Goal: Information Seeking & Learning: Learn about a topic

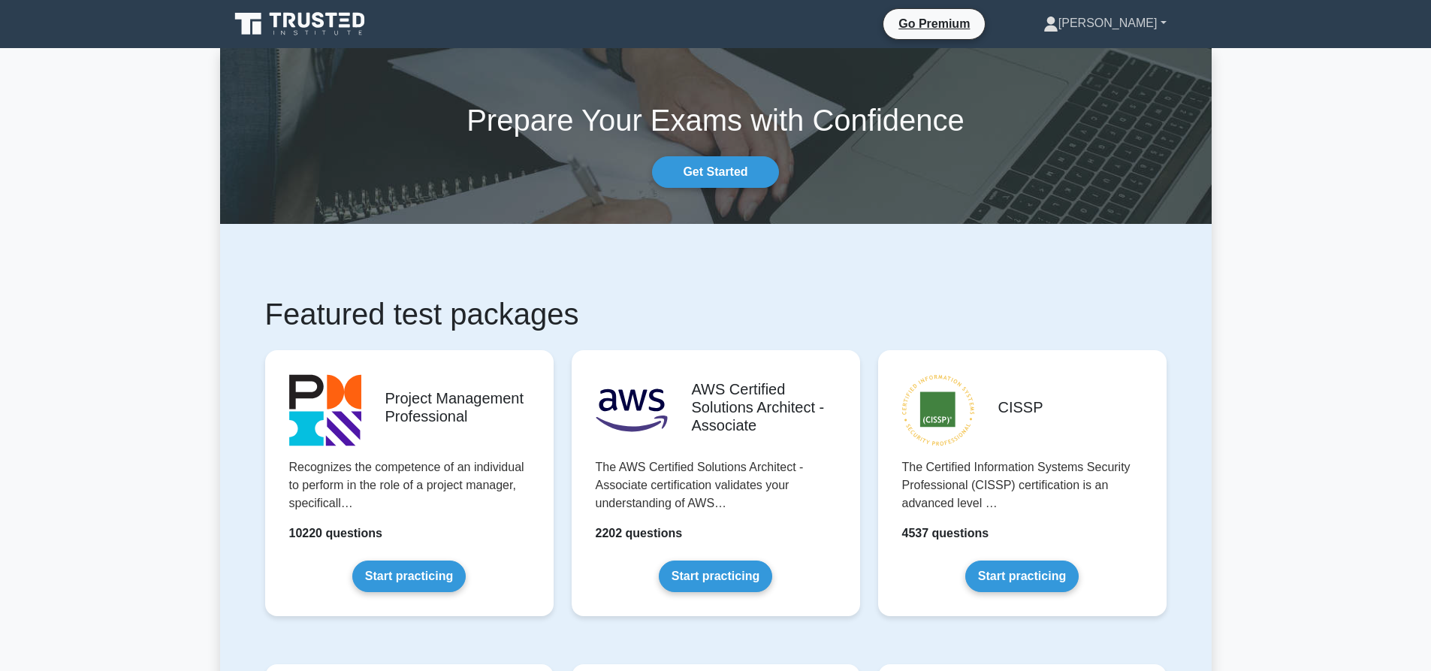
click at [1138, 20] on link "[PERSON_NAME]" at bounding box center [1104, 23] width 195 height 30
click at [1127, 59] on link "Profile" at bounding box center [1067, 59] width 119 height 24
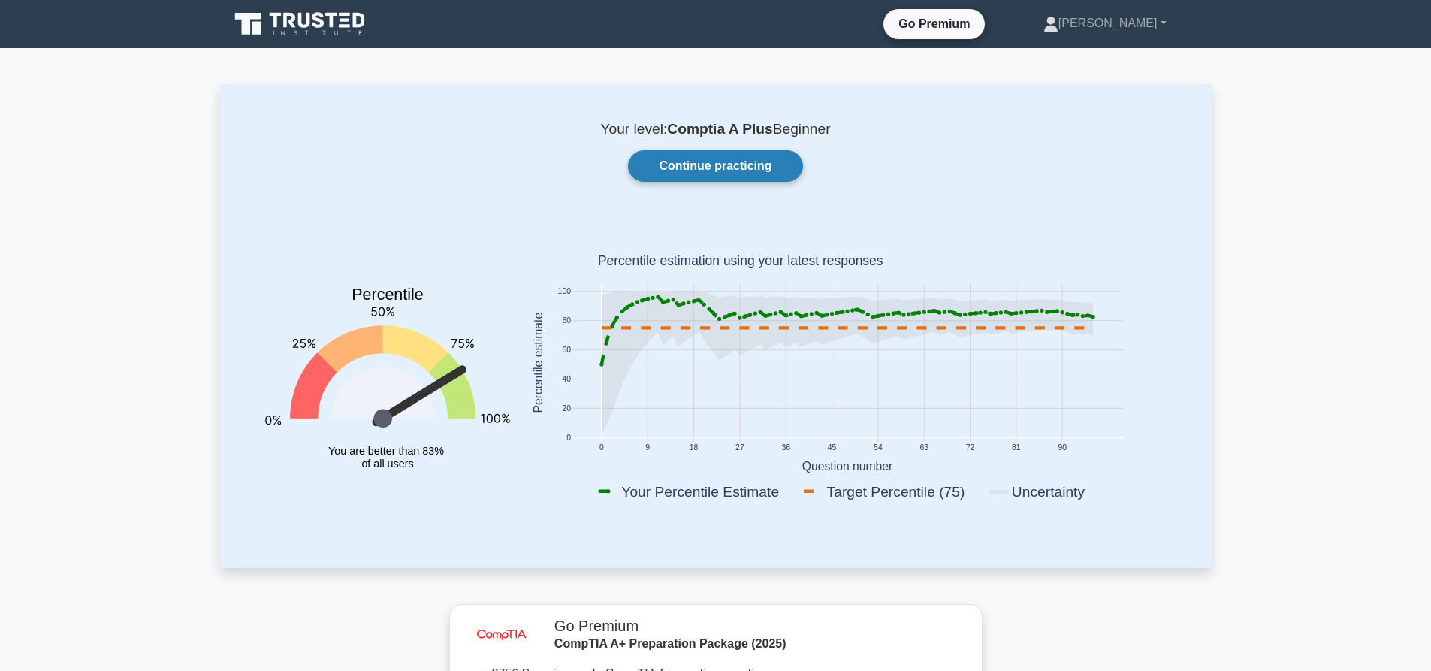
click at [726, 172] on link "Continue practicing" at bounding box center [715, 166] width 174 height 32
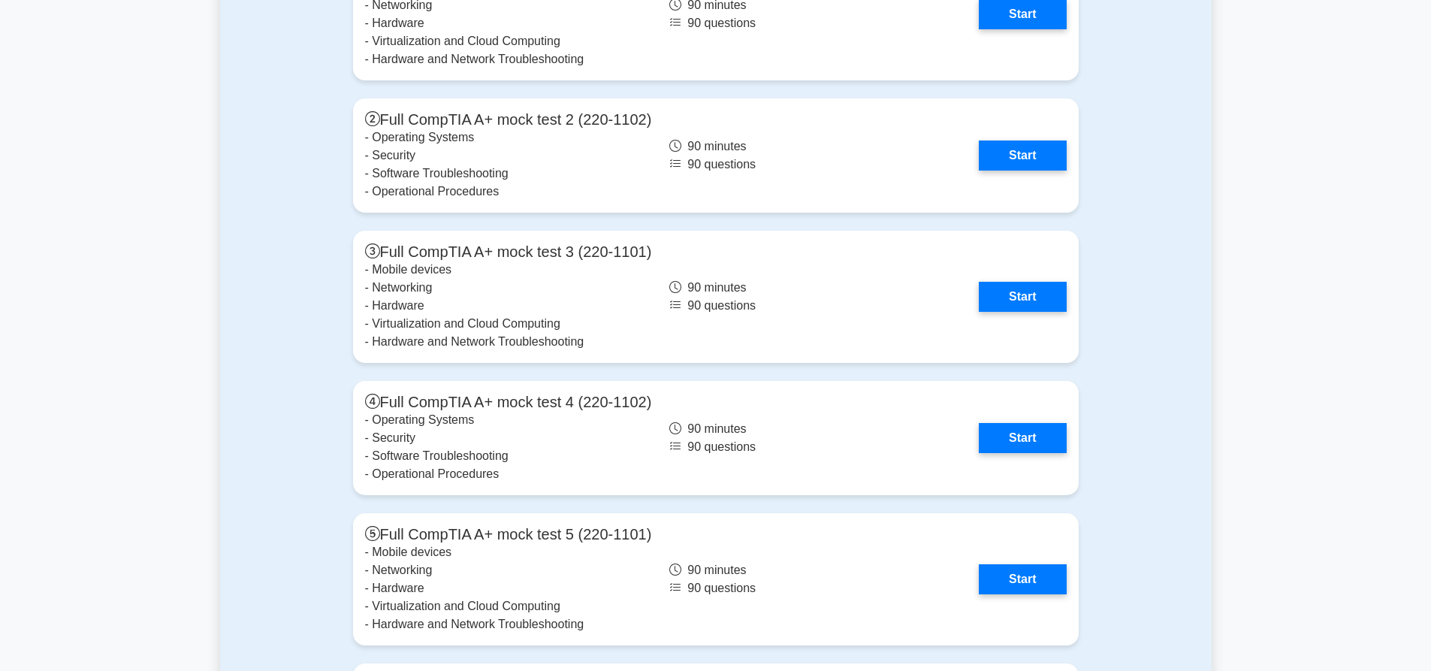
scroll to position [4158, 0]
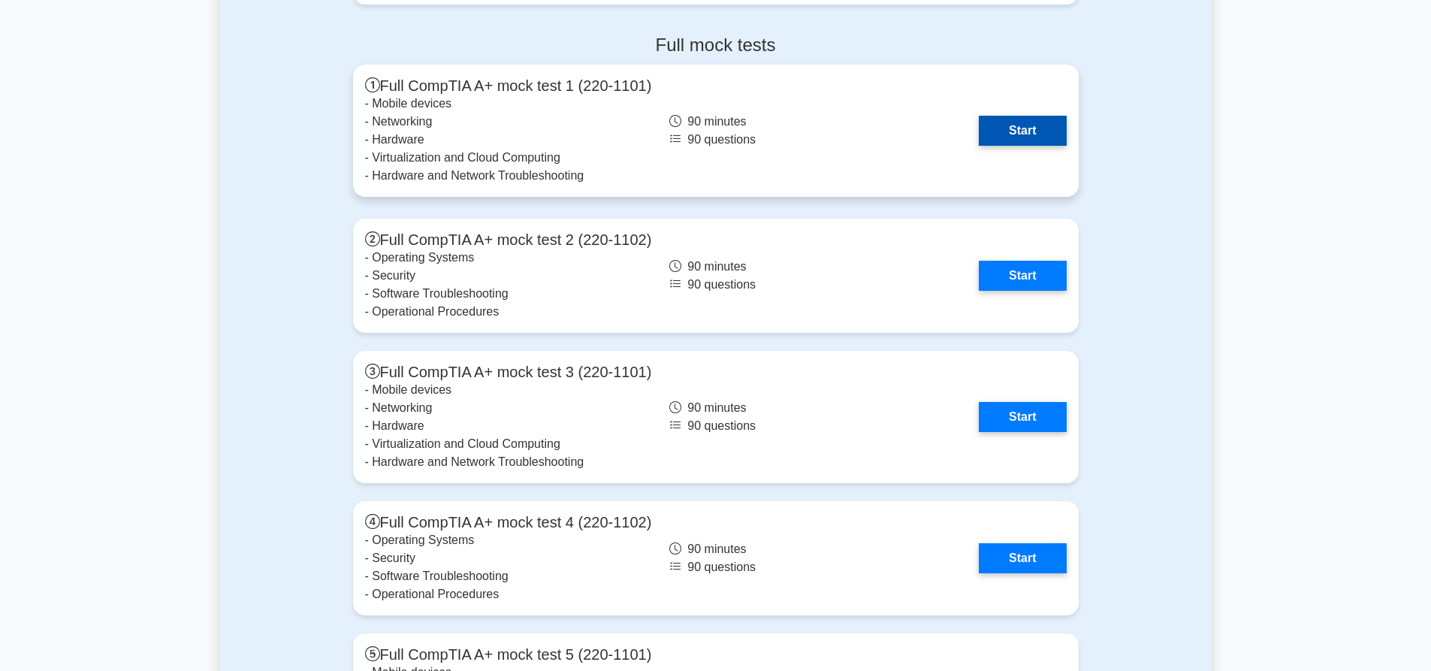
click at [1013, 127] on link "Start" at bounding box center [1022, 131] width 87 height 30
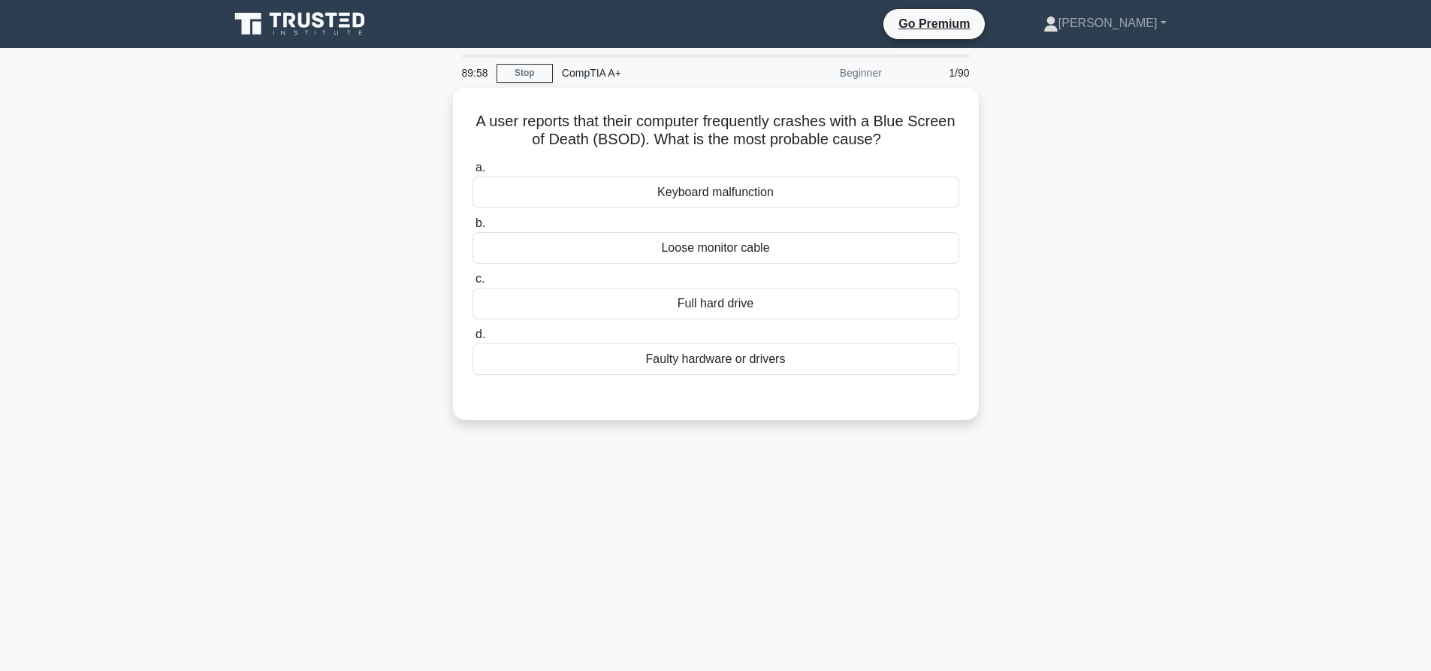
drag, startPoint x: 1322, startPoint y: 227, endPoint x: 1303, endPoint y: 46, distance: 182.1
click at [1322, 225] on main "89:58 Stop CompTIA A+ Beginner 1/90 A user reports that their computer frequent…" at bounding box center [715, 429] width 1431 height 763
click at [1326, 200] on main "89:48 Stop CompTIA A+ Beginner 1/90 A user reports that their computer frequent…" at bounding box center [715, 429] width 1431 height 763
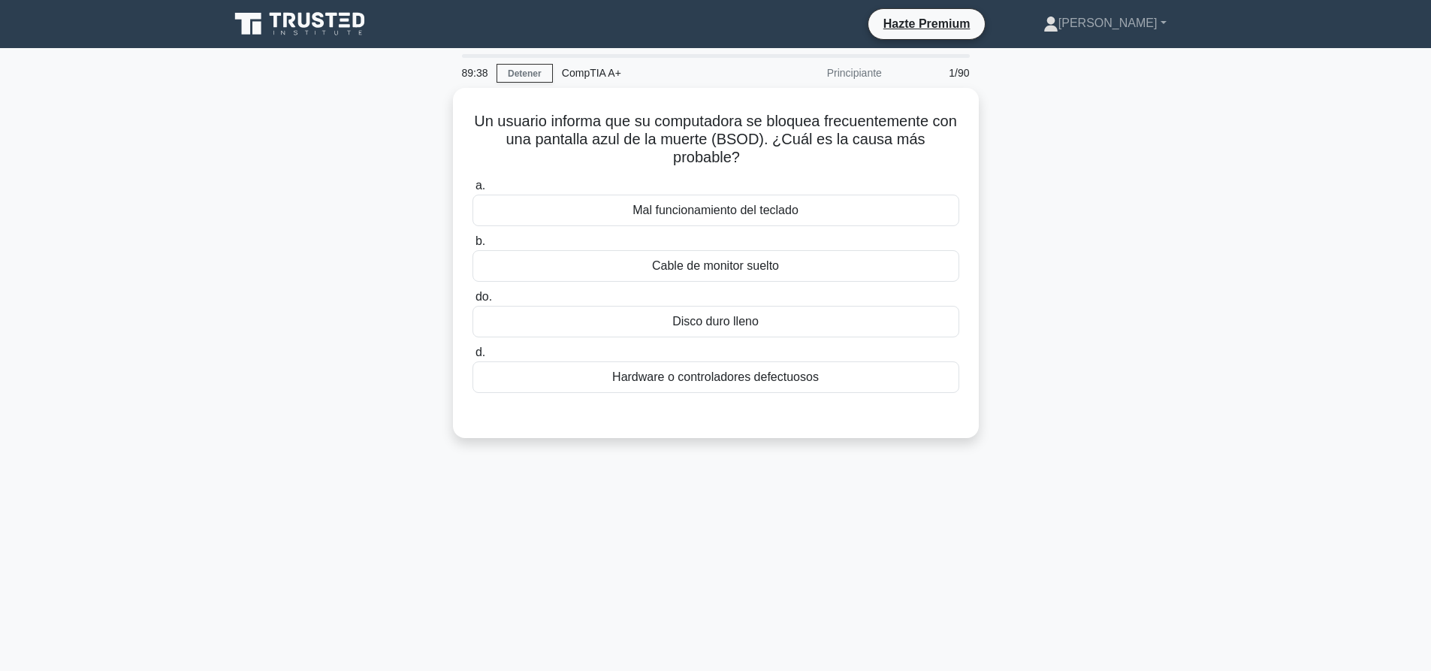
click at [1136, 405] on div "Un usuario informa que su computadora se bloquea frecuentemente con una pantall…" at bounding box center [716, 272] width 992 height 368
click at [853, 374] on div "Hardware o controladores defectuosos" at bounding box center [716, 374] width 487 height 32
click at [473, 354] on input "d. Hardware o controladores defectuosos" at bounding box center [473, 349] width 0 height 10
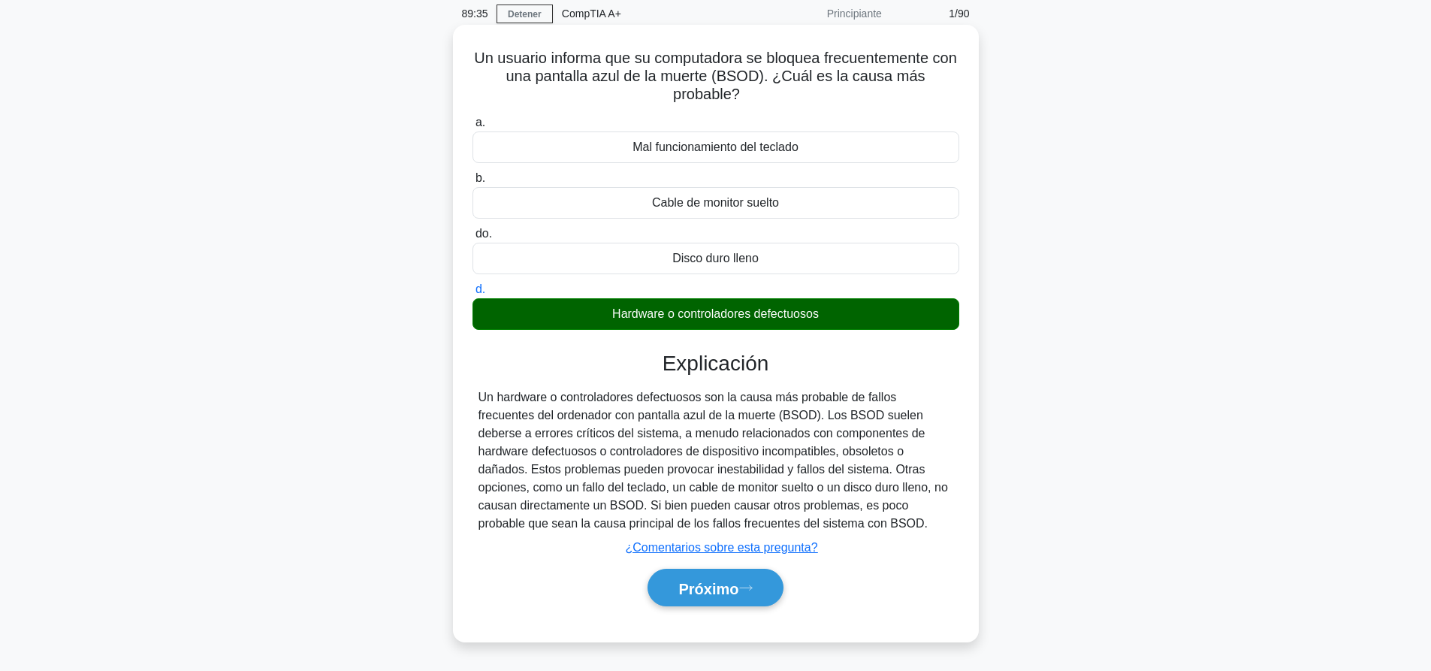
scroll to position [140, 0]
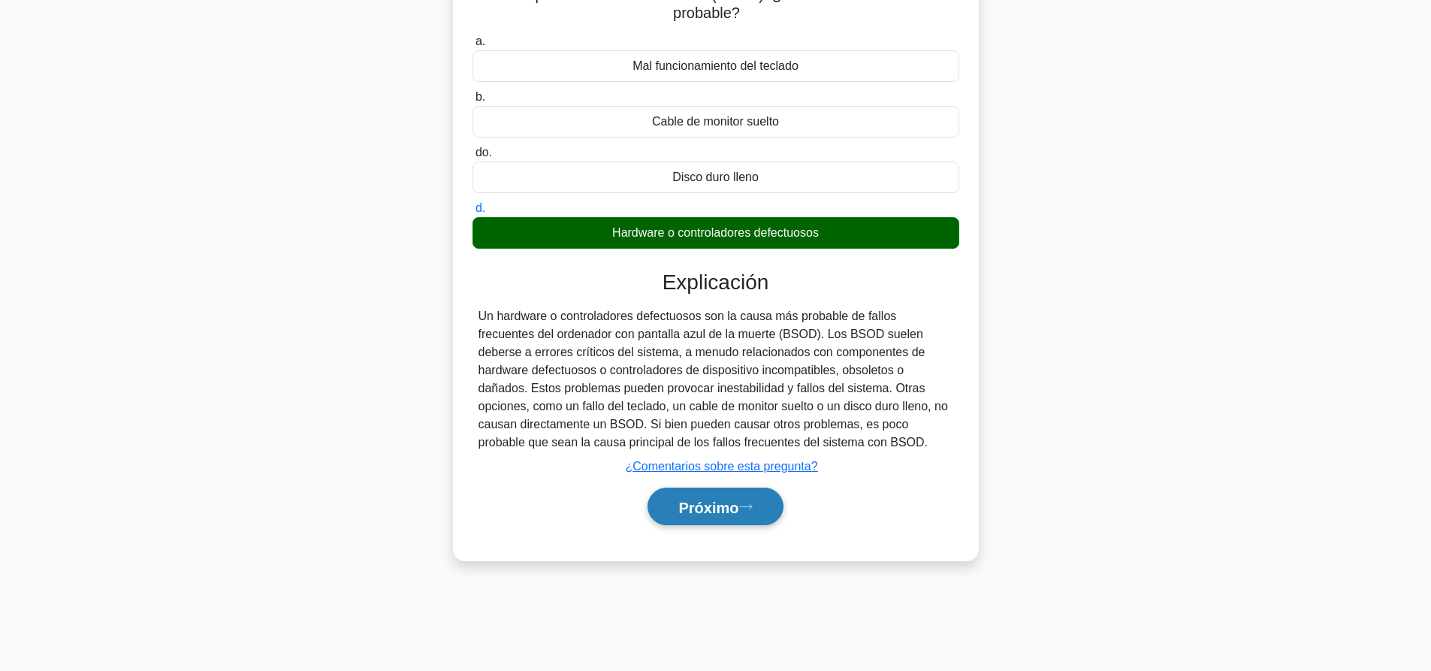
click at [763, 506] on button "Próximo" at bounding box center [715, 507] width 135 height 38
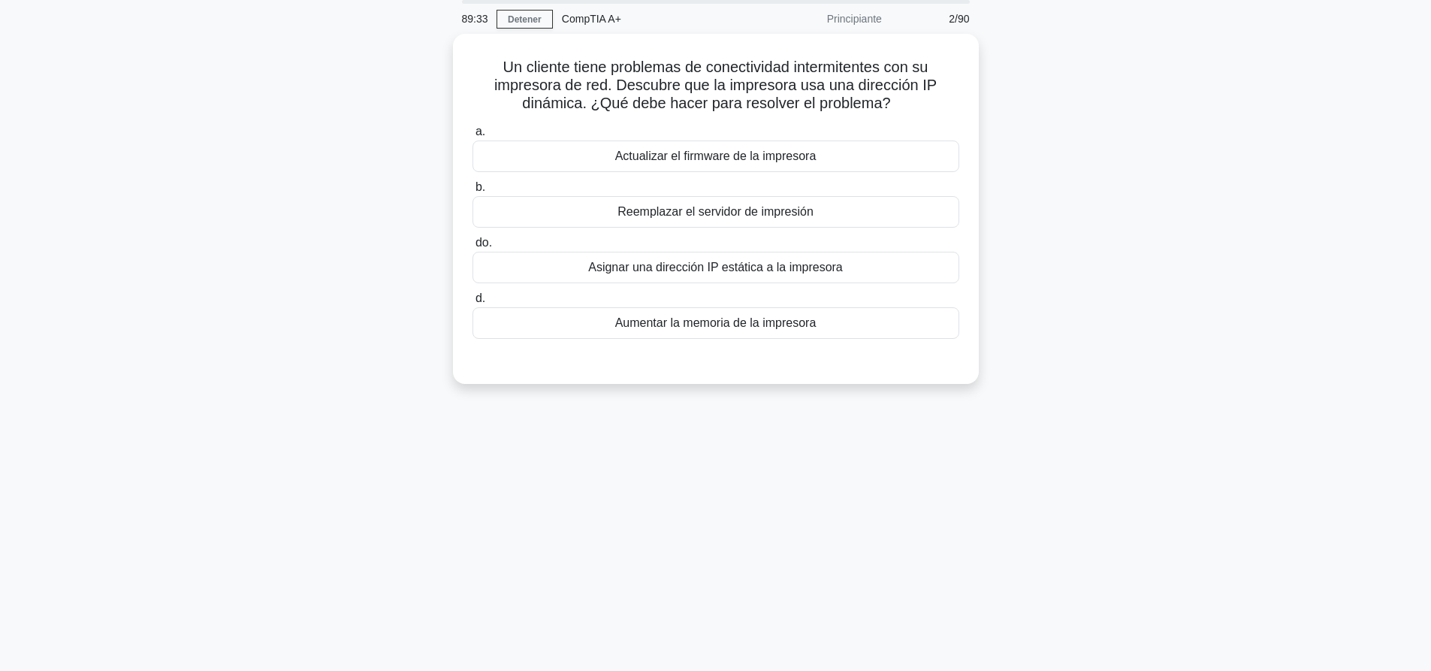
scroll to position [0, 0]
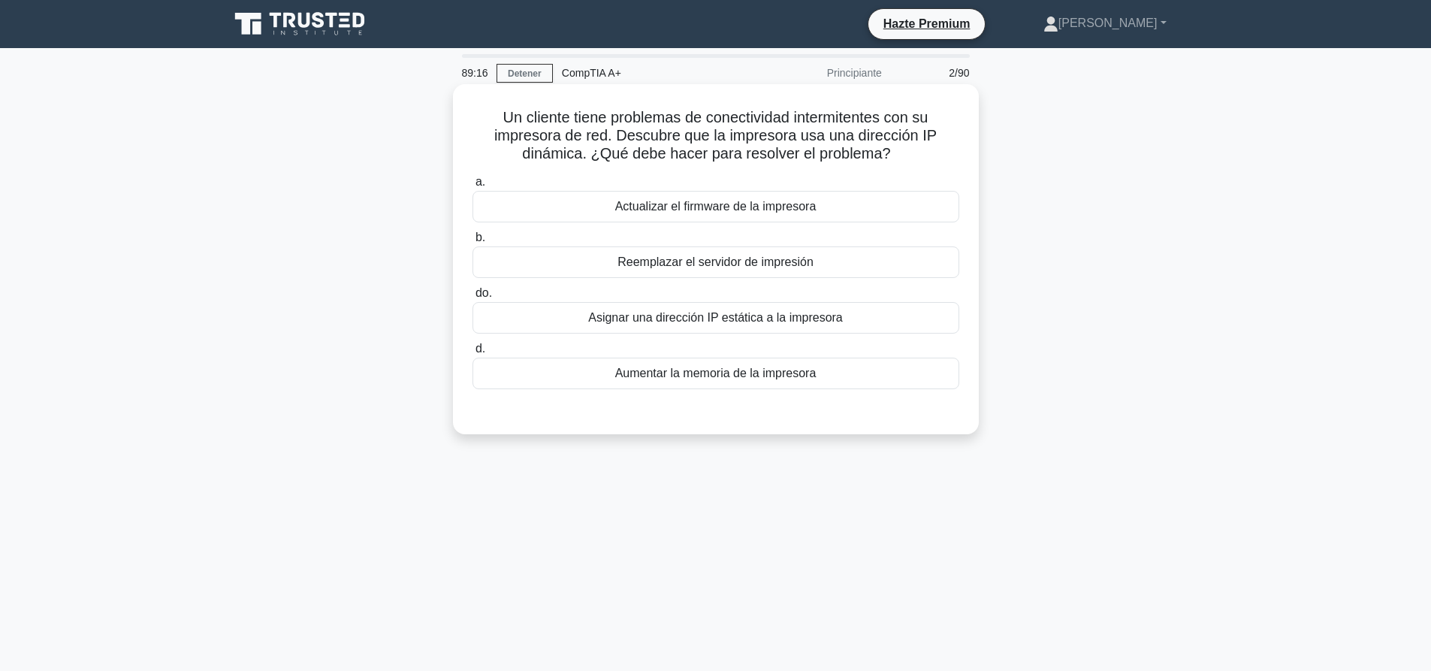
click at [858, 310] on div "Asignar una dirección IP estática a la impresora" at bounding box center [716, 318] width 487 height 32
click at [473, 298] on input "do. Asignar una dirección IP estática a la impresora" at bounding box center [473, 293] width 0 height 10
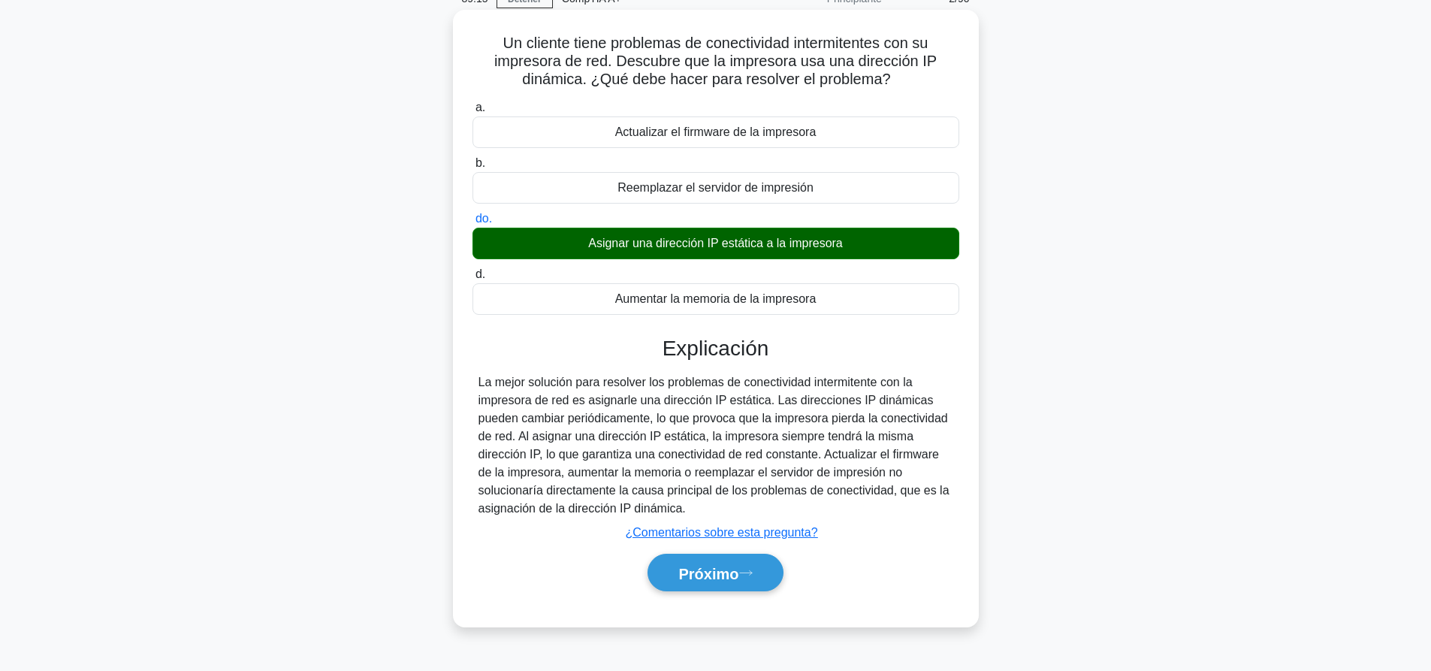
scroll to position [140, 0]
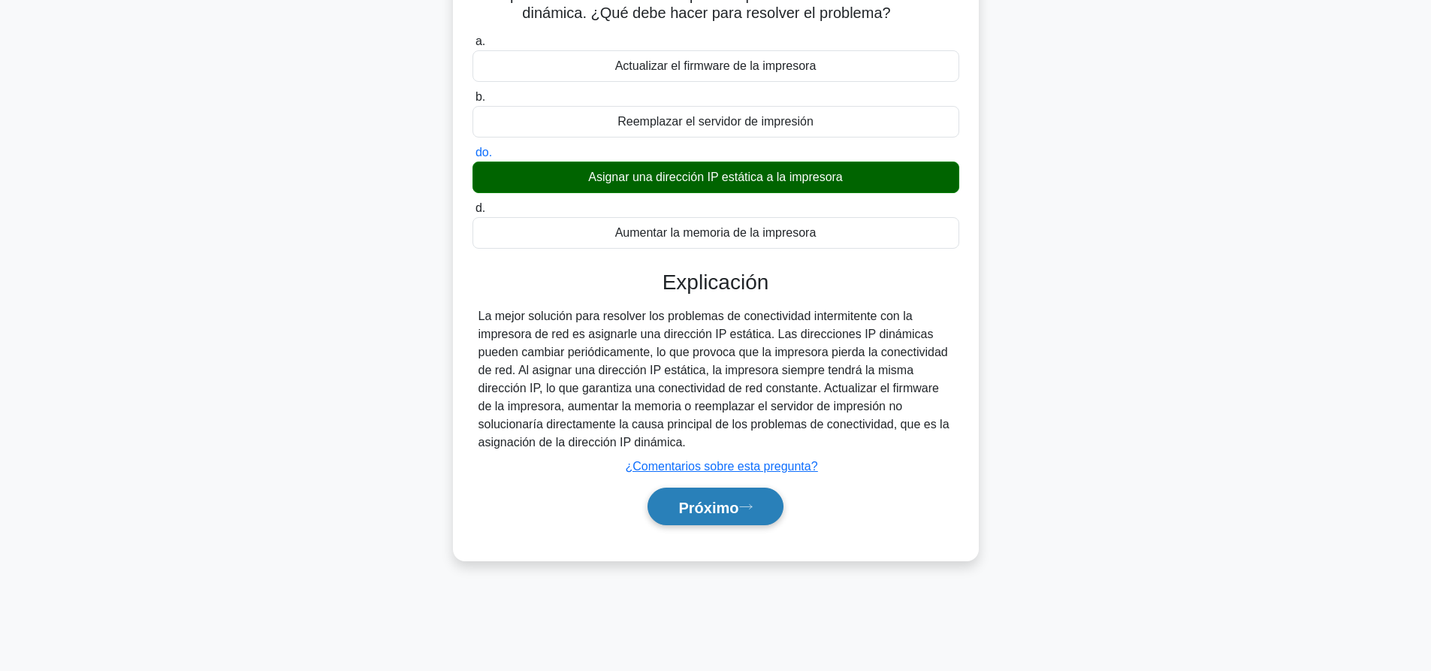
click at [702, 515] on font "Próximo" at bounding box center [708, 507] width 60 height 17
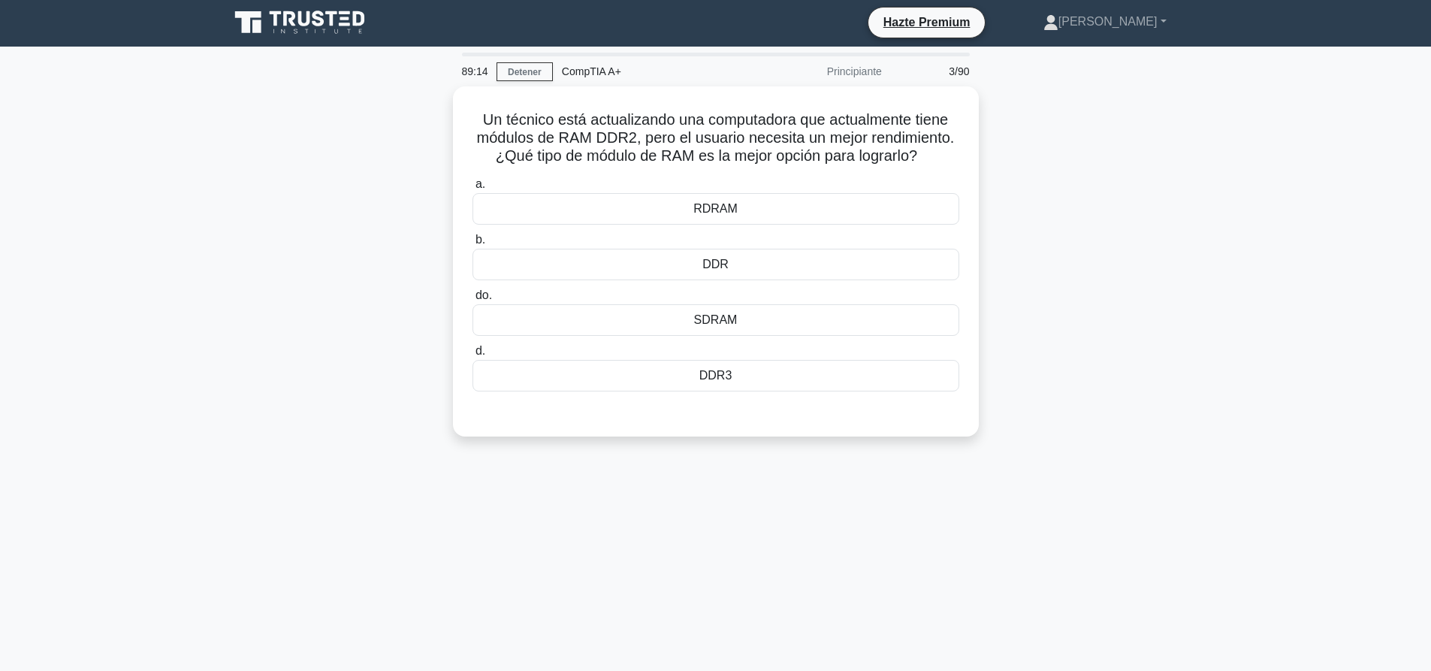
scroll to position [0, 0]
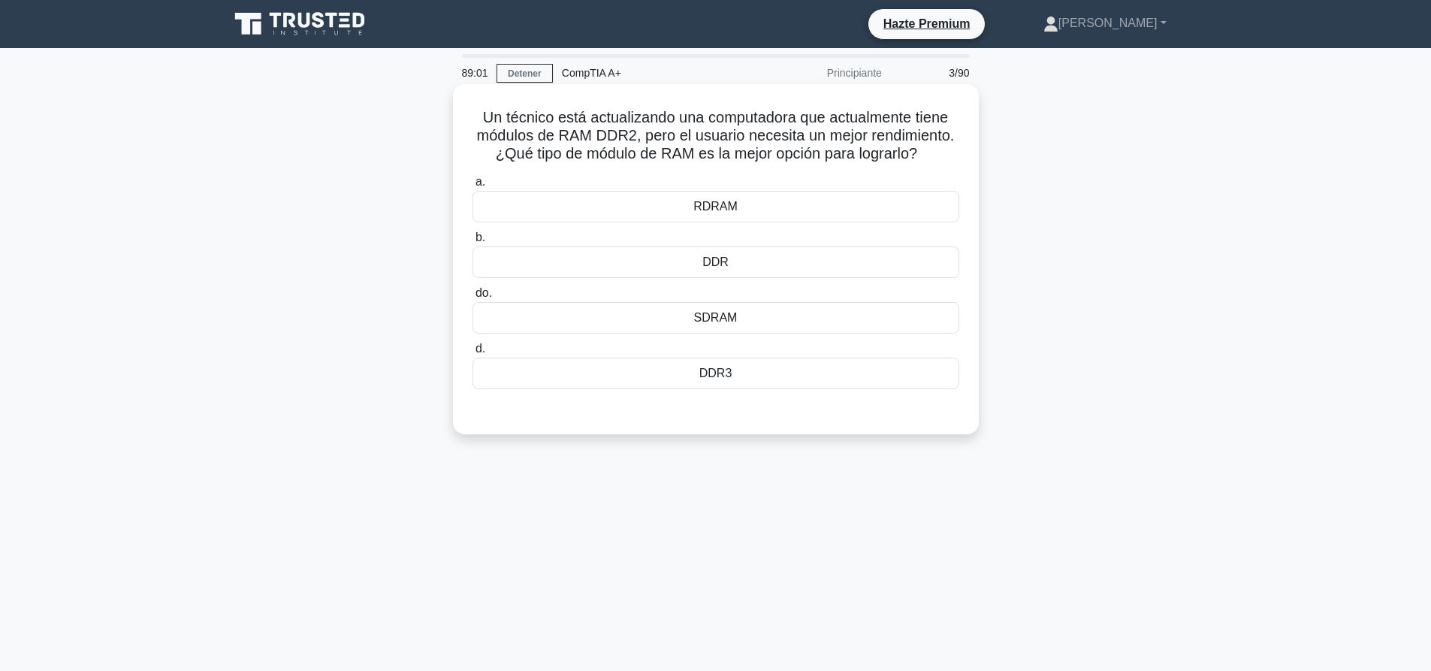
click at [745, 382] on div "DDR3" at bounding box center [716, 374] width 487 height 32
click at [473, 354] on input "d. DDR3" at bounding box center [473, 349] width 0 height 10
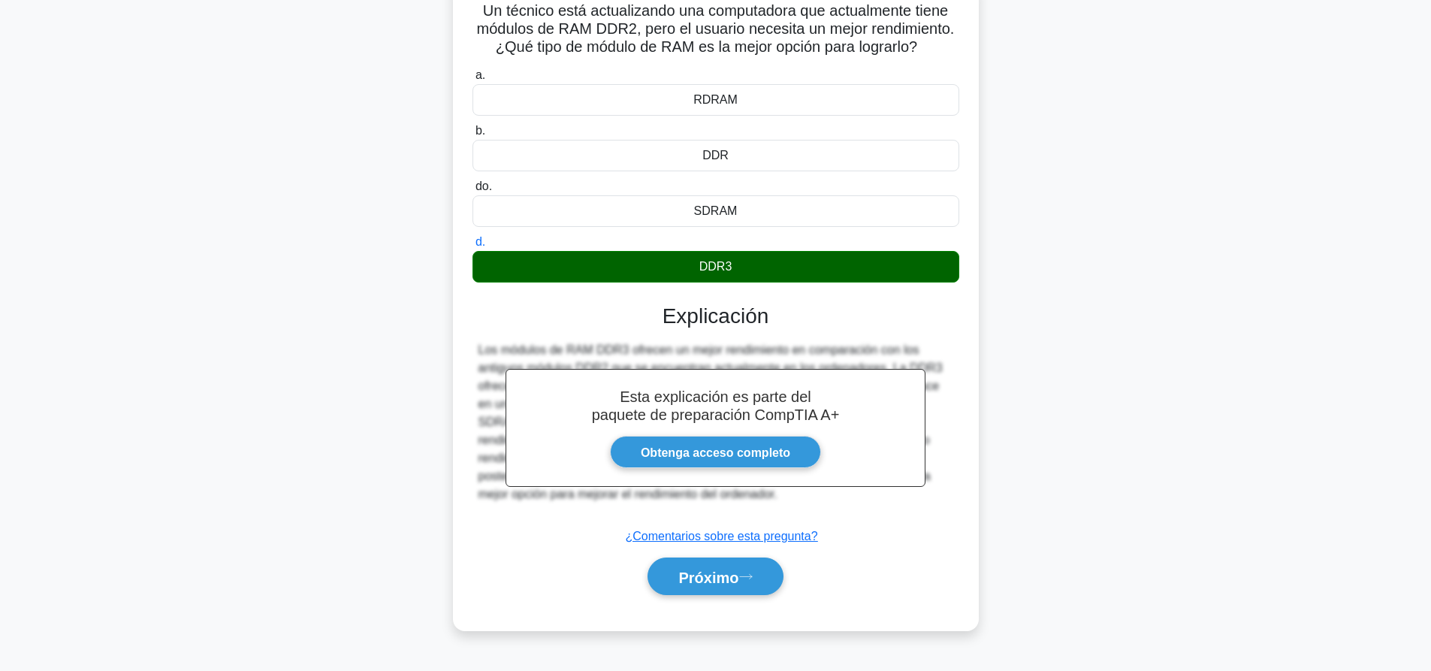
scroll to position [140, 0]
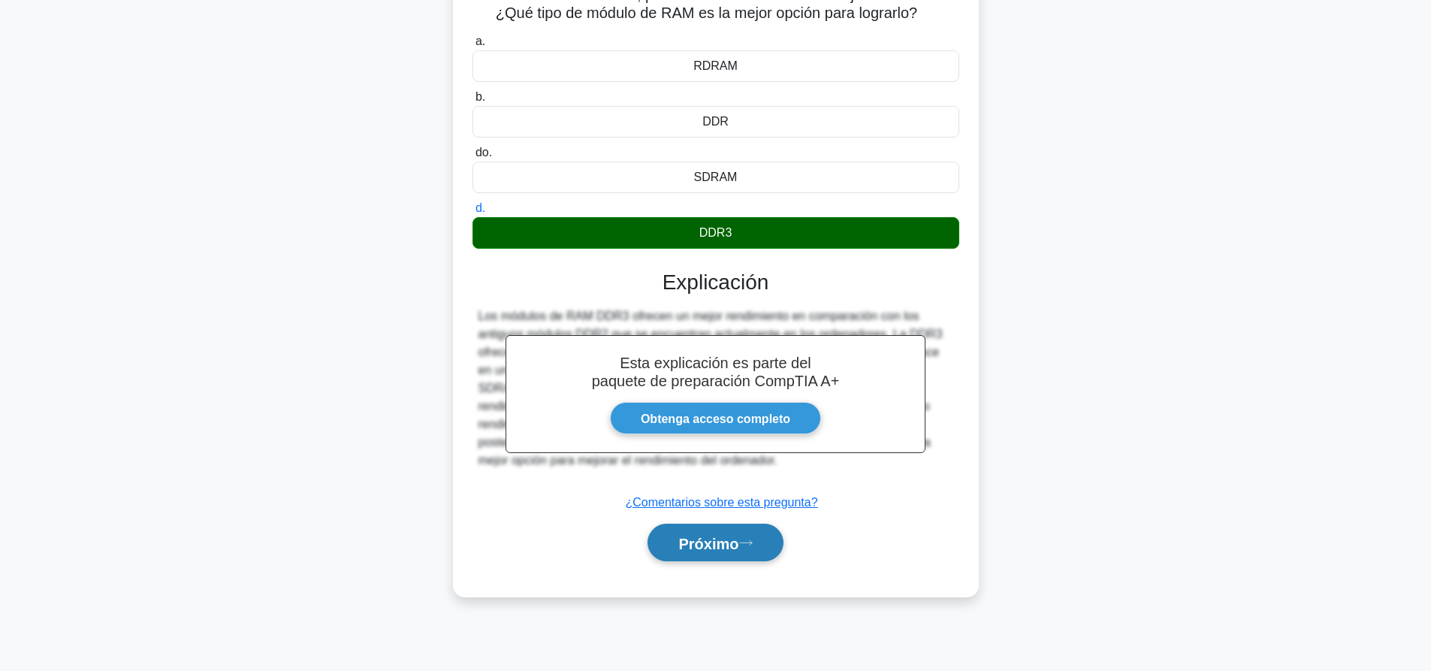
click at [721, 540] on font "Próximo" at bounding box center [708, 543] width 60 height 17
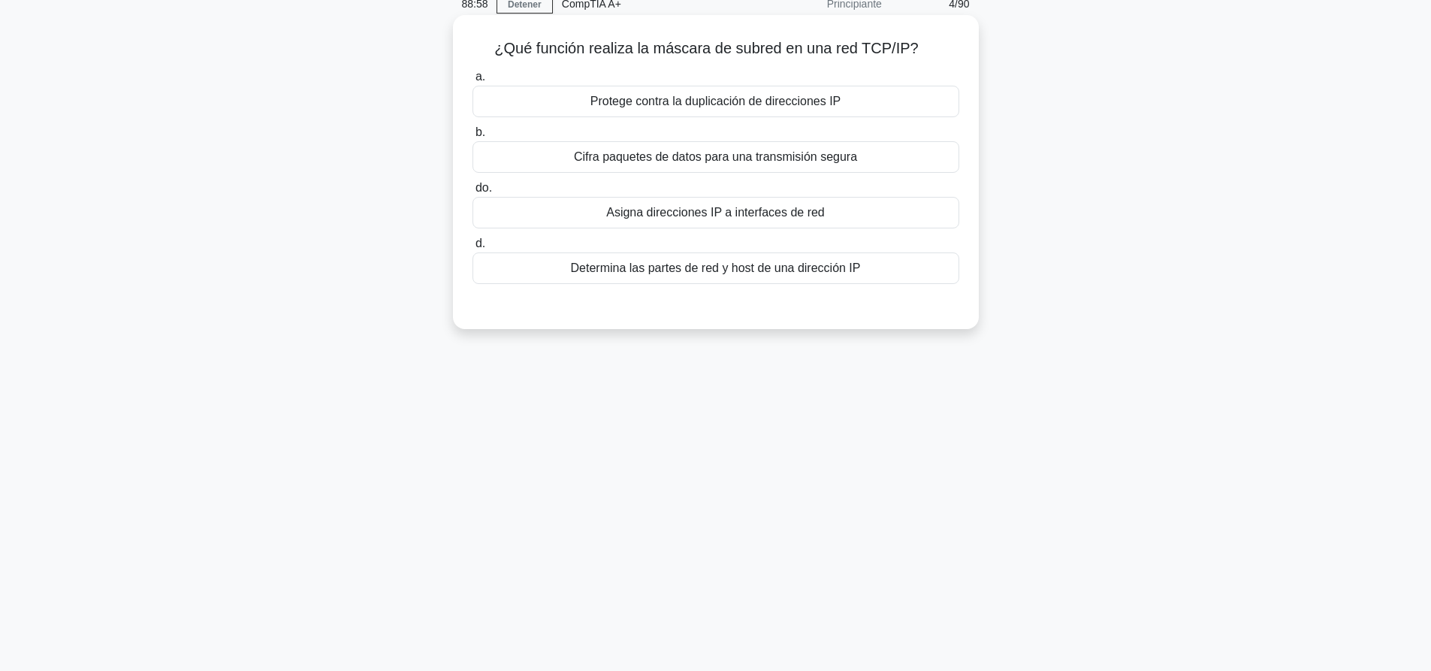
scroll to position [0, 0]
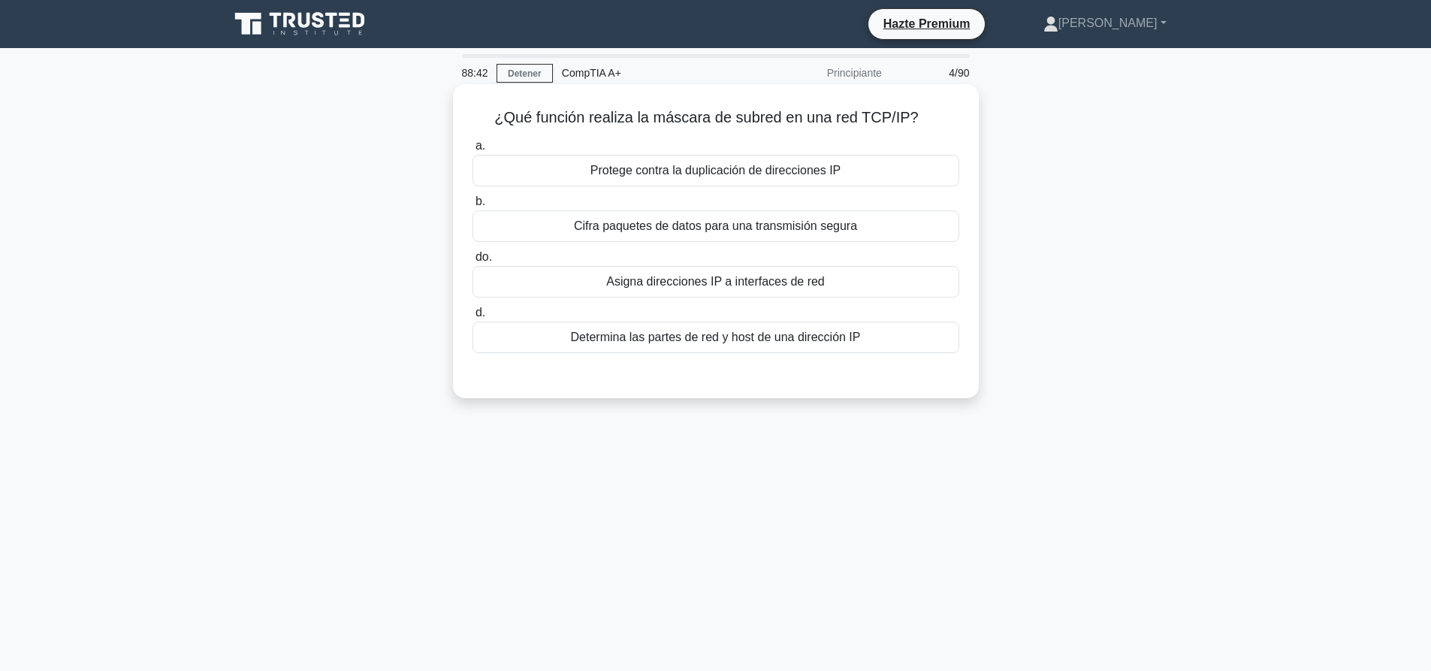
click at [775, 291] on font "Asigna direcciones IP a interfaces de red" at bounding box center [715, 282] width 219 height 18
click at [473, 262] on input "do. Asigna direcciones IP a interfaces de red" at bounding box center [473, 257] width 0 height 10
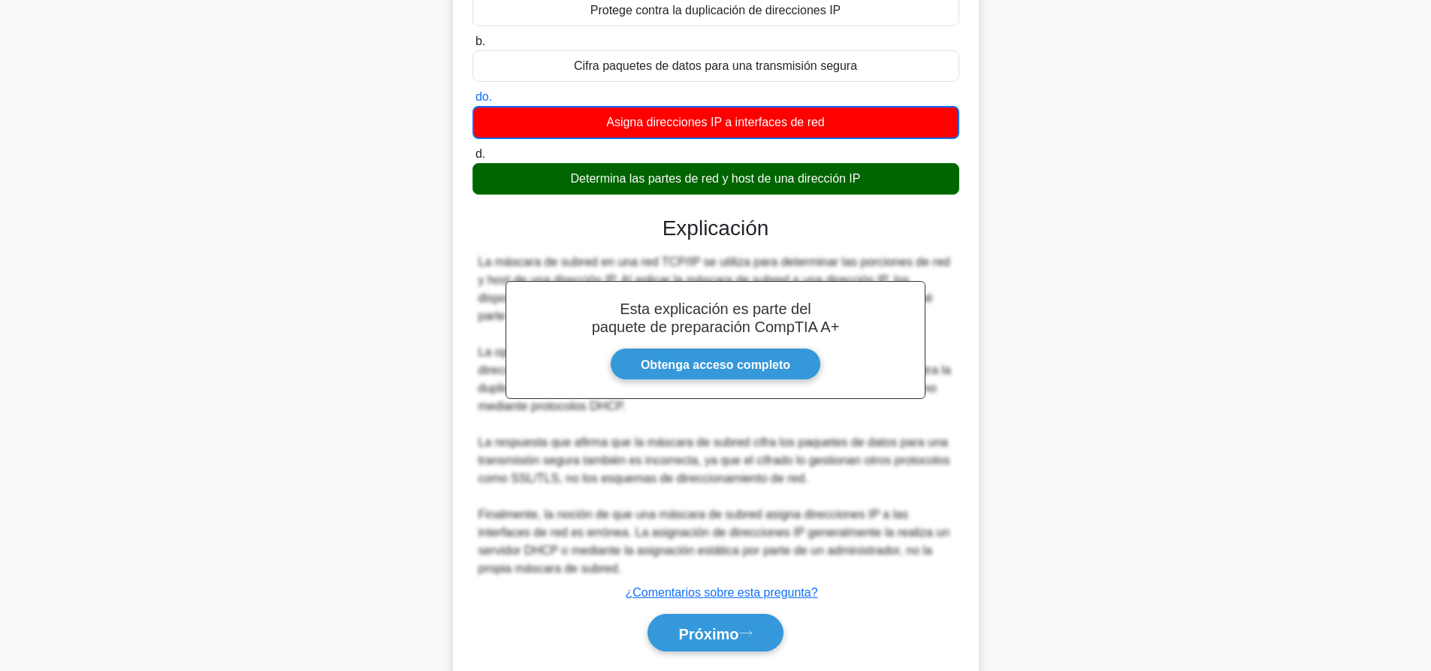
scroll to position [206, 0]
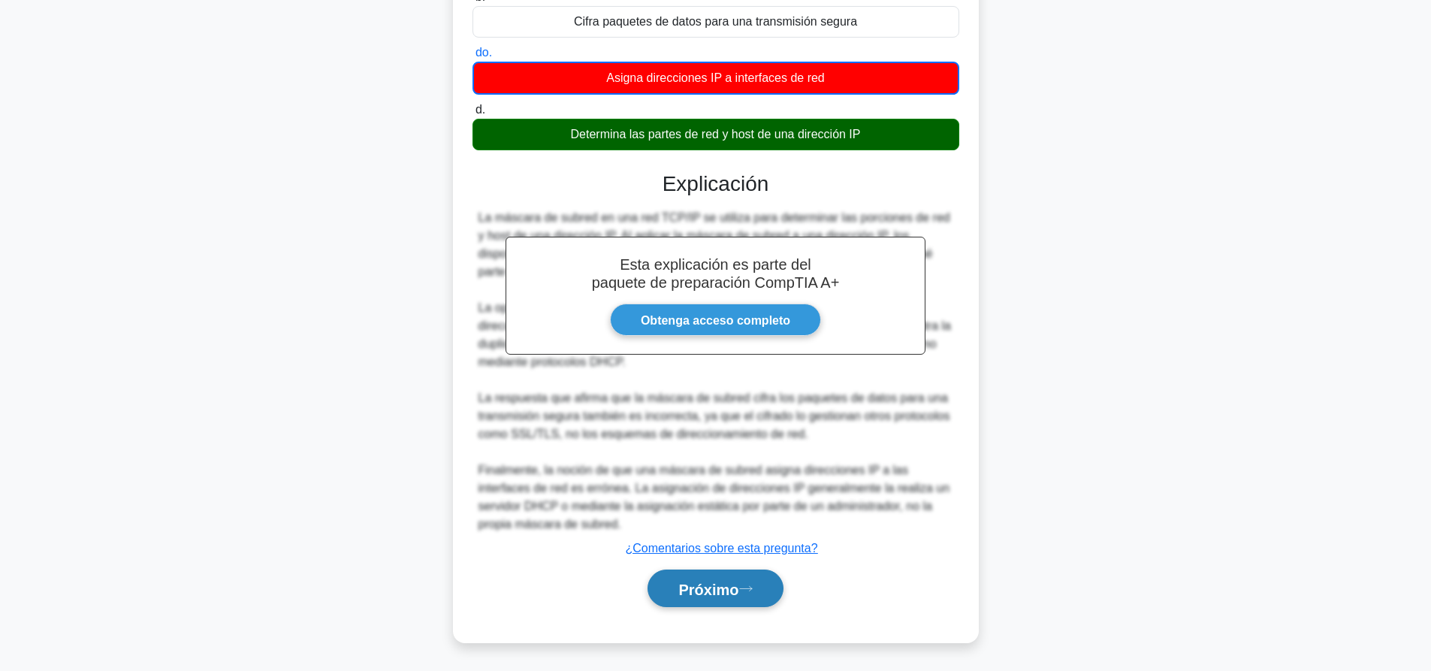
click at [720, 575] on button "Próximo" at bounding box center [715, 588] width 135 height 38
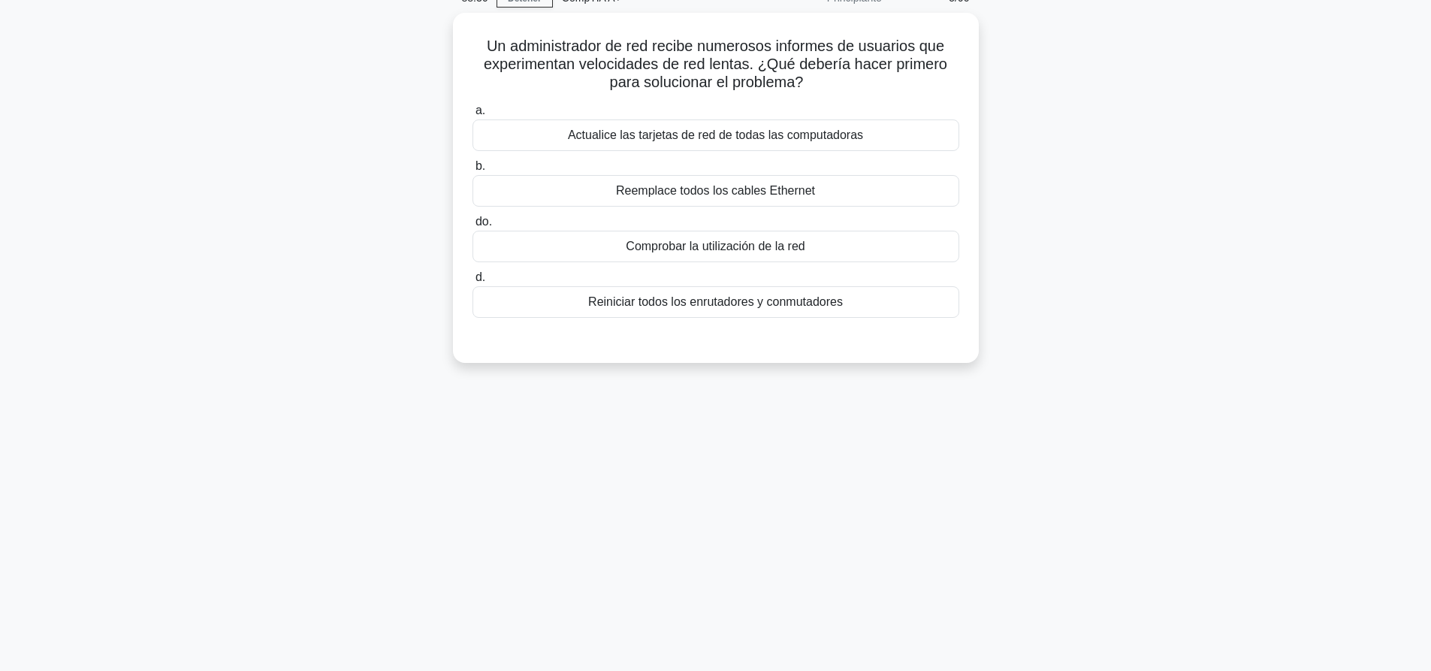
scroll to position [0, 0]
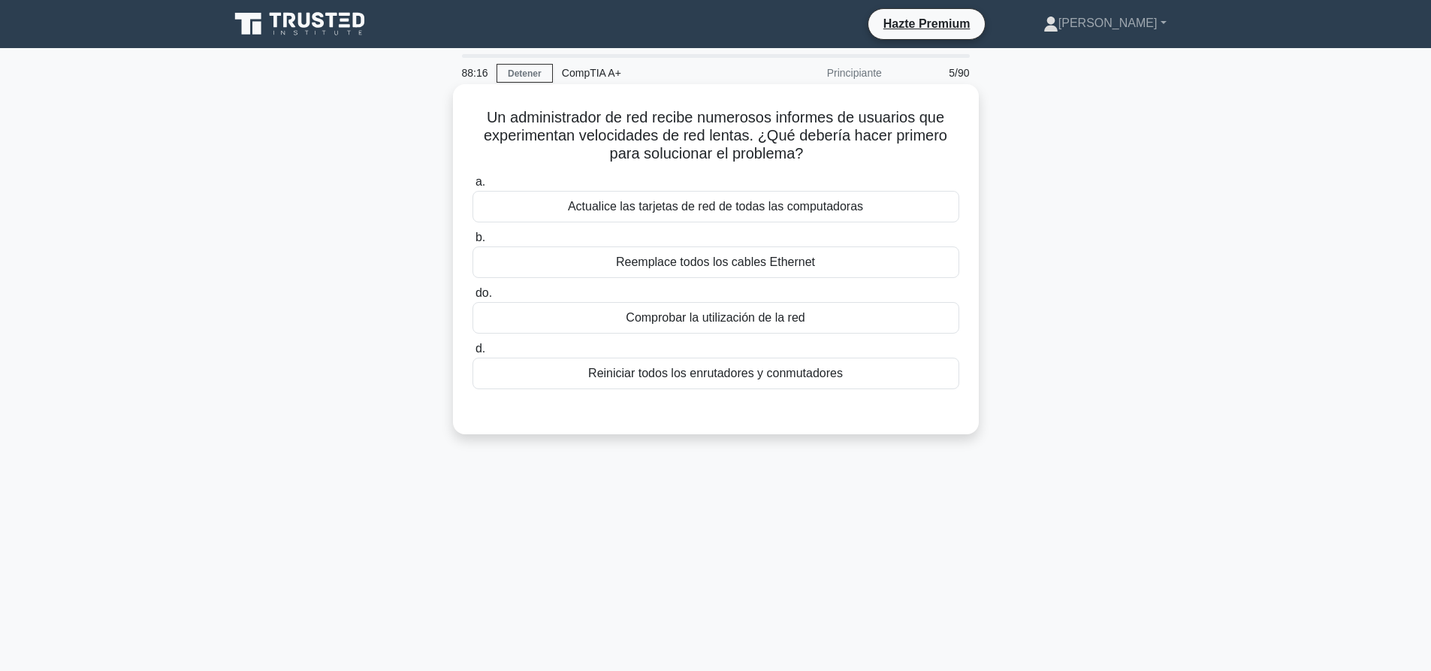
click at [798, 317] on font "Comprobar la utilización de la red" at bounding box center [715, 317] width 179 height 13
click at [473, 298] on input "do. Comprobar la utilización de la red" at bounding box center [473, 293] width 0 height 10
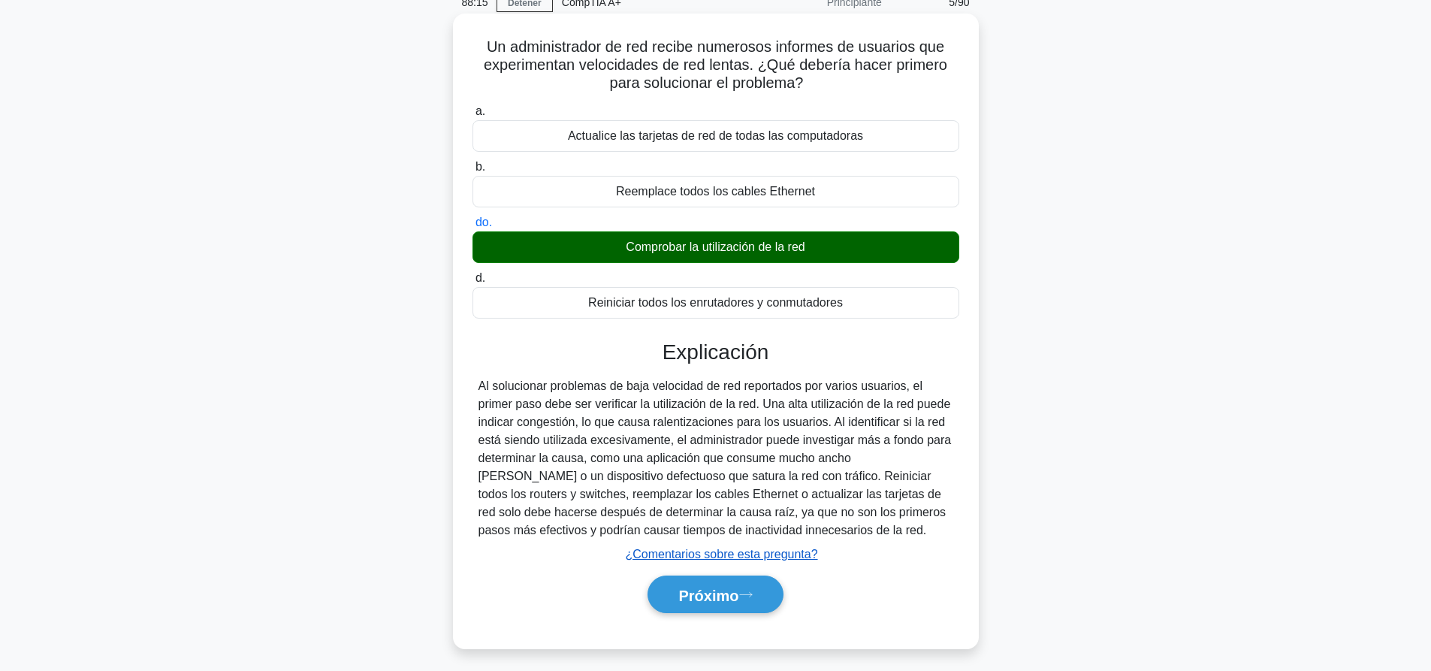
scroll to position [140, 0]
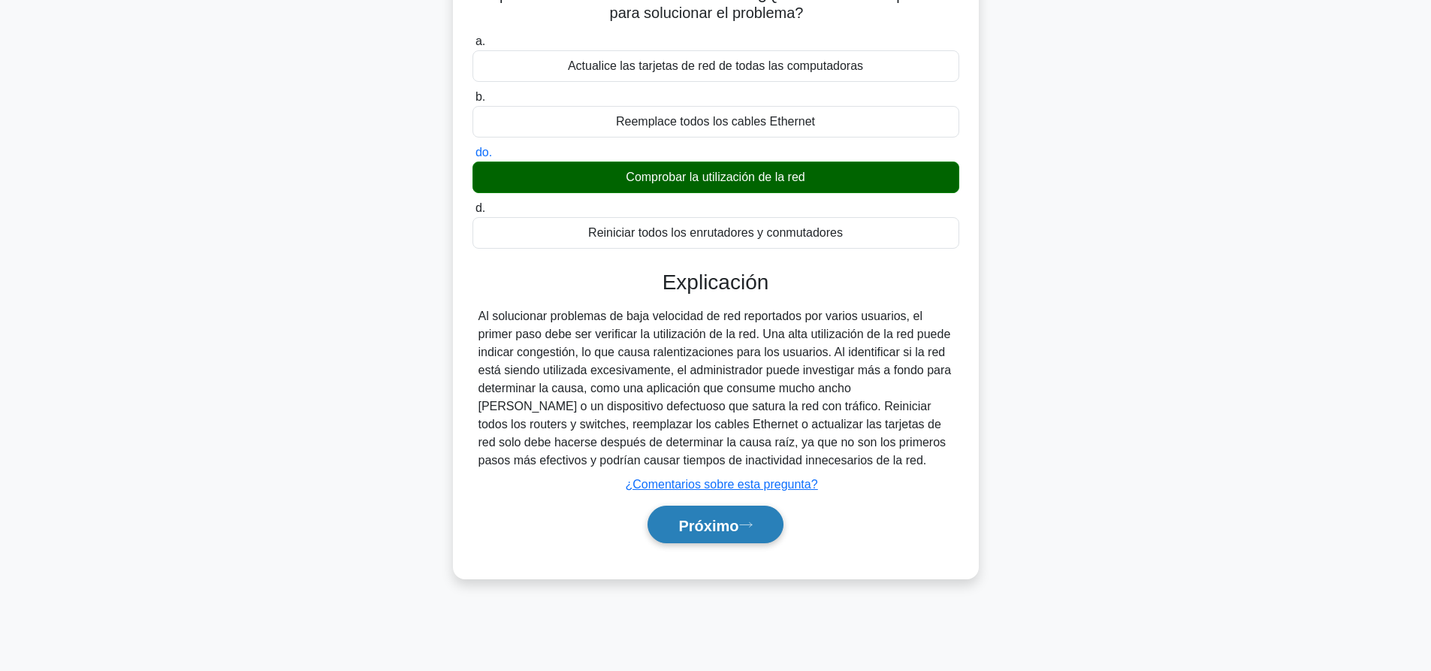
click at [714, 537] on button "Próximo" at bounding box center [715, 525] width 135 height 38
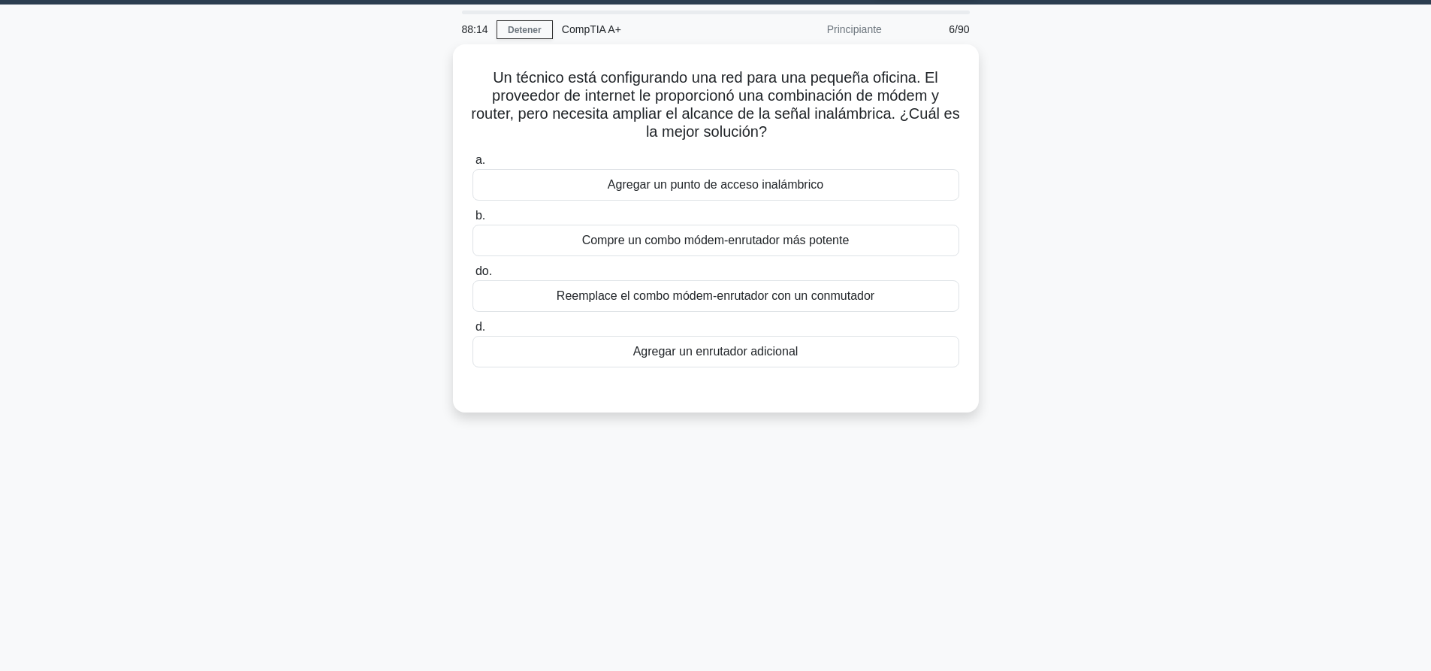
scroll to position [0, 0]
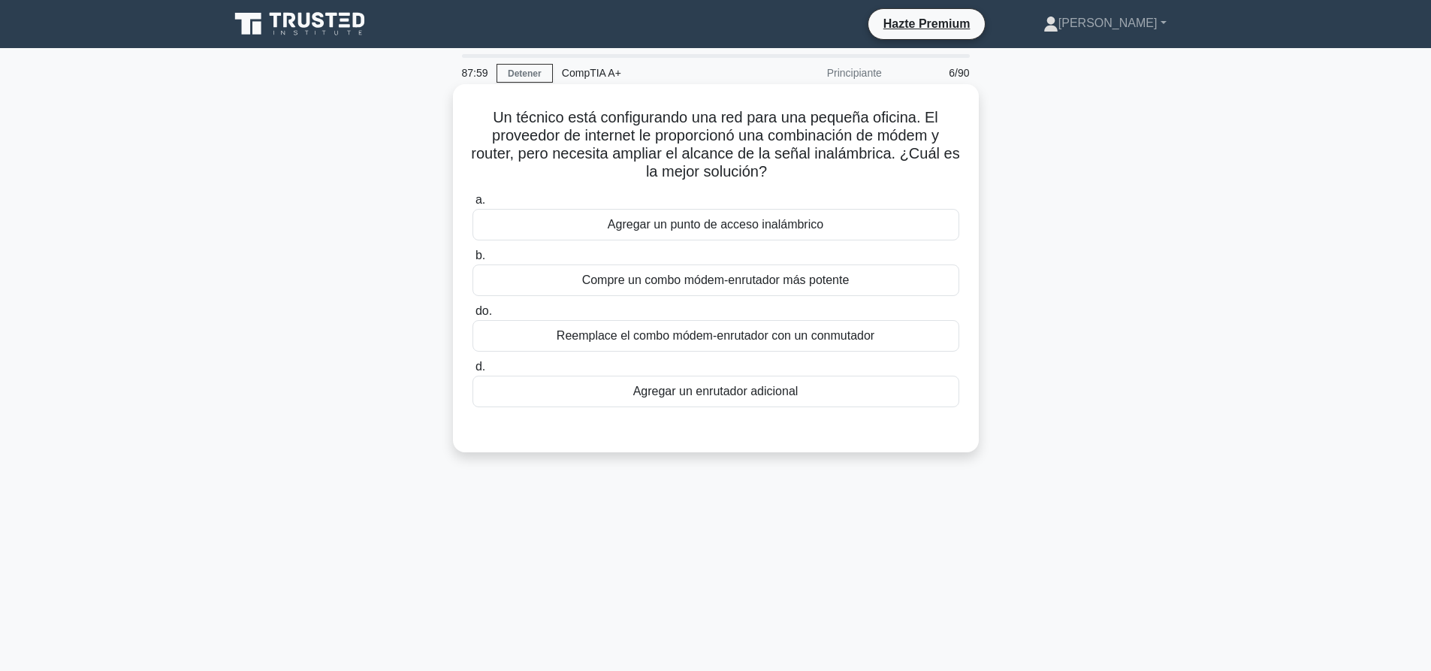
click at [769, 216] on font "Agregar un punto de acceso inalámbrico" at bounding box center [716, 225] width 216 height 18
click at [473, 205] on input "a. Agregar un punto de acceso inalámbrico" at bounding box center [473, 200] width 0 height 10
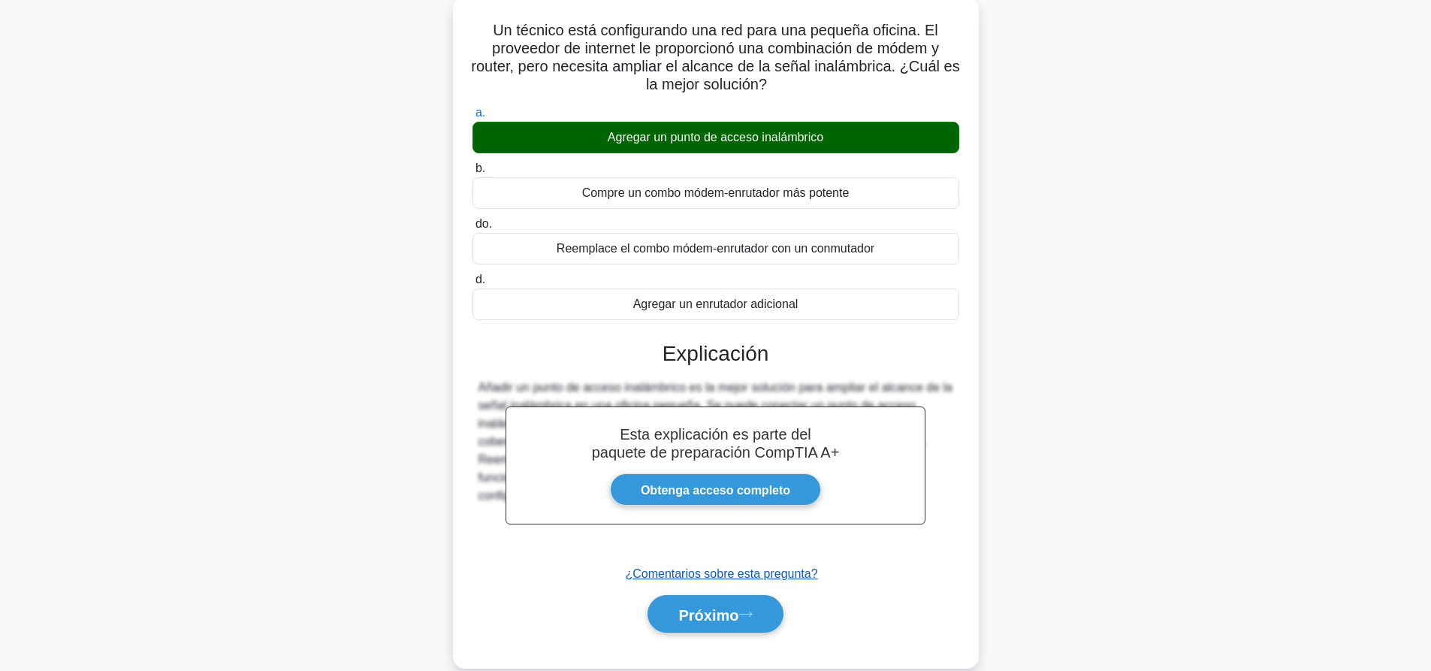
scroll to position [140, 0]
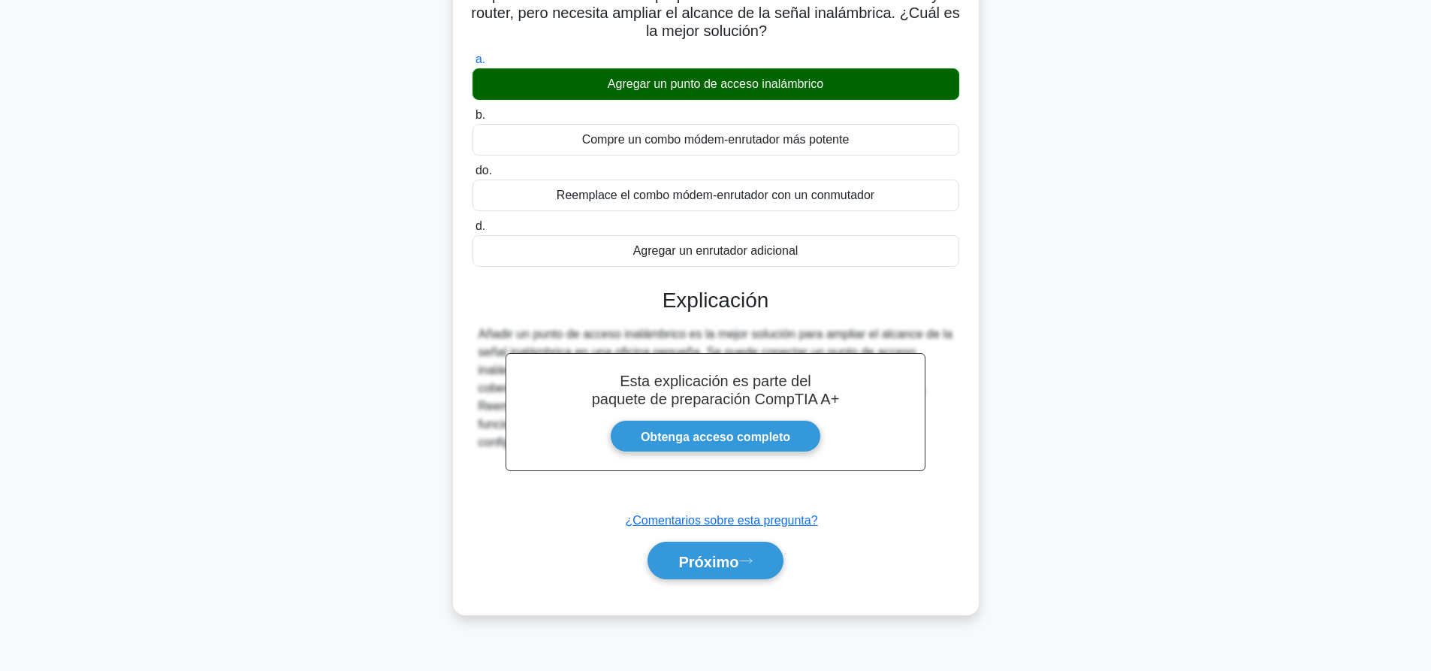
click at [761, 584] on div "Próximo" at bounding box center [716, 561] width 487 height 50
click at [762, 575] on button "Próximo" at bounding box center [715, 561] width 135 height 38
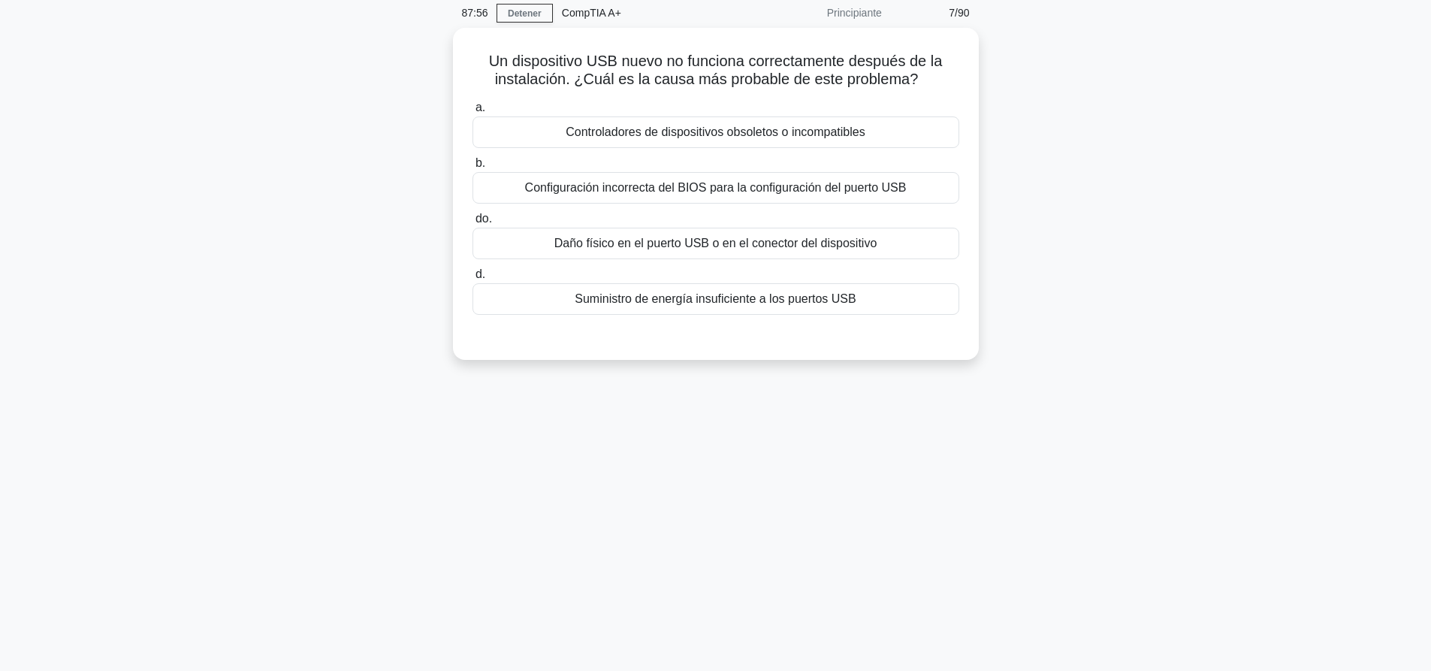
scroll to position [0, 0]
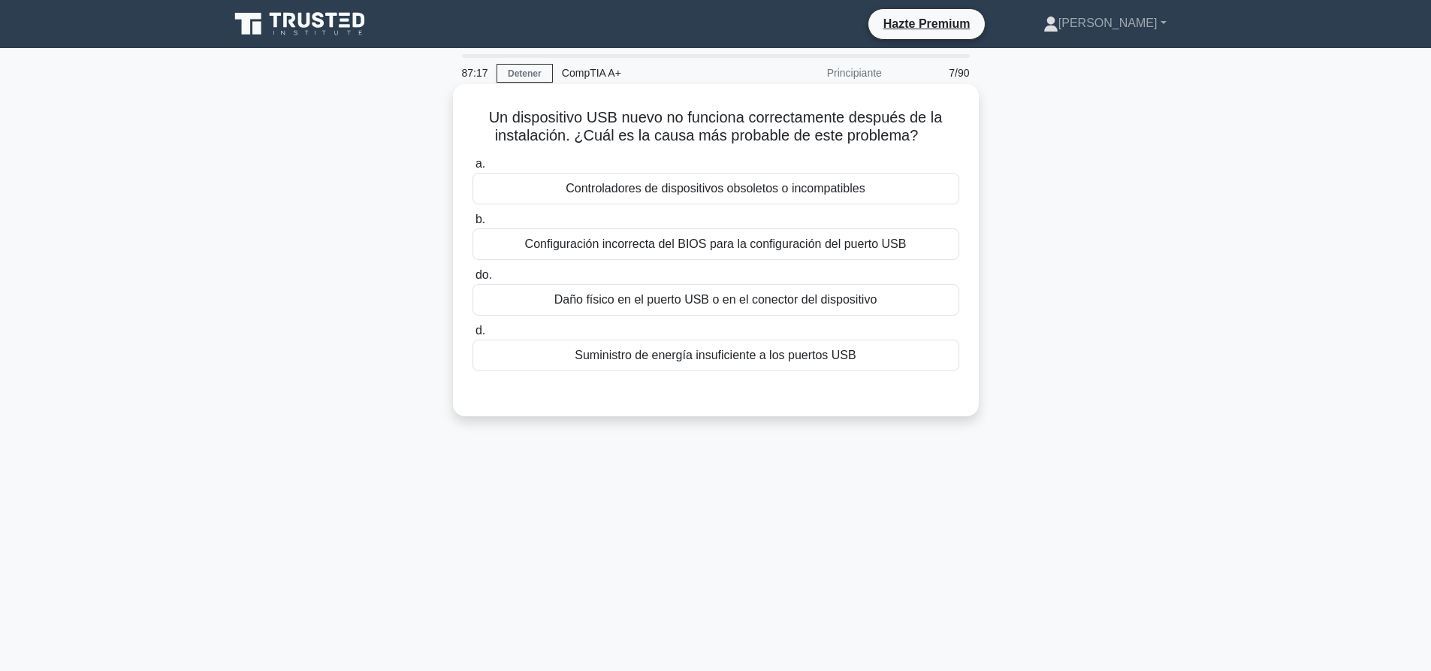
click at [830, 191] on font "Controladores de dispositivos obsoletos o incompatibles" at bounding box center [715, 188] width 299 height 13
click at [473, 169] on input "a. Controladores de dispositivos obsoletos o incompatibles" at bounding box center [473, 164] width 0 height 10
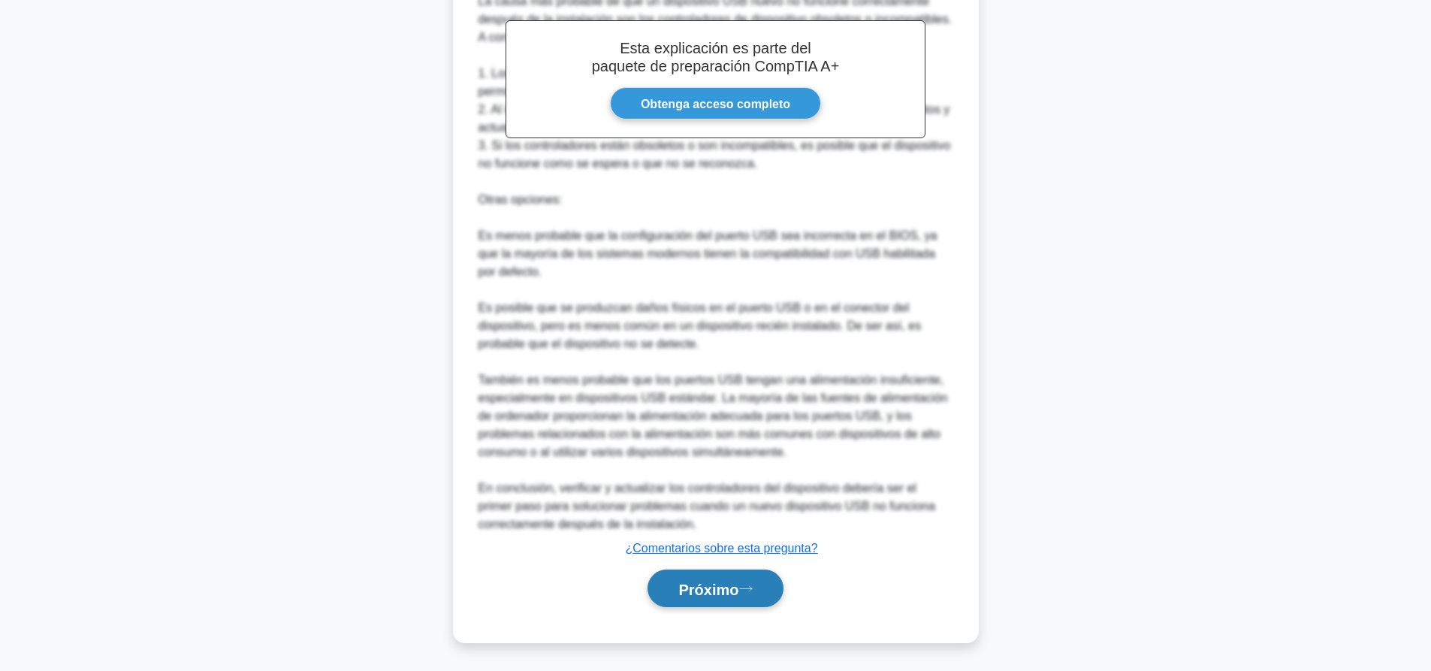
click at [696, 587] on font "Próximo" at bounding box center [708, 589] width 60 height 17
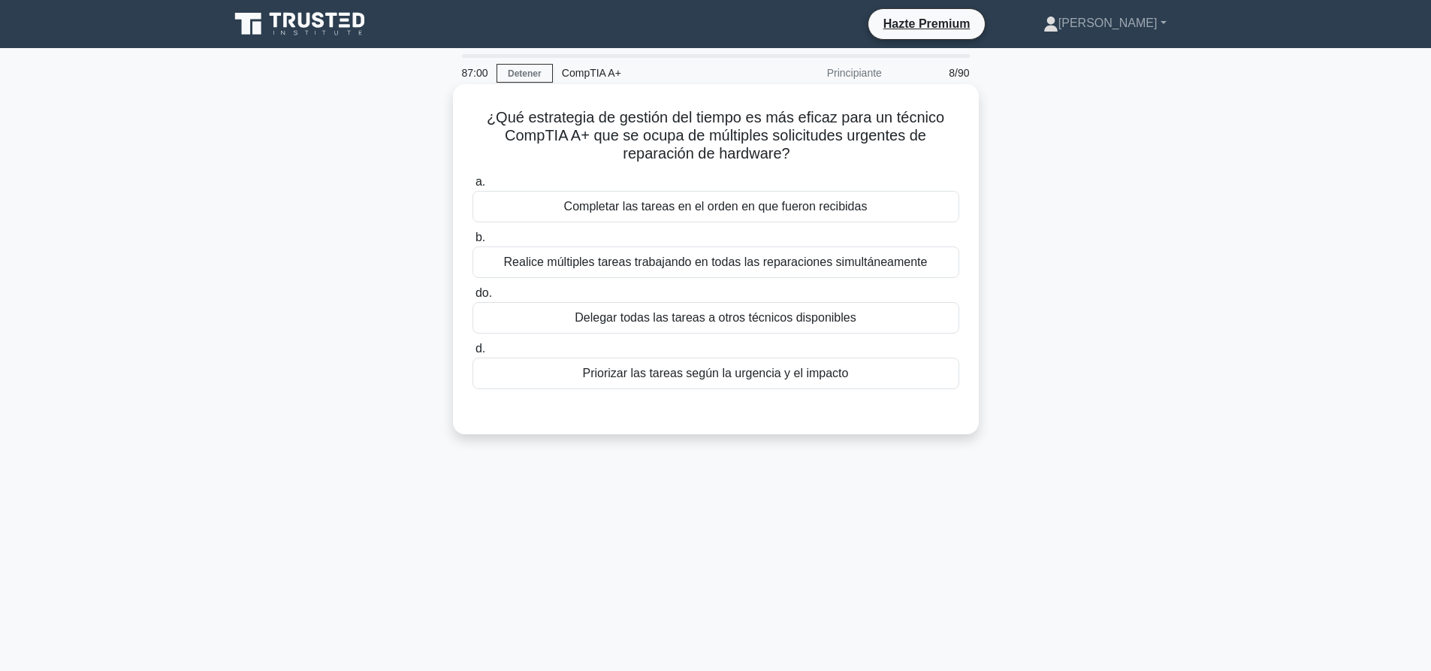
click at [687, 376] on font "Priorizar las tareas según la urgencia y el impacto" at bounding box center [716, 373] width 266 height 13
click at [473, 354] on input "d. Priorizar las tareas según la urgencia y el impacto" at bounding box center [473, 349] width 0 height 10
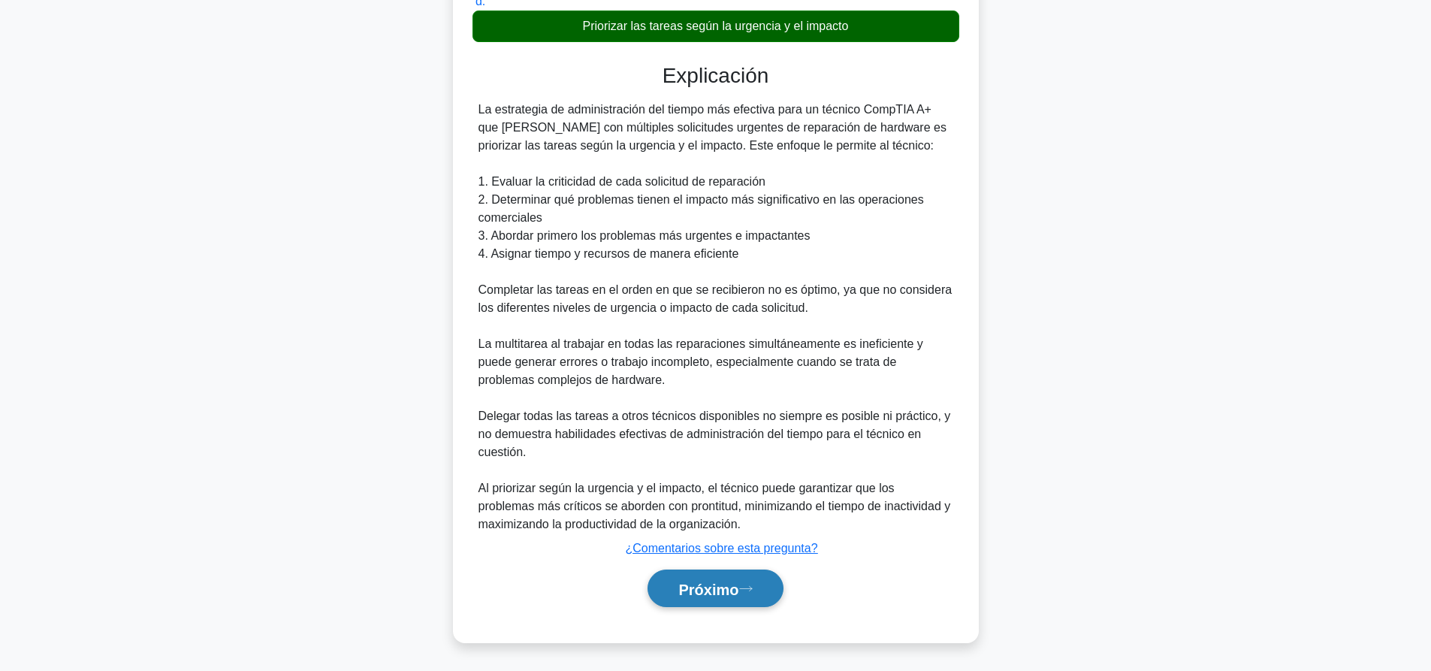
click at [679, 591] on font "Próximo" at bounding box center [708, 589] width 60 height 17
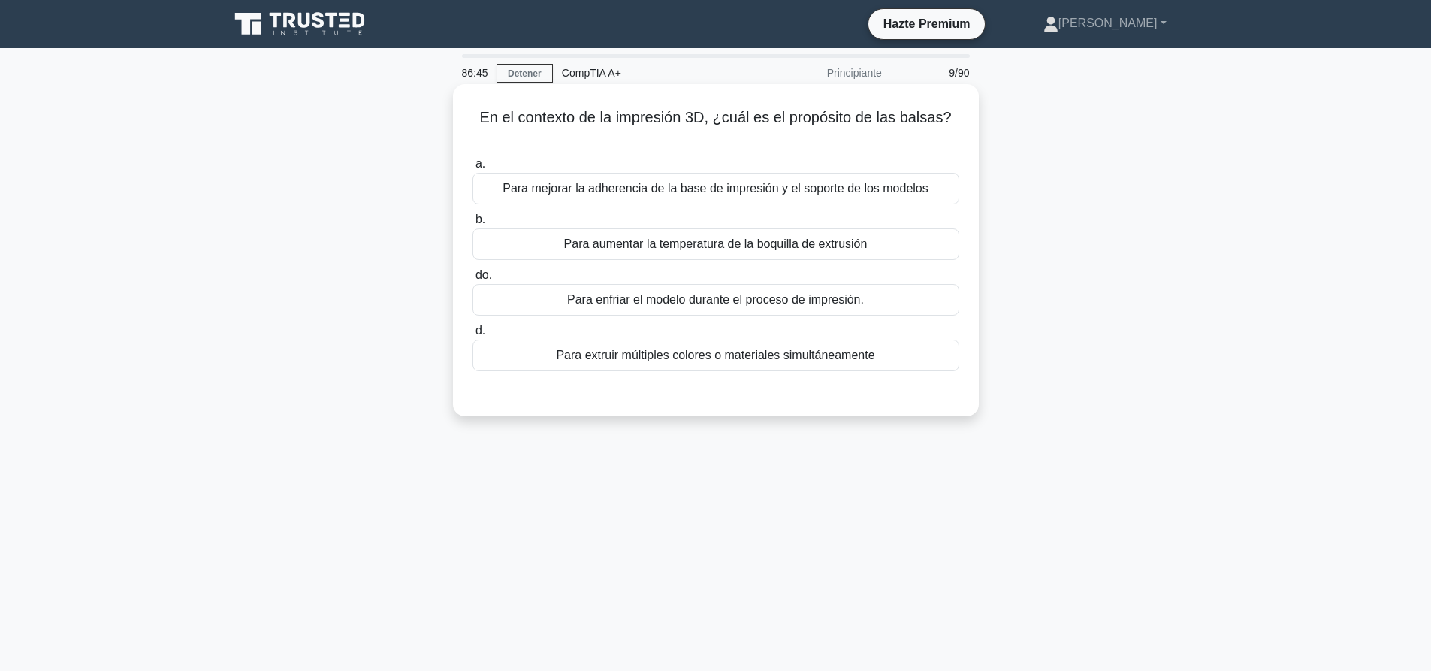
drag, startPoint x: 470, startPoint y: 114, endPoint x: 927, endPoint y: 128, distance: 457.7
click at [927, 128] on div "En el contexto de la impresión 3D, ¿cuál es el propósito de las balsas? .spinne…" at bounding box center [716, 250] width 514 height 320
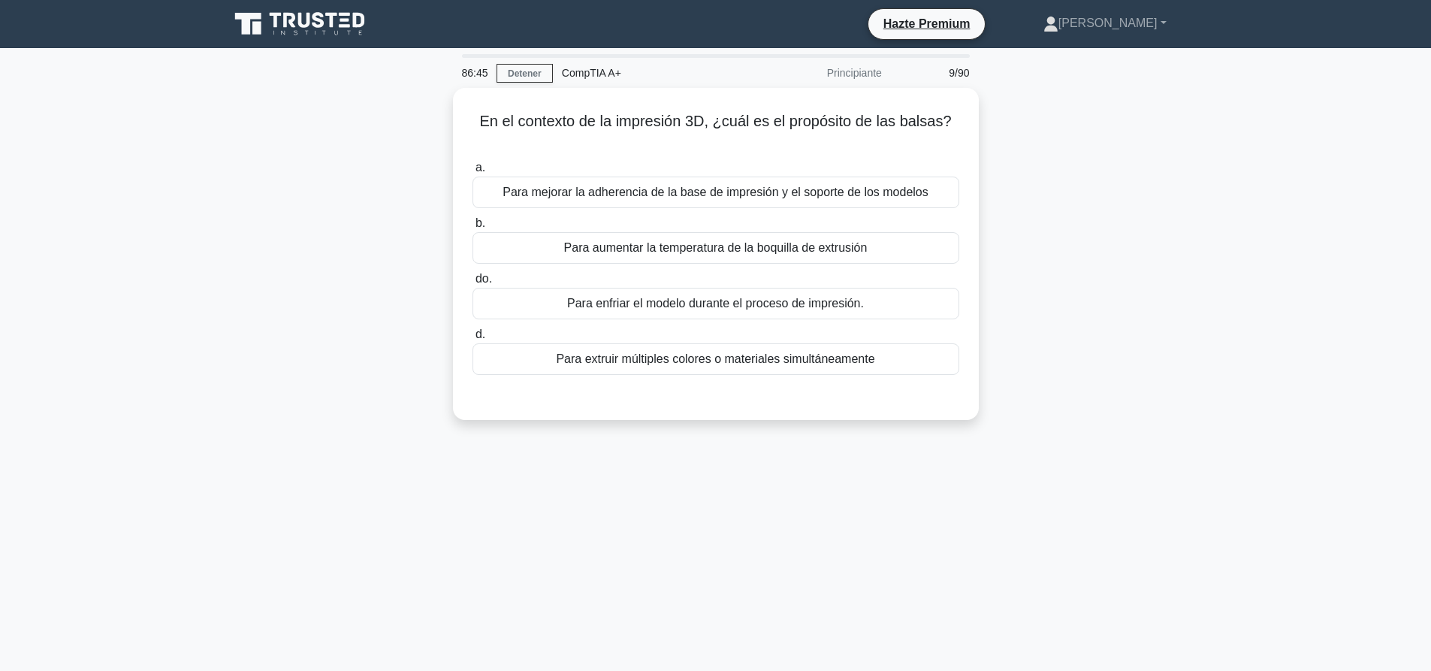
copy font "En el contexto de la impresión 3D, ¿cuál es el propósito de las balsas?"
click at [1087, 122] on div "En el contexto de la impresión 3D, ¿cuál es el propósito de las balsas? .spinne…" at bounding box center [716, 263] width 992 height 350
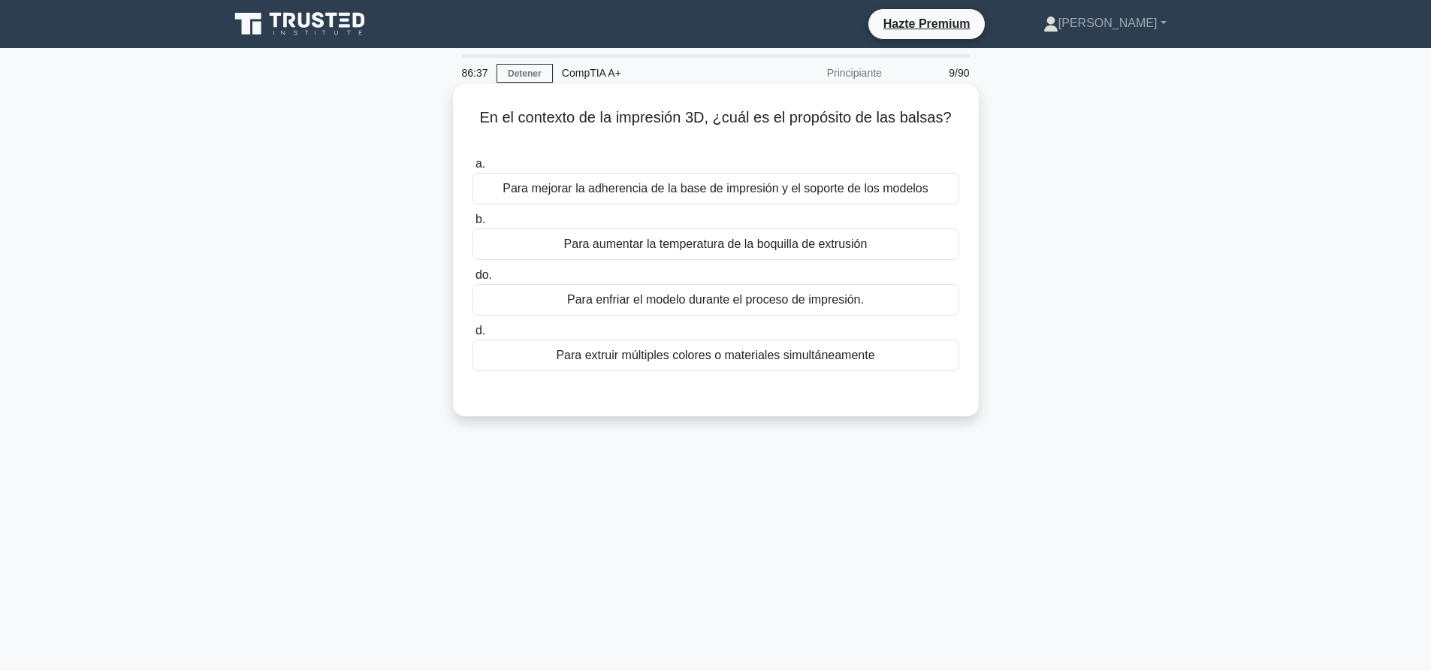
click at [775, 189] on font "Para mejorar la adherencia de la base de impresión y el soporte de los modelos" at bounding box center [716, 188] width 426 height 13
click at [473, 169] on input "a. Para mejorar la adherencia de la base de impresión y el soporte de los model…" at bounding box center [473, 164] width 0 height 10
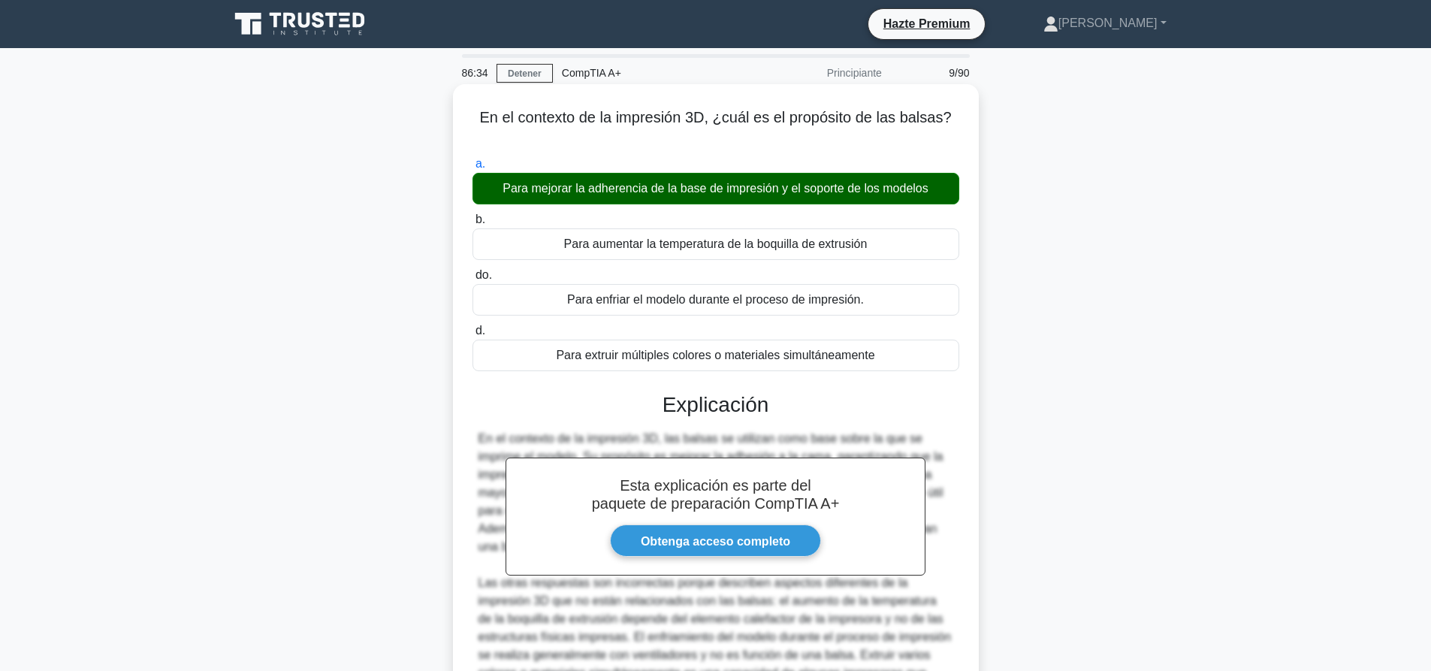
scroll to position [186, 0]
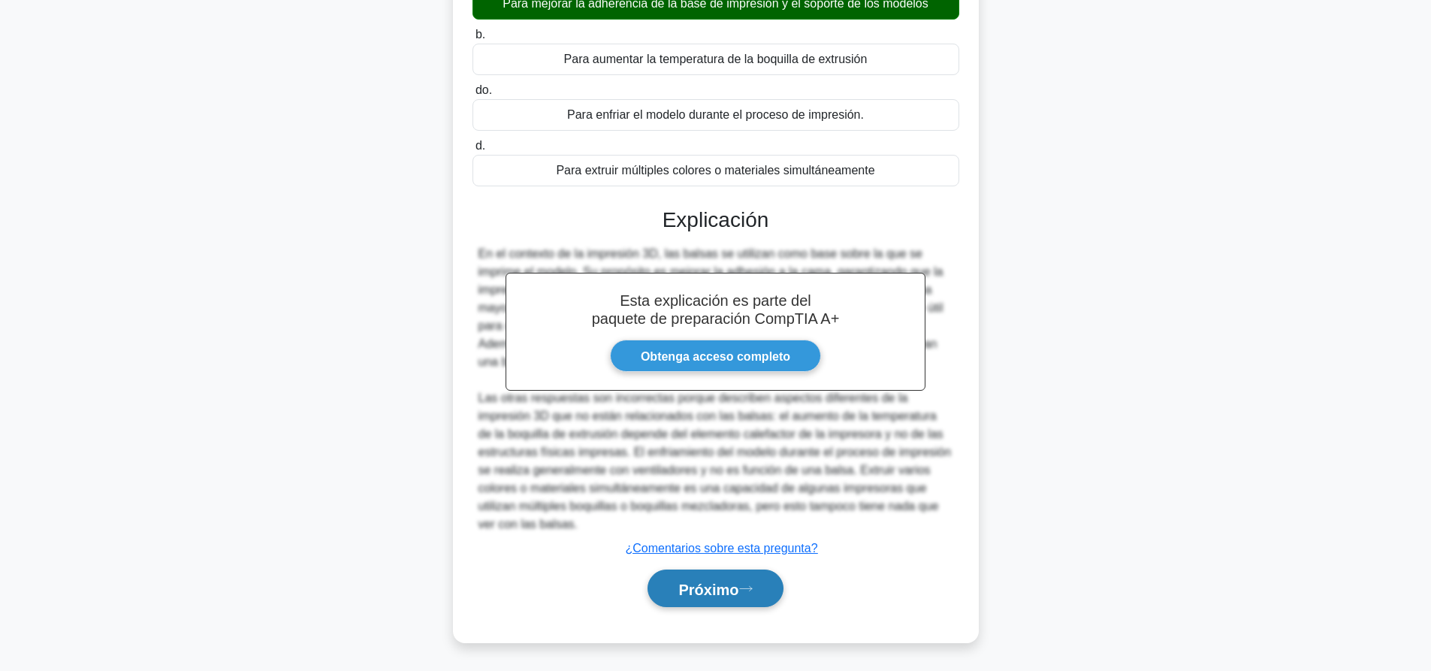
click at [720, 586] on font "Próximo" at bounding box center [708, 589] width 60 height 17
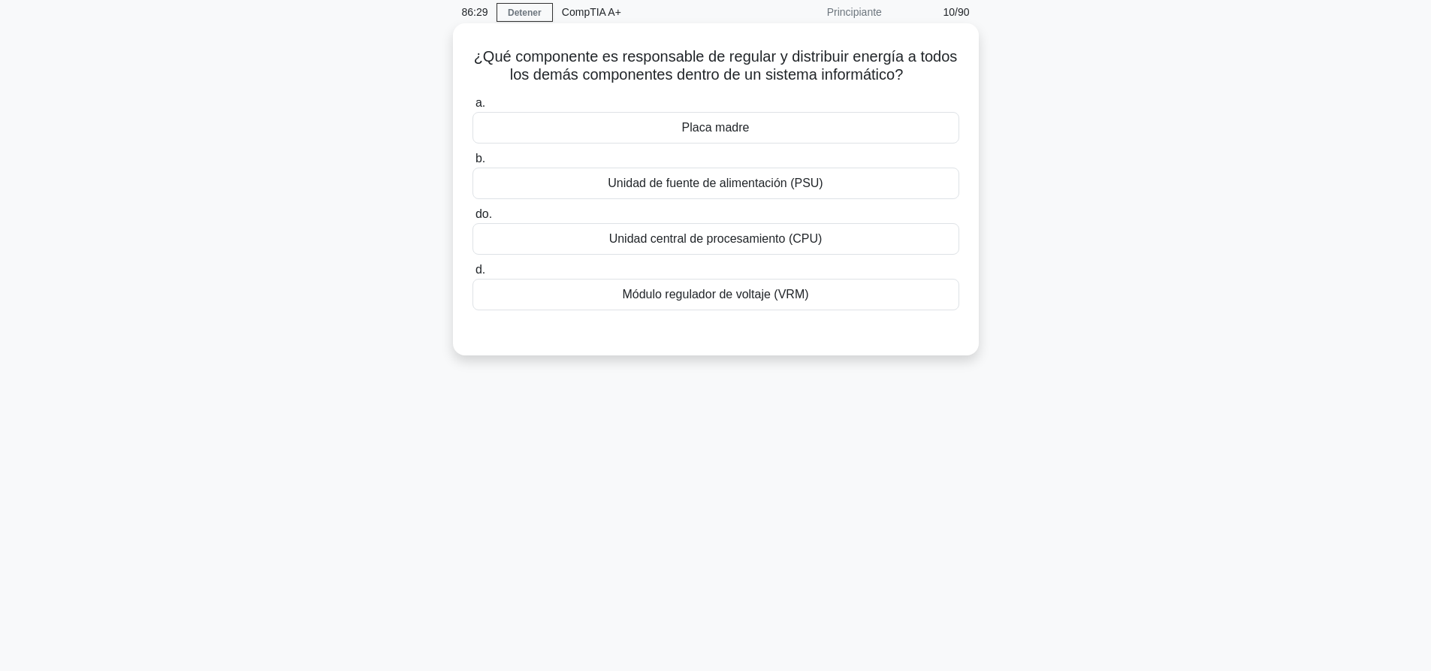
scroll to position [0, 0]
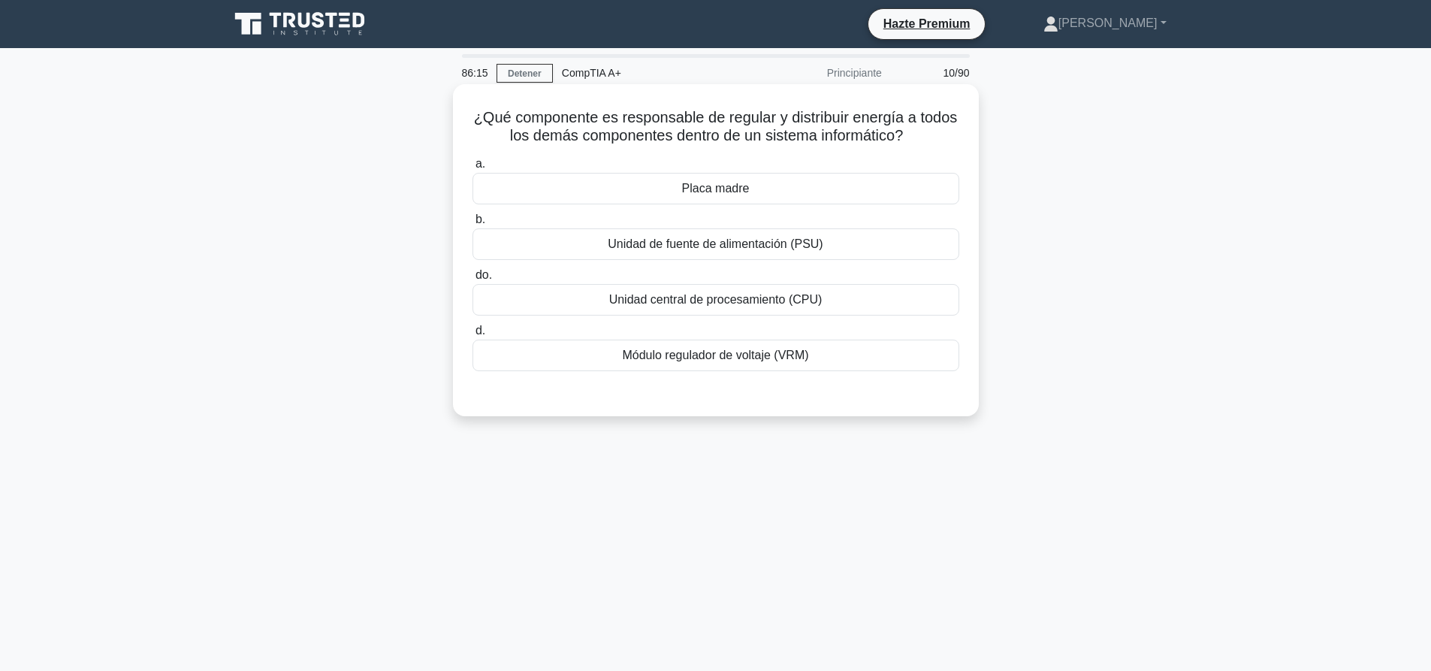
click at [775, 350] on font "Módulo regulador de voltaje (VRM)" at bounding box center [715, 355] width 186 height 13
click at [473, 336] on input "d. Módulo regulador de voltaje (VRM)" at bounding box center [473, 331] width 0 height 10
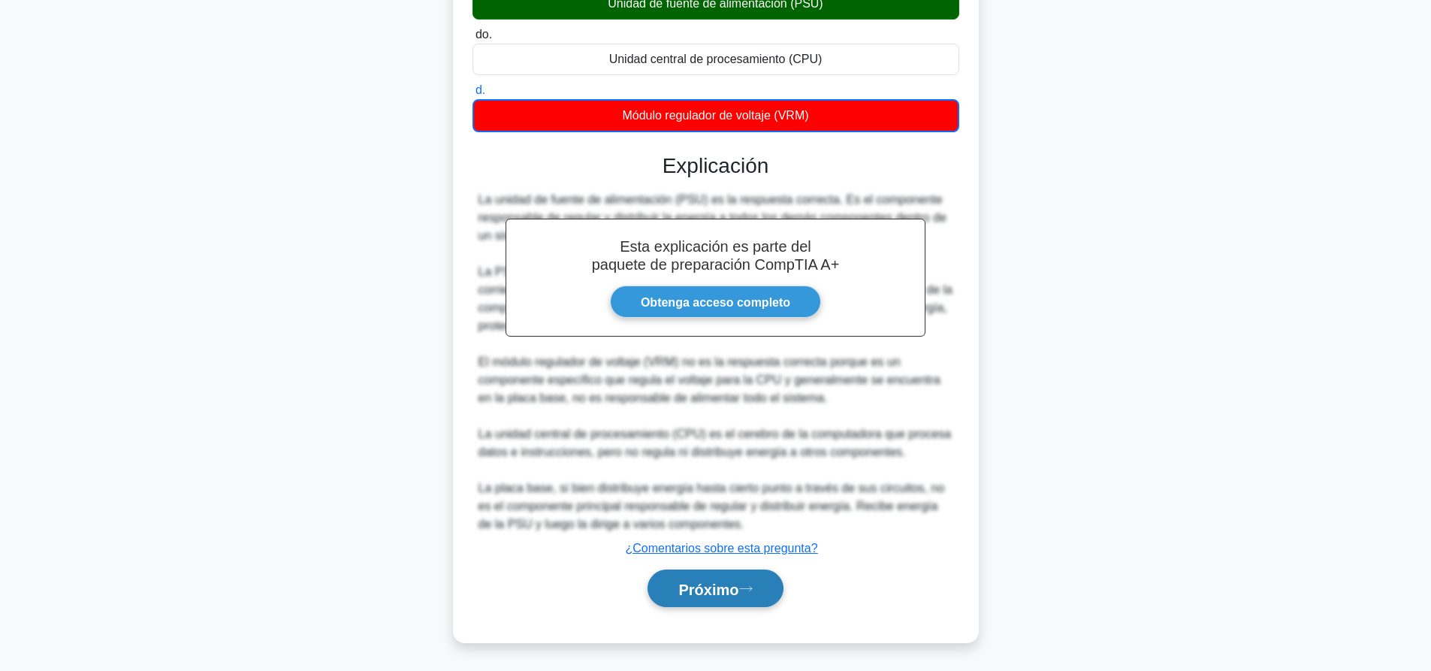
click at [730, 593] on font "Próximo" at bounding box center [708, 589] width 60 height 17
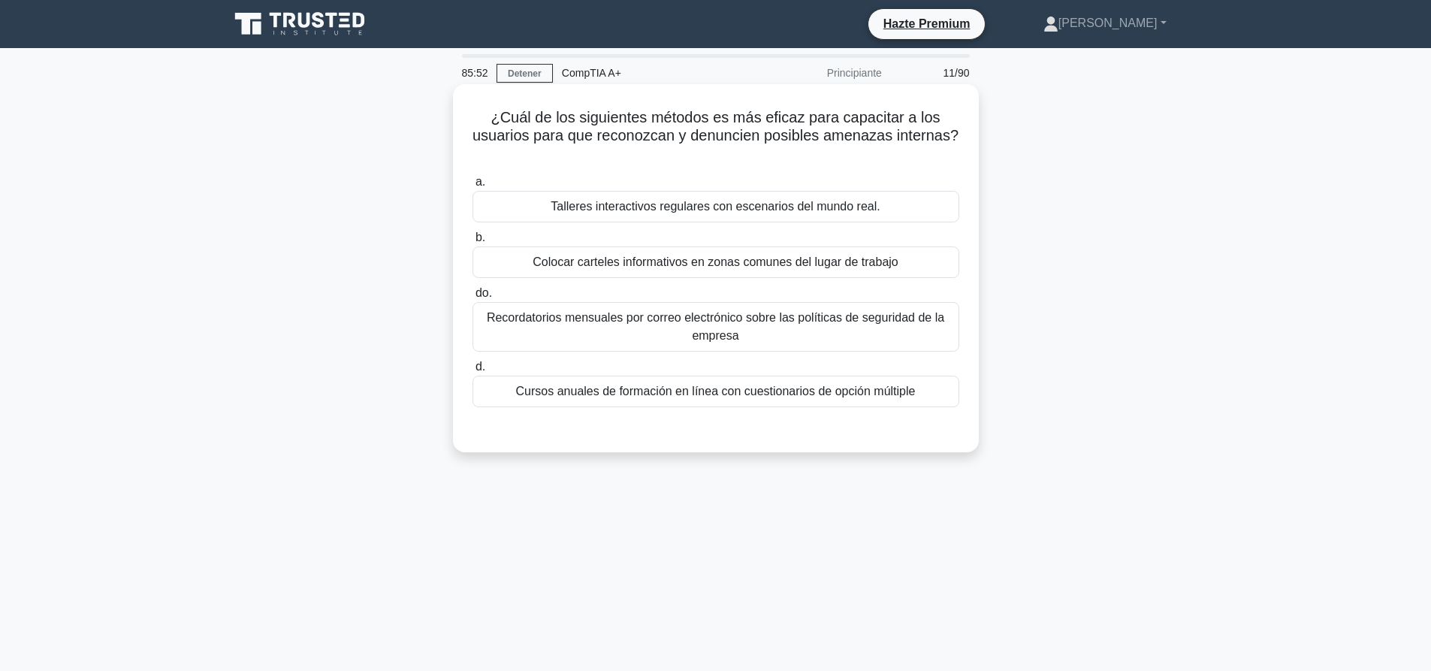
click at [843, 200] on font "Talleres interactivos regulares con escenarios del mundo real." at bounding box center [715, 206] width 329 height 13
click at [473, 187] on input "a. Talleres interactivos regulares con escenarios del mundo real." at bounding box center [473, 182] width 0 height 10
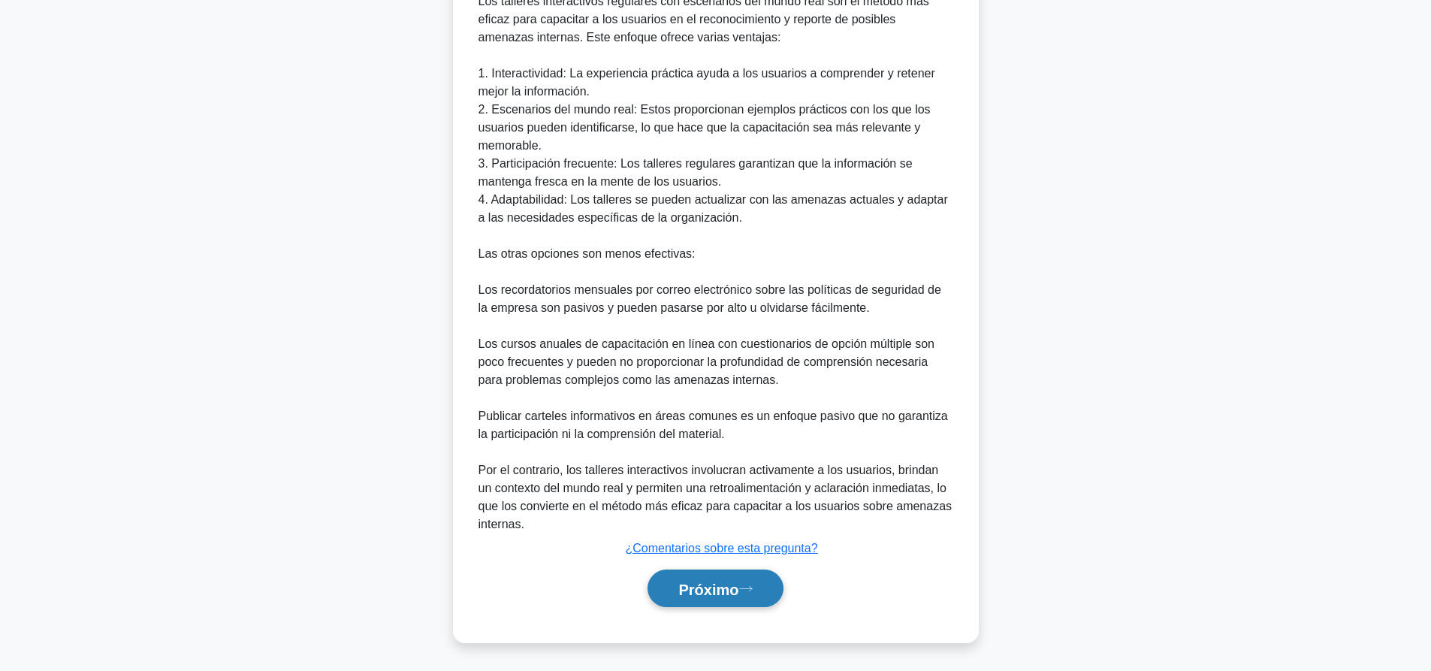
click at [739, 574] on button "Próximo" at bounding box center [715, 588] width 135 height 38
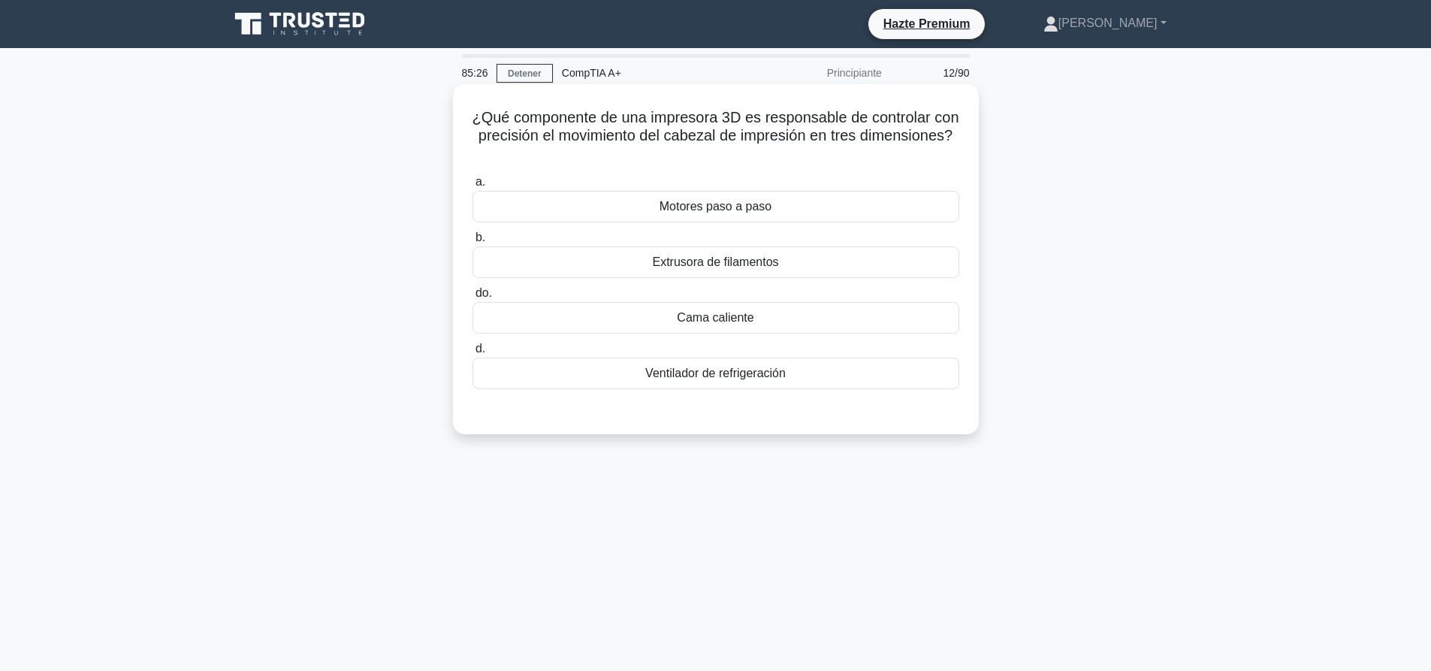
click at [715, 271] on font "Extrusora de filamentos" at bounding box center [715, 262] width 126 height 18
click at [473, 243] on input "b. Extrusora de filamentos" at bounding box center [473, 238] width 0 height 10
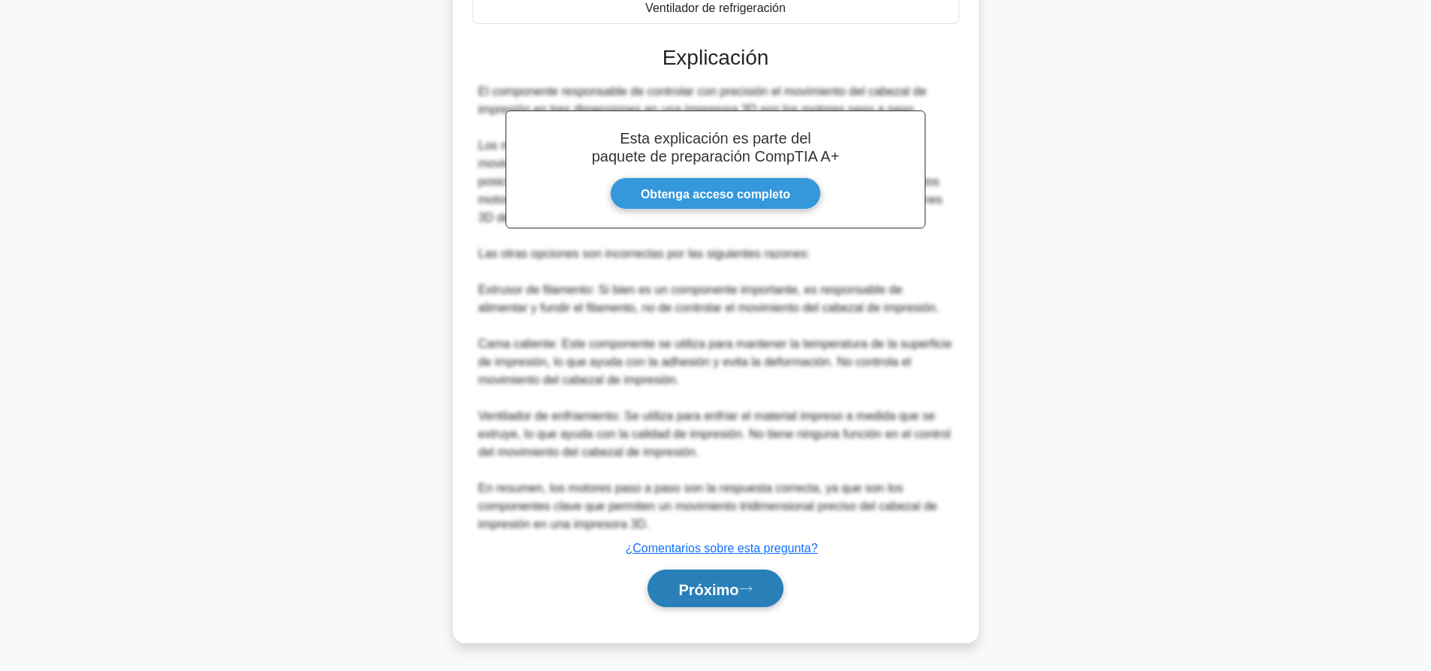
click at [750, 593] on button "Próximo" at bounding box center [715, 588] width 135 height 38
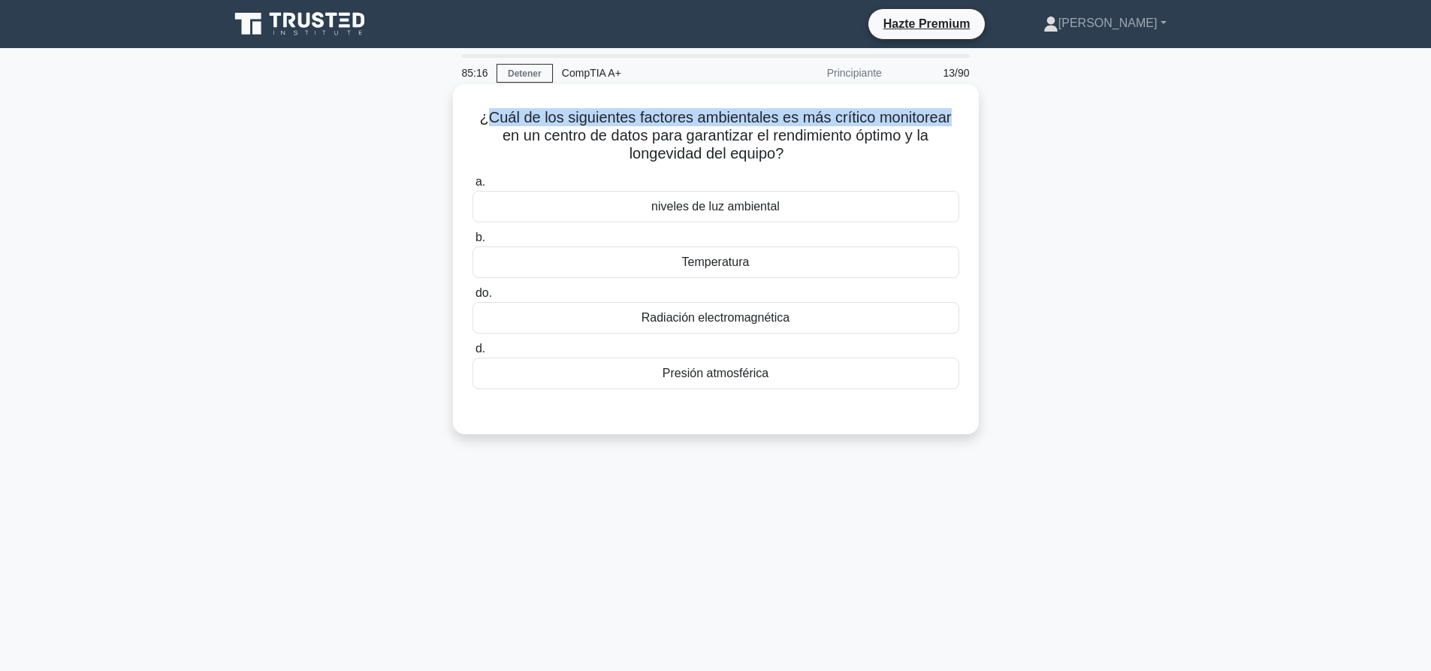
drag, startPoint x: 494, startPoint y: 119, endPoint x: 957, endPoint y: 122, distance: 462.8
click at [957, 122] on h5 "¿Cuál de los siguientes factores ambientales es más crítico monitorear en un ce…" at bounding box center [716, 136] width 490 height 56
click at [702, 267] on font "Temperatura" at bounding box center [716, 261] width 68 height 13
click at [473, 243] on input "b. Temperatura" at bounding box center [473, 238] width 0 height 10
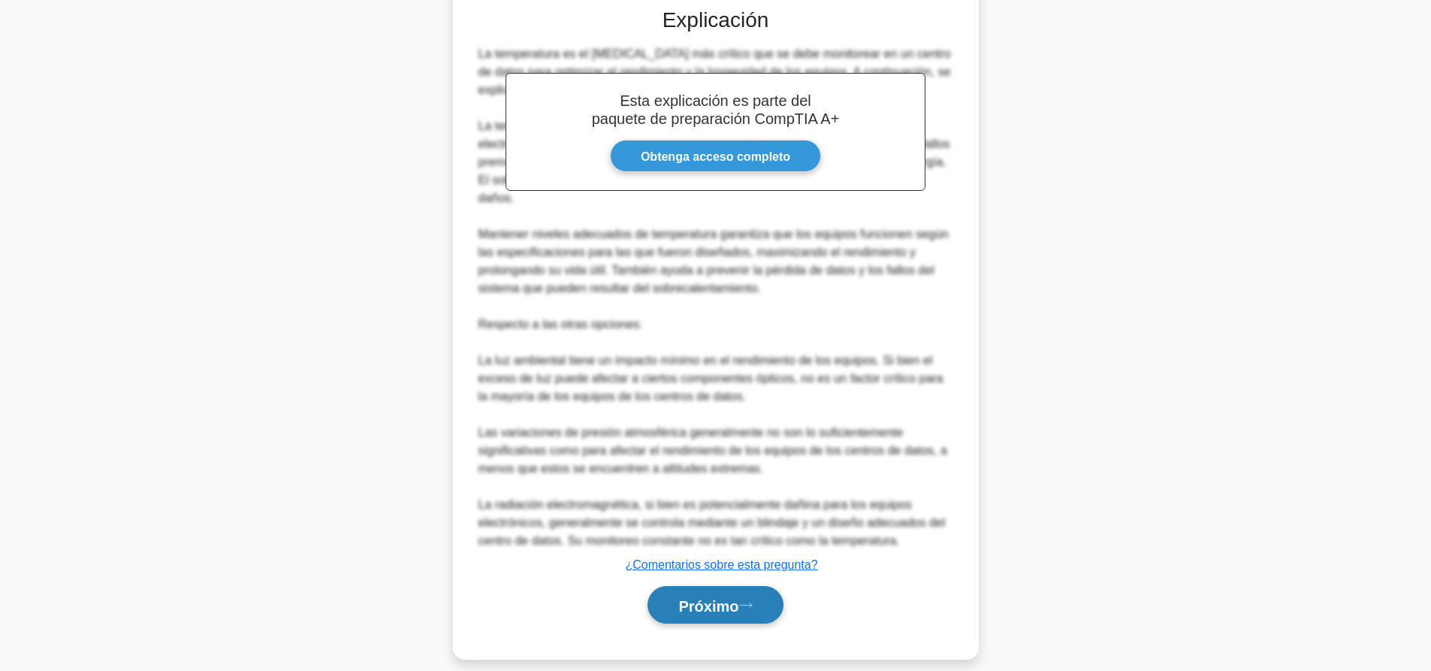
click at [732, 597] on font "Próximo" at bounding box center [708, 605] width 60 height 17
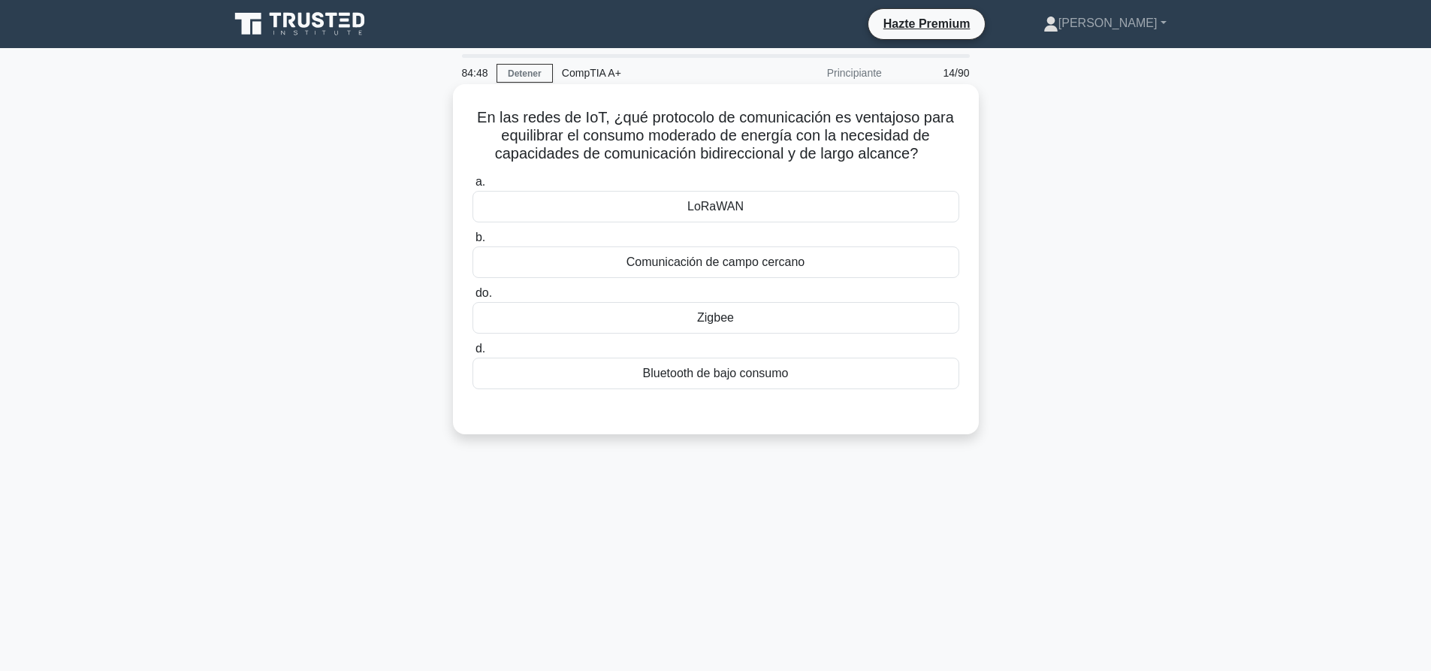
click at [728, 213] on font "LoRaWAN" at bounding box center [715, 206] width 56 height 13
click at [473, 187] on input "a. LoRaWAN" at bounding box center [473, 182] width 0 height 10
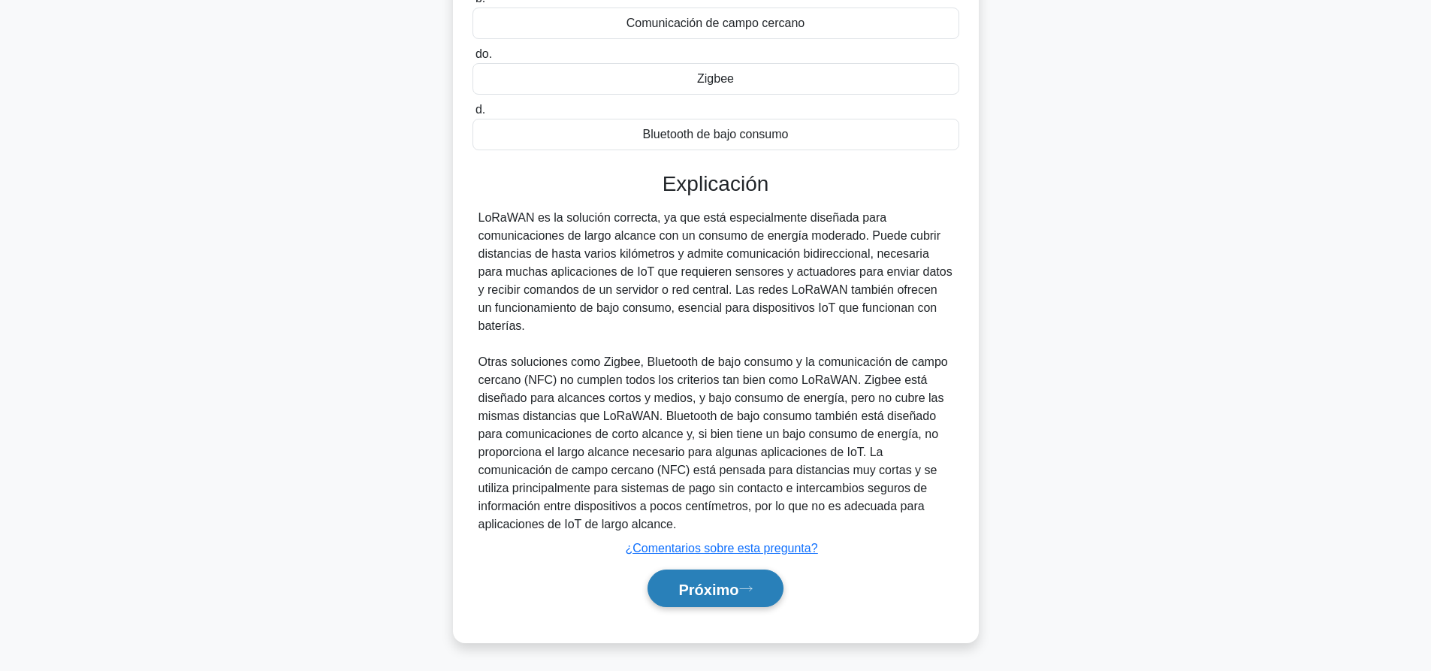
click at [751, 589] on icon at bounding box center [745, 588] width 12 height 5
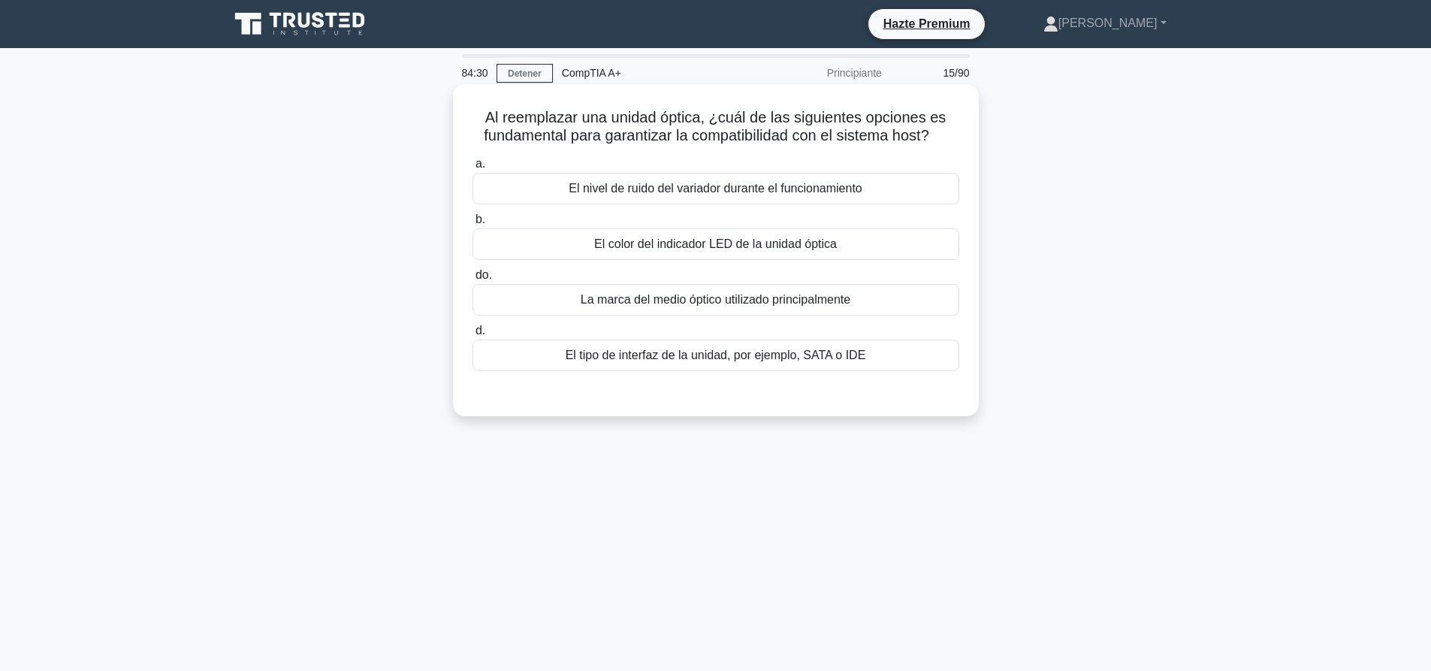
click at [857, 247] on div "El color del indicador LED de la unidad óptica" at bounding box center [716, 244] width 487 height 32
click at [473, 225] on input "b. El color del indicador LED de la unidad óptica" at bounding box center [473, 220] width 0 height 10
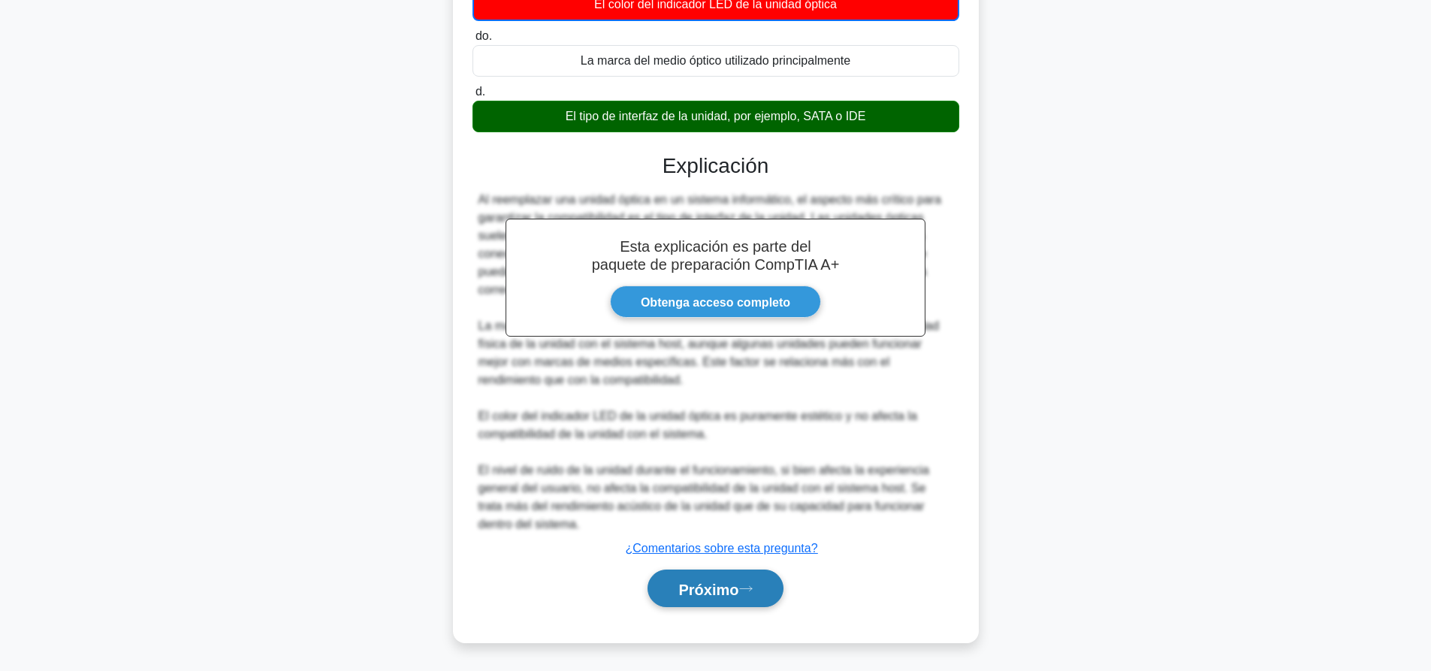
click at [773, 586] on button "Próximo" at bounding box center [715, 588] width 135 height 38
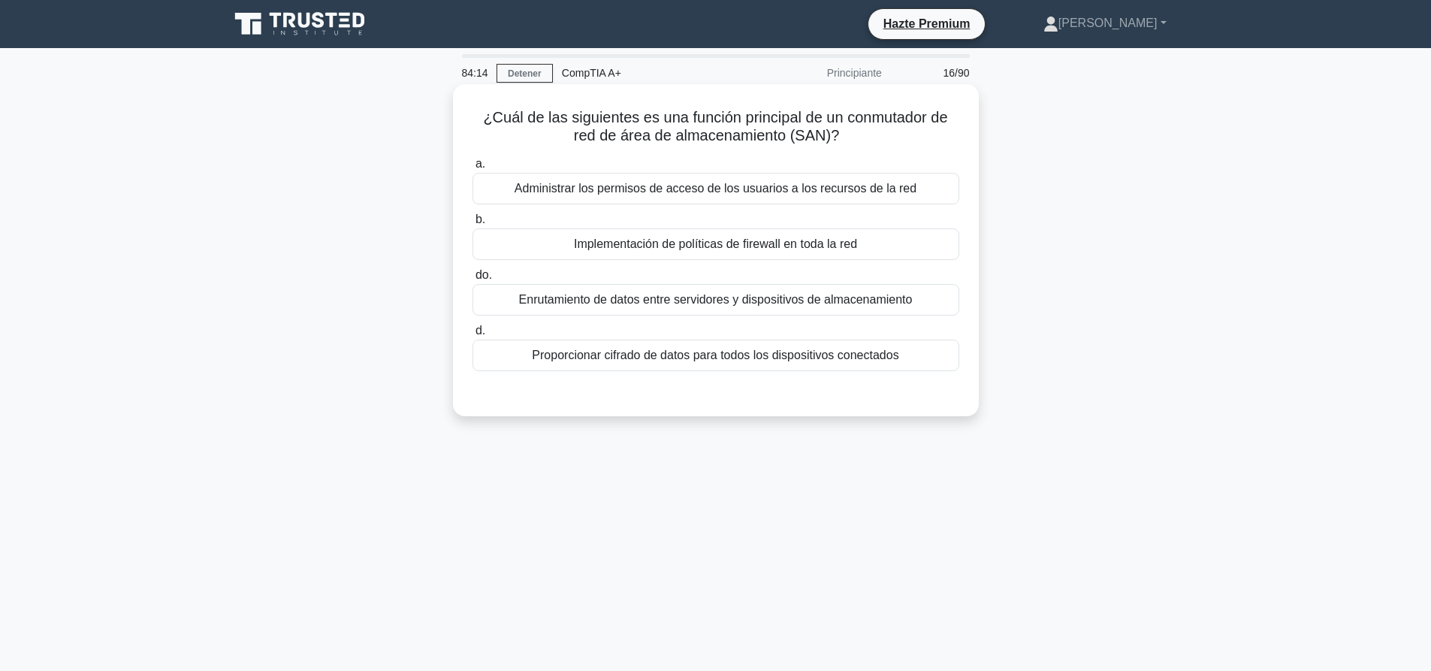
click at [864, 297] on font "Enrutamiento de datos entre servidores y dispositivos de almacenamiento" at bounding box center [716, 299] width 394 height 13
click at [473, 280] on input "do. Enrutamiento de datos entre servidores y dispositivos de almacenamiento" at bounding box center [473, 275] width 0 height 10
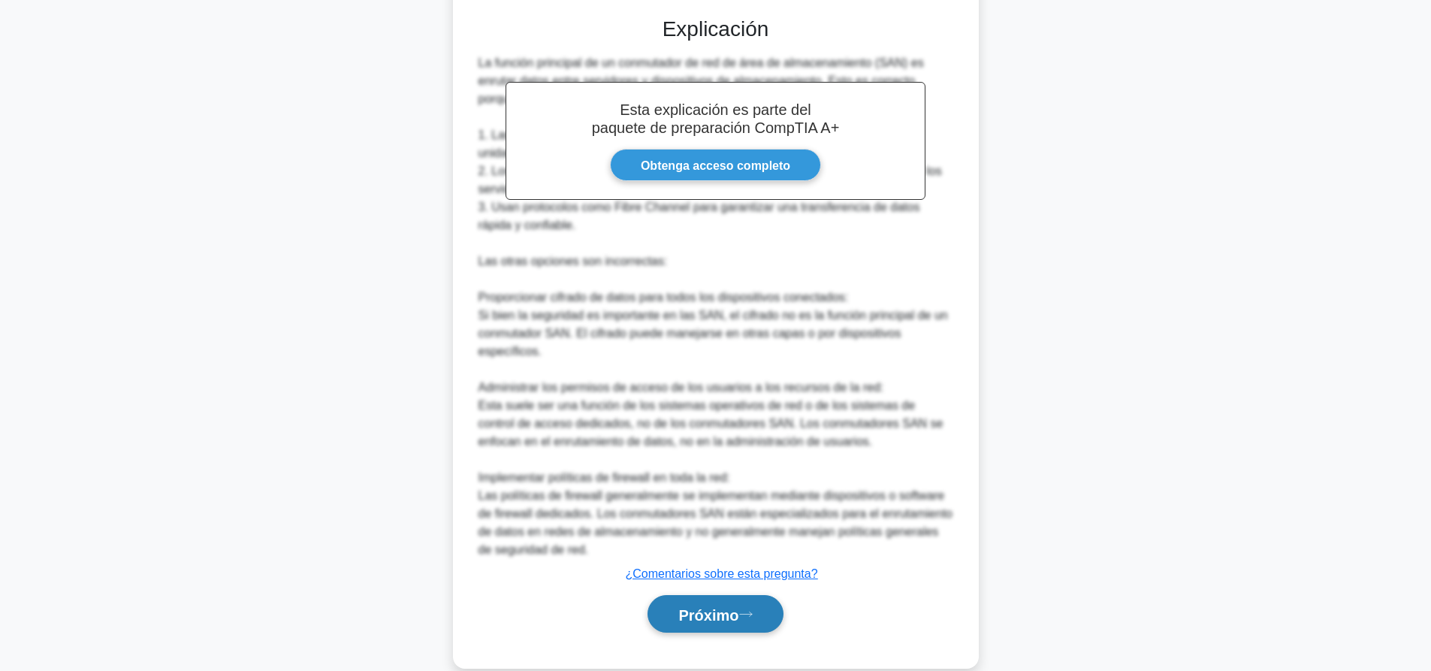
click at [725, 621] on font "Próximo" at bounding box center [708, 614] width 60 height 17
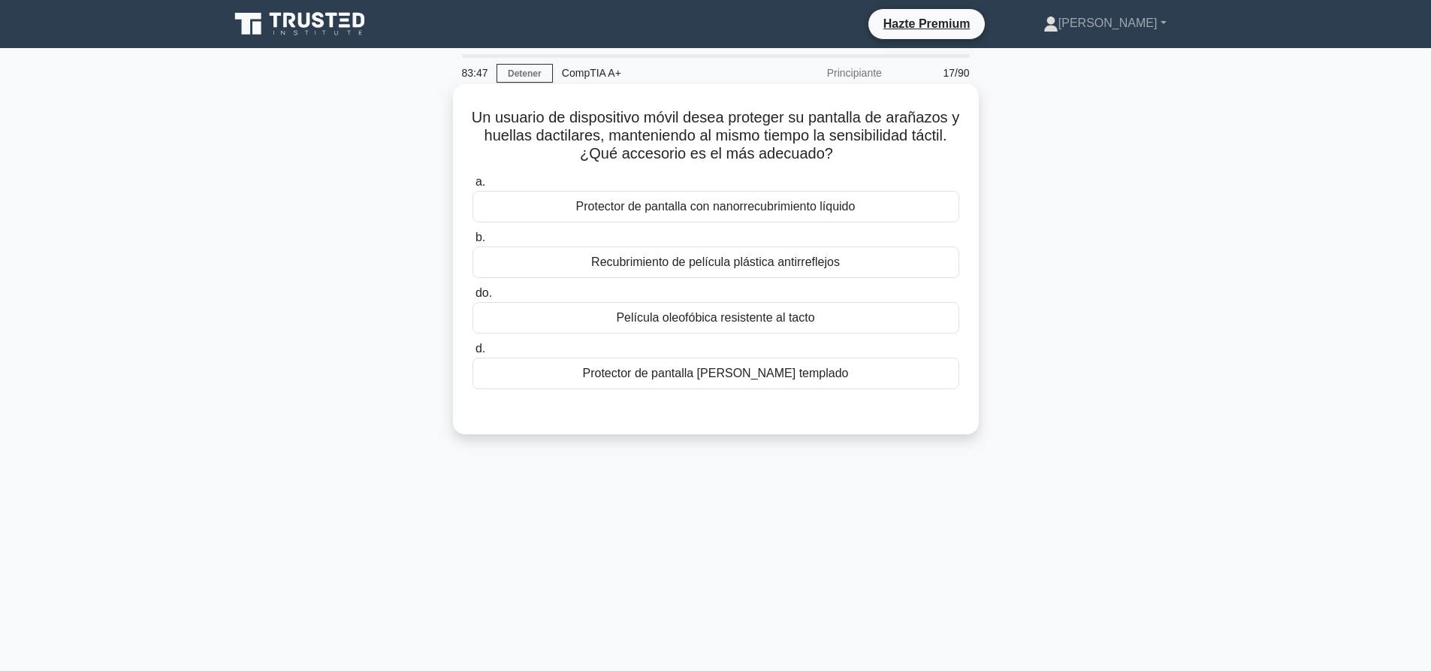
drag, startPoint x: 473, startPoint y: 113, endPoint x: 853, endPoint y: 379, distance: 464.6
click at [853, 379] on div "Un usuario de dispositivo móvil desea proteger su pantalla de arañazos y huella…" at bounding box center [716, 259] width 514 height 338
copy div "Un usuario de dispositivo móvil desea proteger su pantalla de arañazos y huella…"
drag, startPoint x: 1082, startPoint y: 484, endPoint x: 866, endPoint y: 384, distance: 237.6
click at [1074, 479] on div "83:39 Detener CompTIA A+ Principiante 17/90 Un usuario de dispositivo móvil des…" at bounding box center [716, 429] width 992 height 751
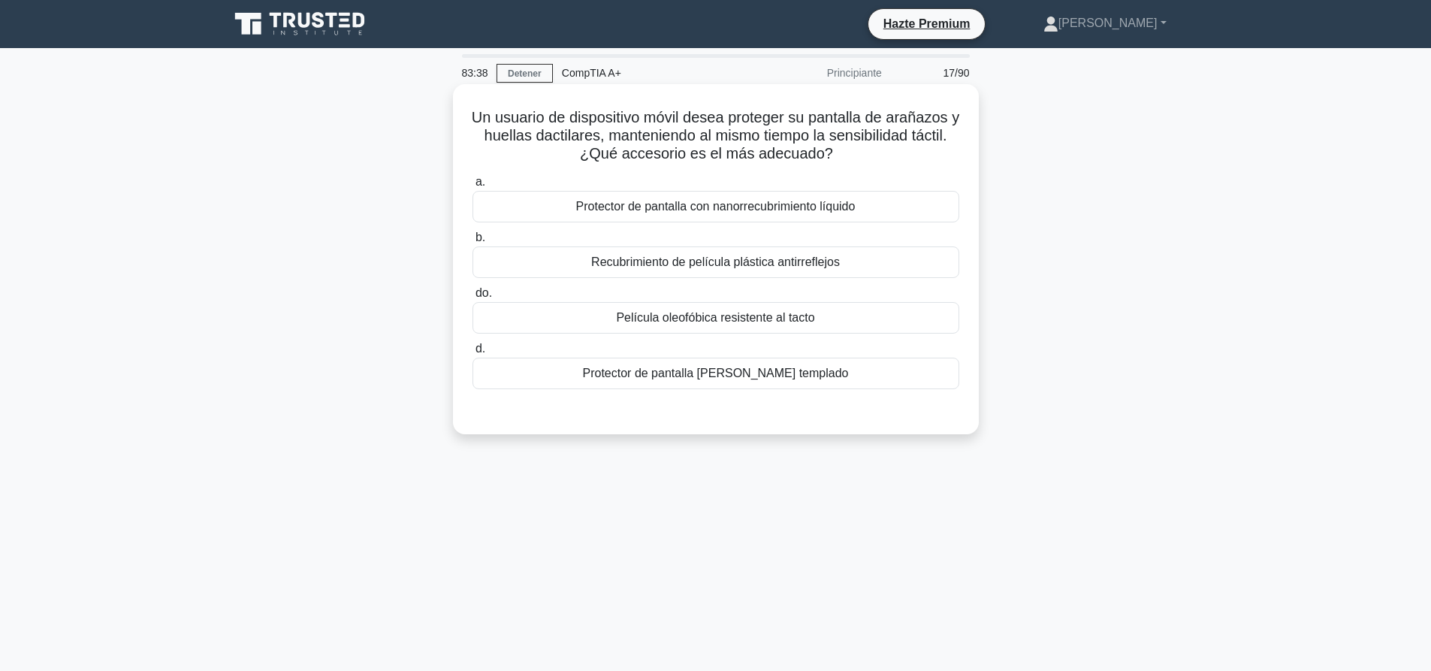
click at [827, 369] on div "Protector de pantalla de vidrio templado" at bounding box center [716, 374] width 487 height 32
click at [473, 354] on input "d. Protector de pantalla de vidrio templado" at bounding box center [473, 349] width 0 height 10
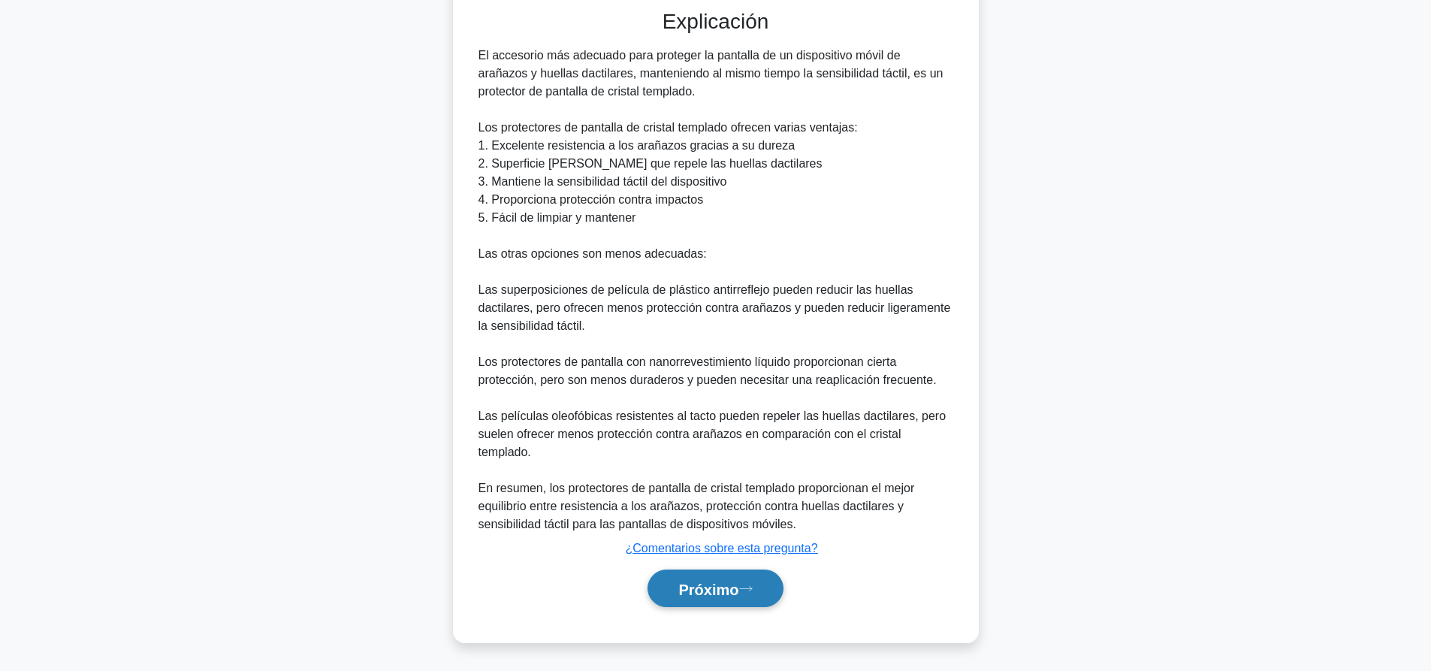
click at [778, 603] on button "Próximo" at bounding box center [715, 588] width 135 height 38
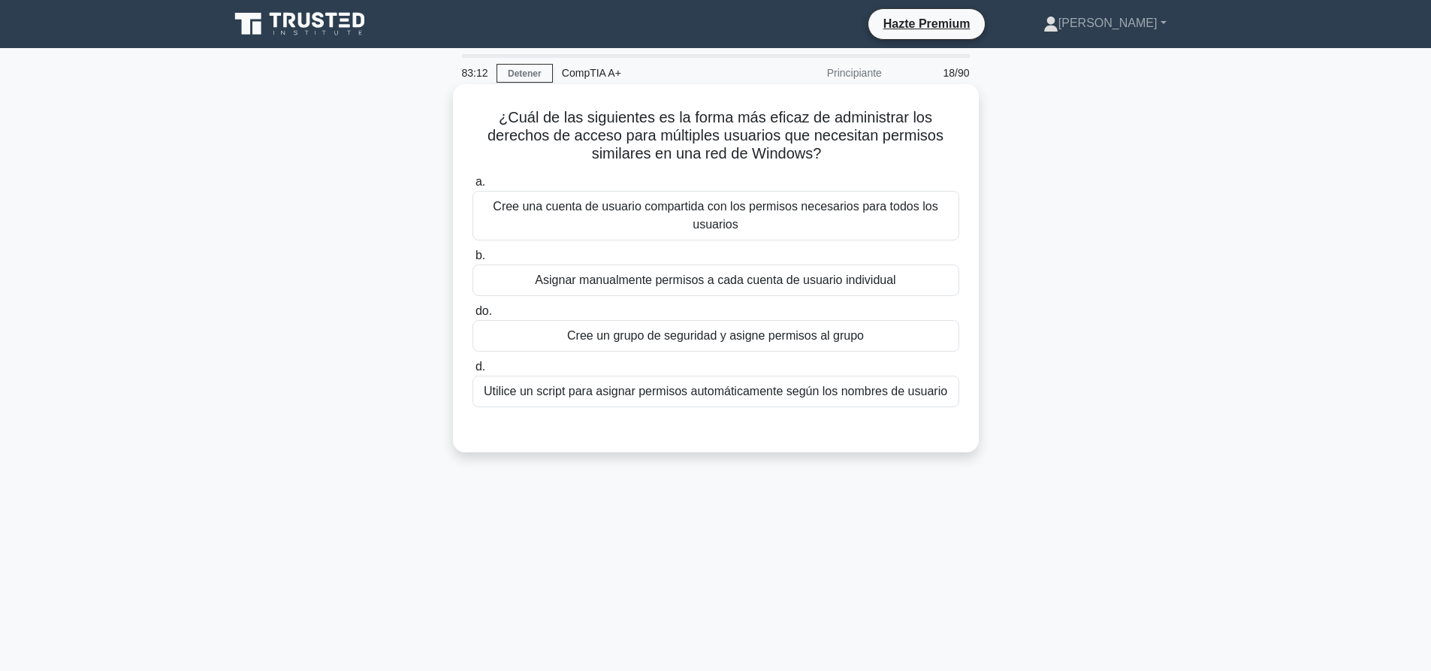
click at [841, 349] on div "Cree un grupo de seguridad y asigne permisos al grupo" at bounding box center [716, 336] width 487 height 32
click at [473, 316] on input "do. Cree un grupo de seguridad y asigne permisos al grupo" at bounding box center [473, 312] width 0 height 10
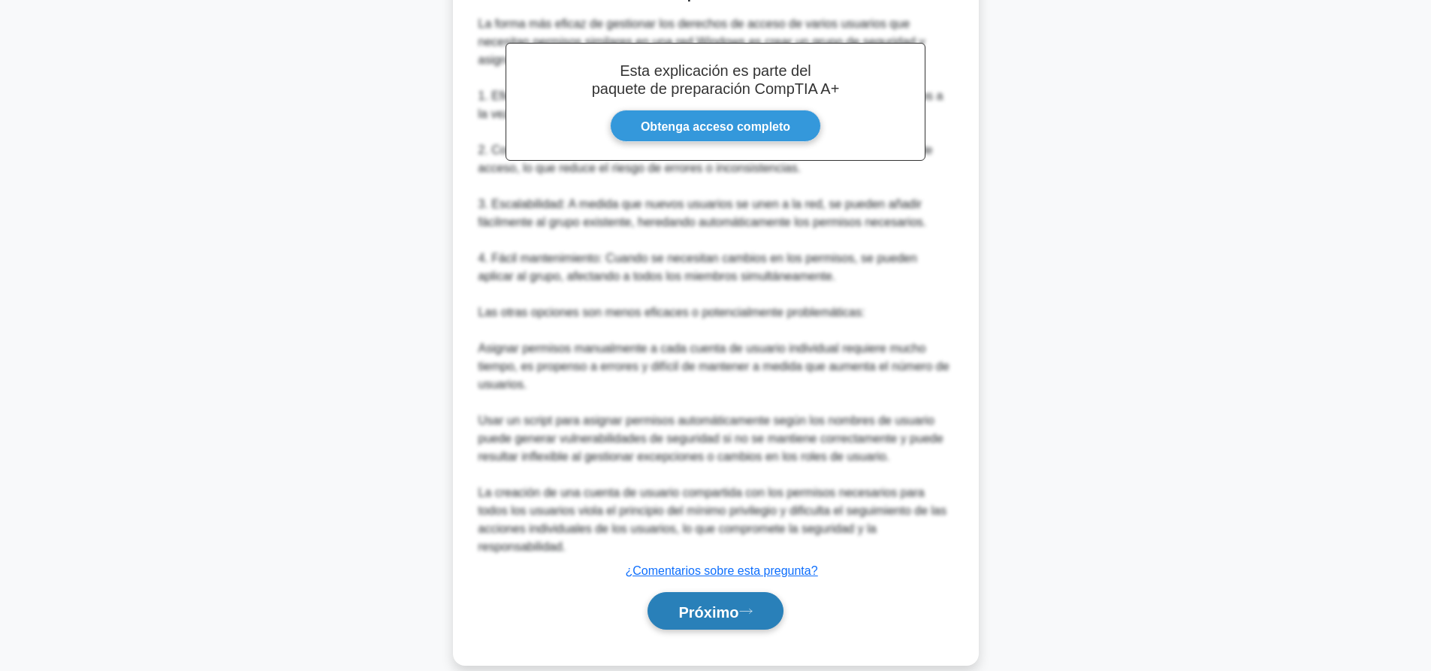
click at [739, 615] on font "Próximo" at bounding box center [708, 611] width 60 height 17
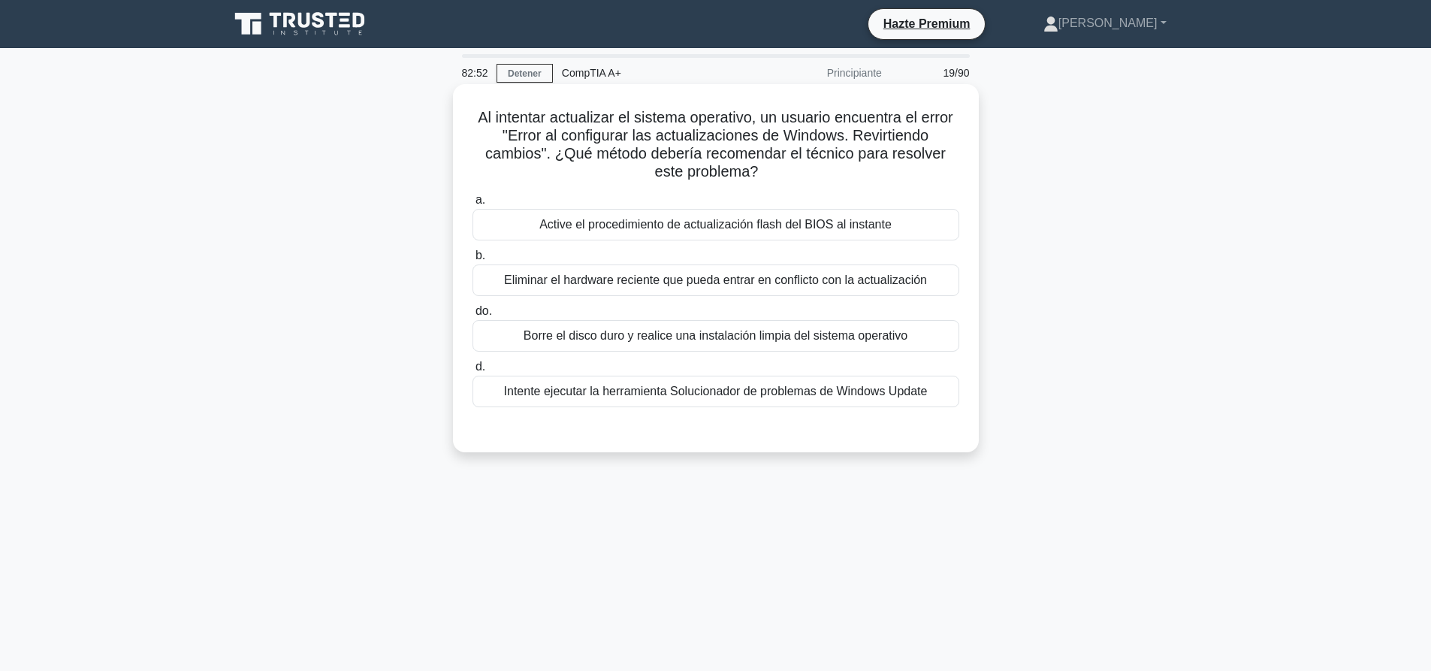
click at [731, 400] on font "Intente ejecutar la herramienta Solucionador de problemas de Windows Update" at bounding box center [716, 391] width 424 height 18
click at [473, 372] on input "d. Intente ejecutar la herramienta Solucionador de problemas de Windows Update" at bounding box center [473, 367] width 0 height 10
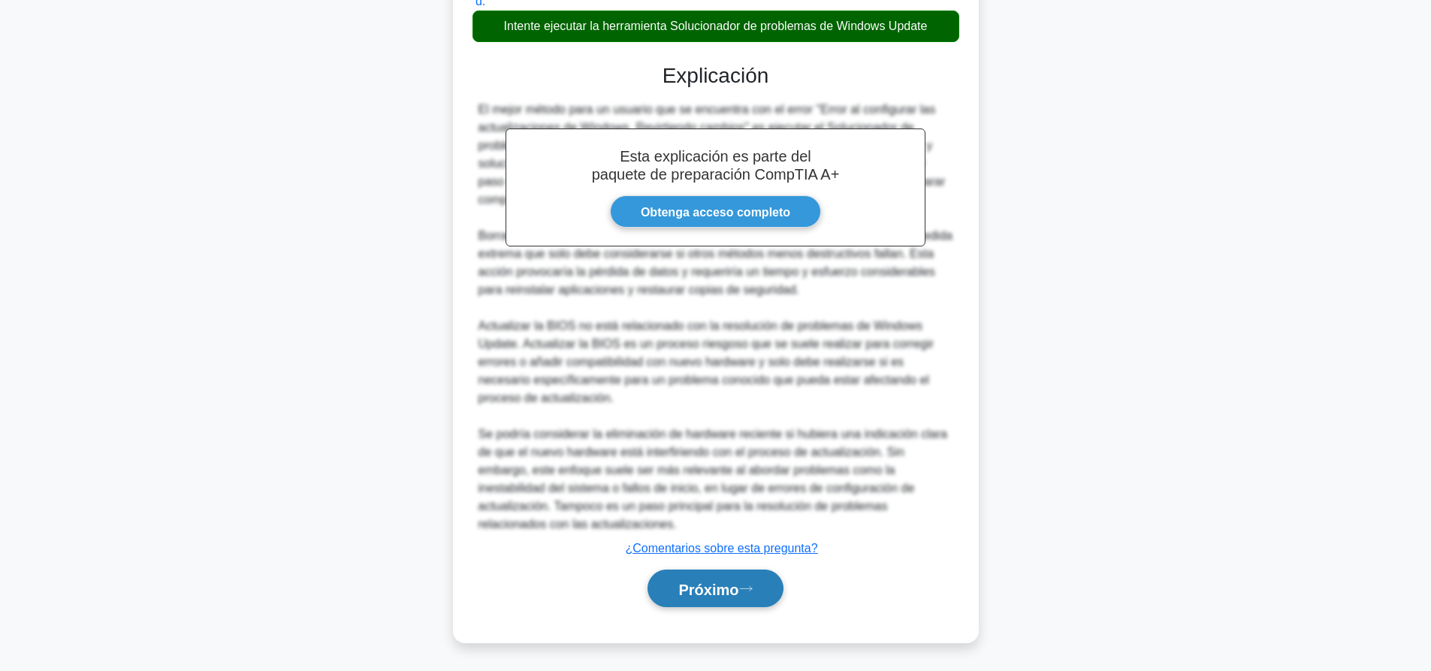
click at [737, 597] on font "Próximo" at bounding box center [708, 589] width 60 height 17
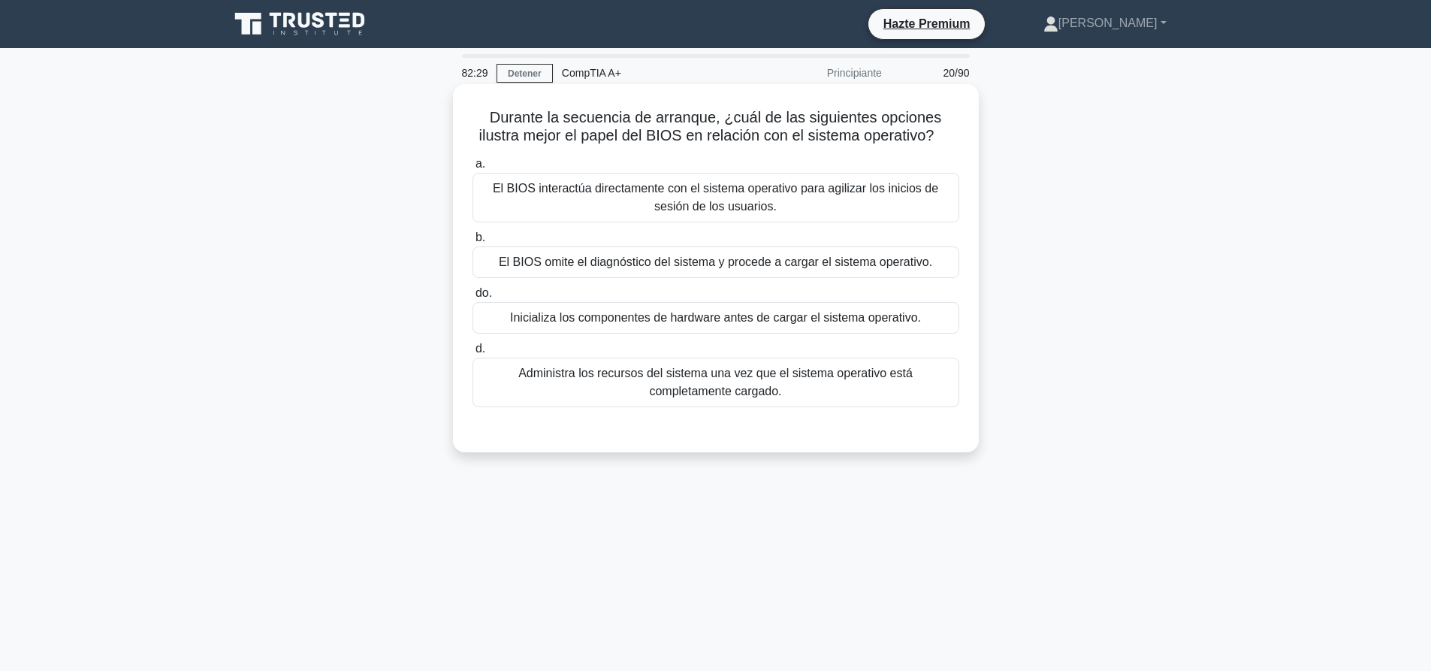
click at [877, 323] on font "Inicializa los componentes de hardware antes de cargar el sistema operativo." at bounding box center [715, 317] width 411 height 13
click at [473, 298] on input "do. Inicializa los componentes de hardware antes de cargar el sistema operativo." at bounding box center [473, 293] width 0 height 10
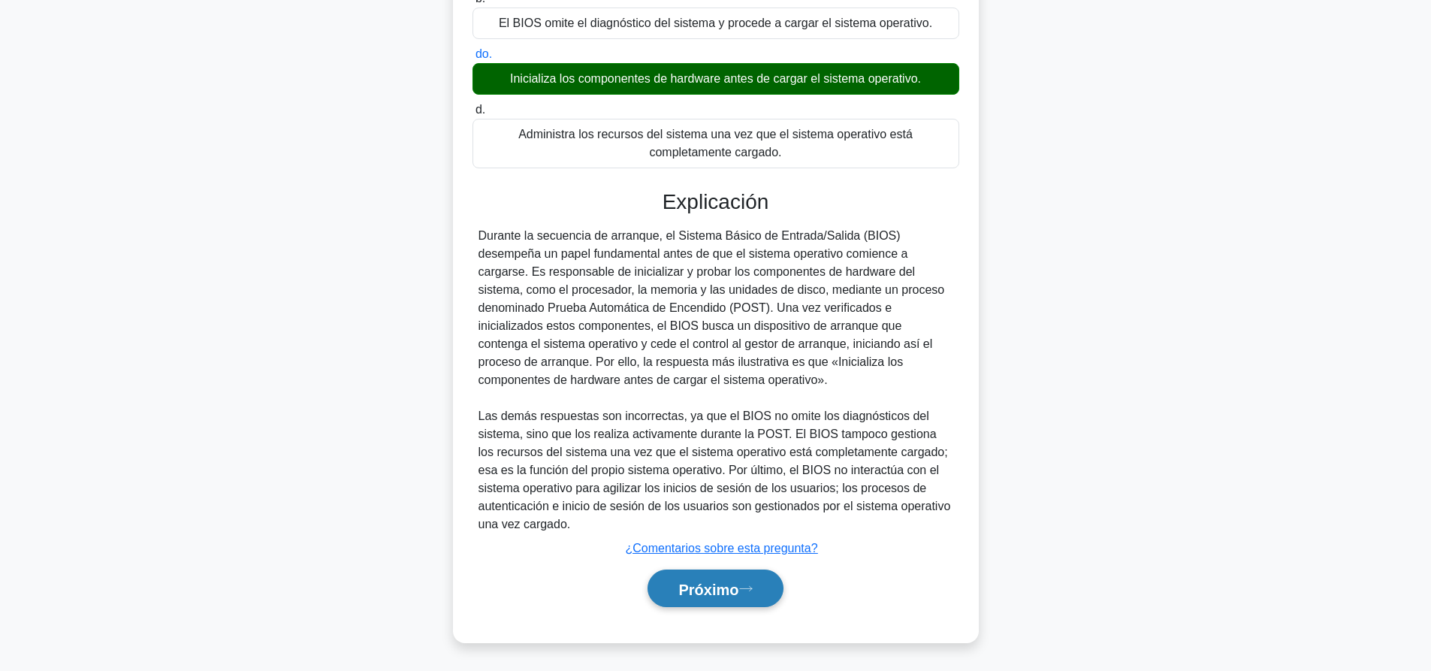
click at [768, 575] on button "Próximo" at bounding box center [715, 588] width 135 height 38
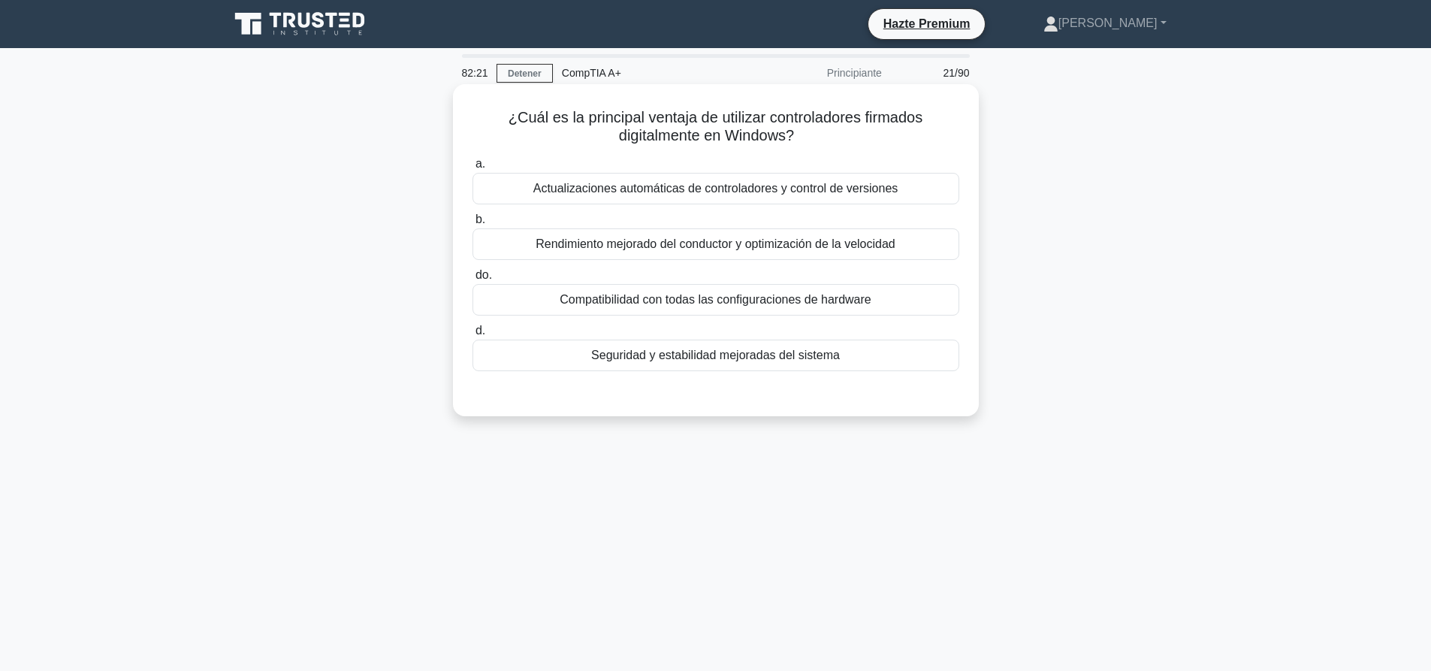
click at [860, 359] on div "Seguridad y estabilidad mejoradas del sistema" at bounding box center [716, 356] width 487 height 32
click at [473, 336] on input "d. Seguridad y estabilidad mejoradas del sistema" at bounding box center [473, 331] width 0 height 10
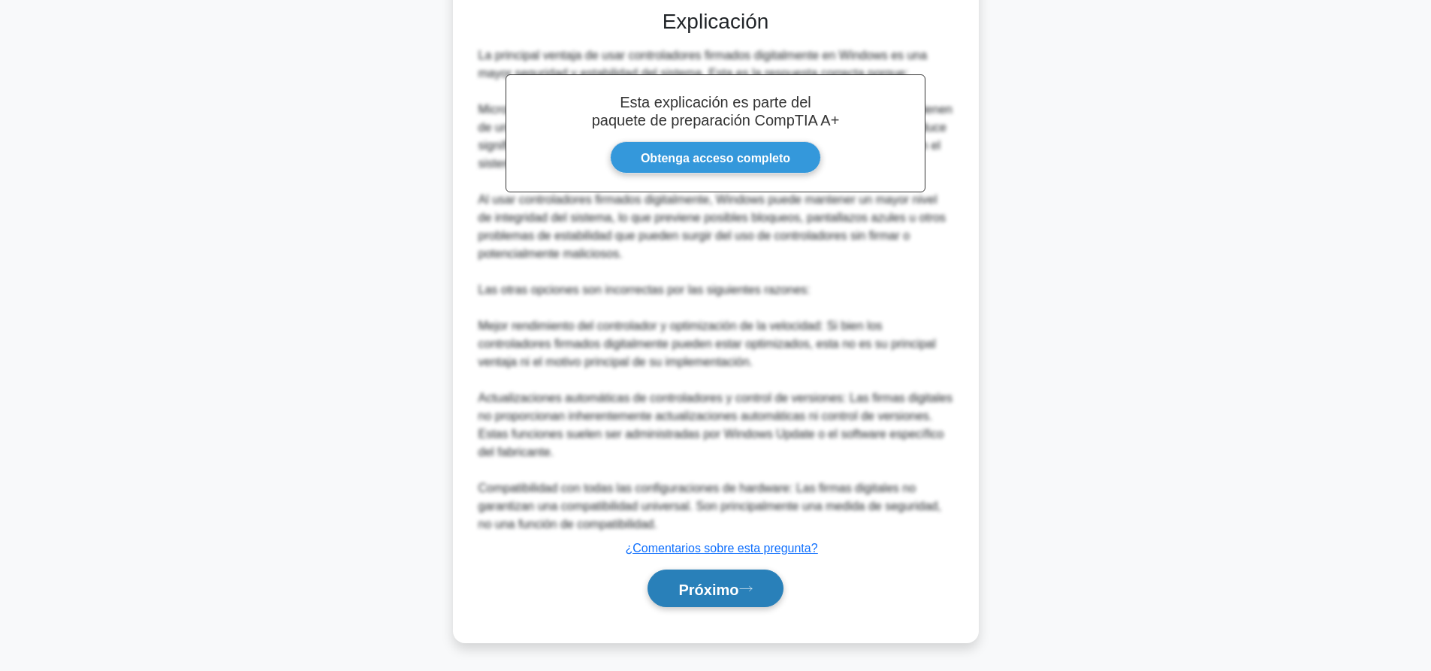
click at [753, 587] on icon at bounding box center [746, 588] width 14 height 8
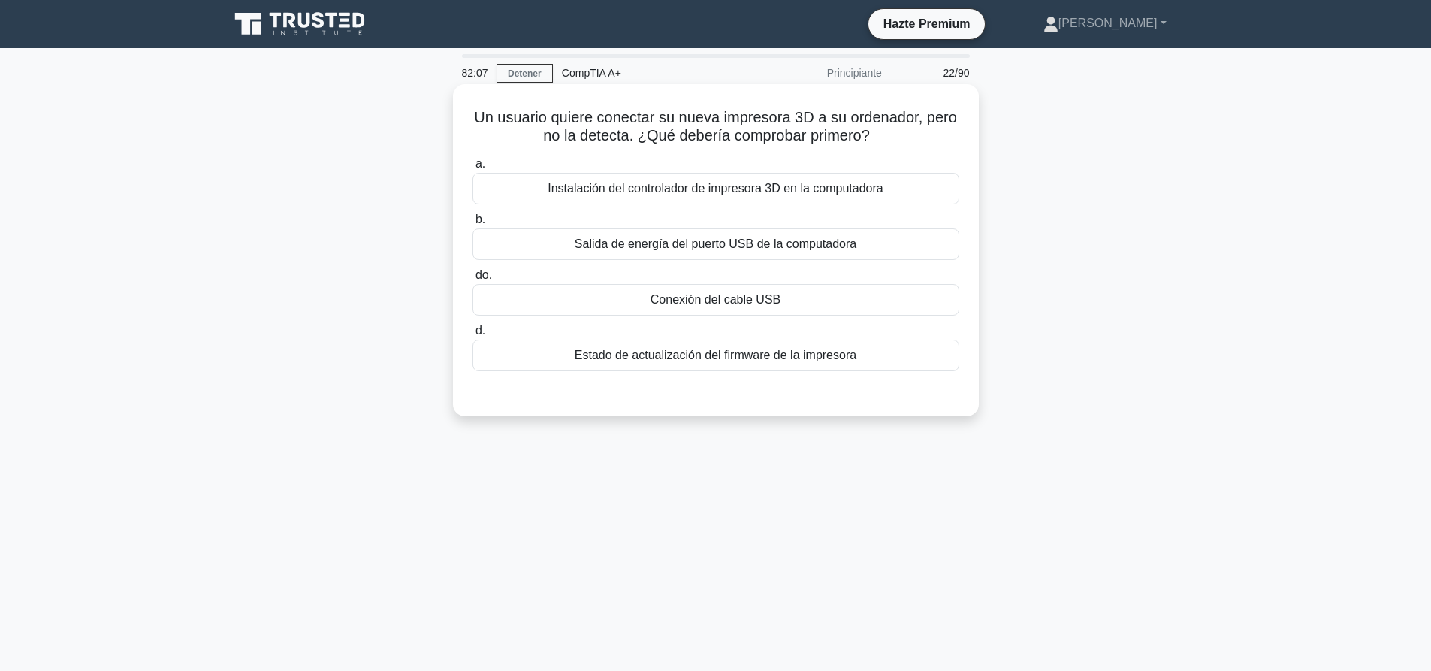
click at [705, 299] on font "Conexión del cable USB" at bounding box center [716, 299] width 130 height 13
click at [473, 280] on input "do. Conexión del cable USB" at bounding box center [473, 275] width 0 height 10
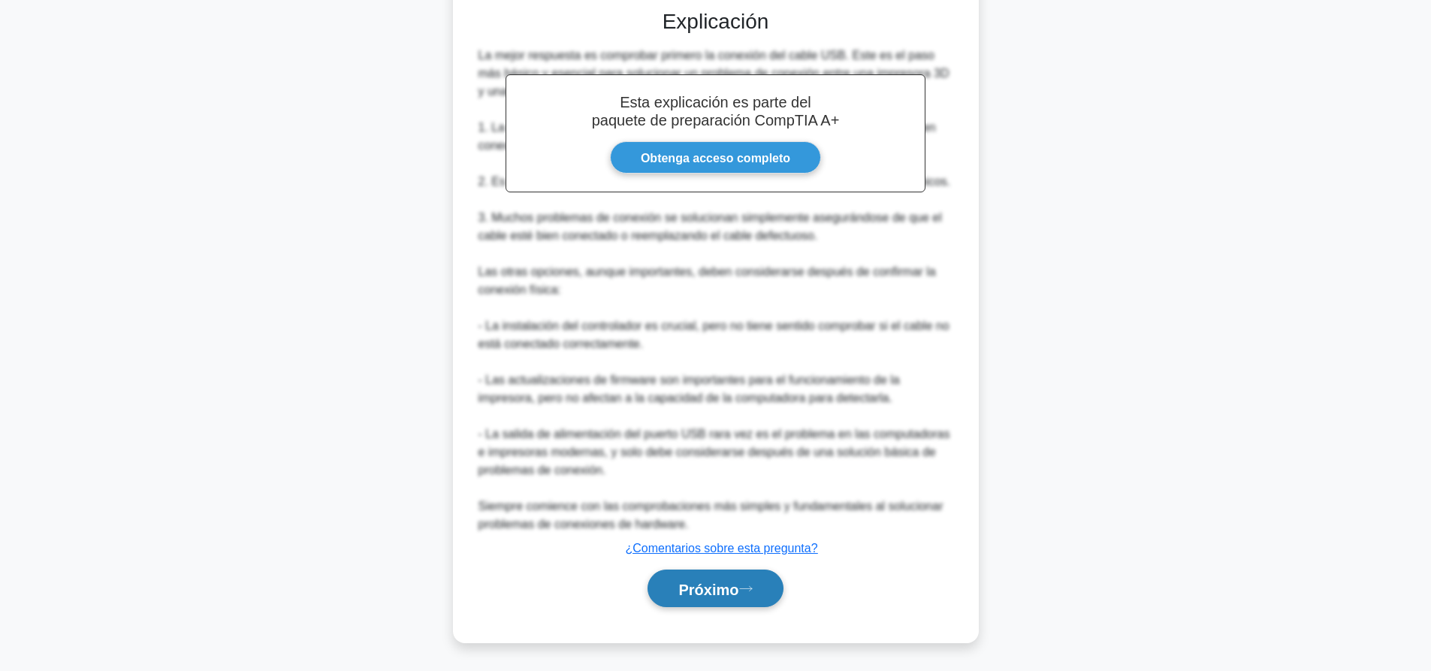
click at [725, 596] on font "Próximo" at bounding box center [708, 589] width 60 height 17
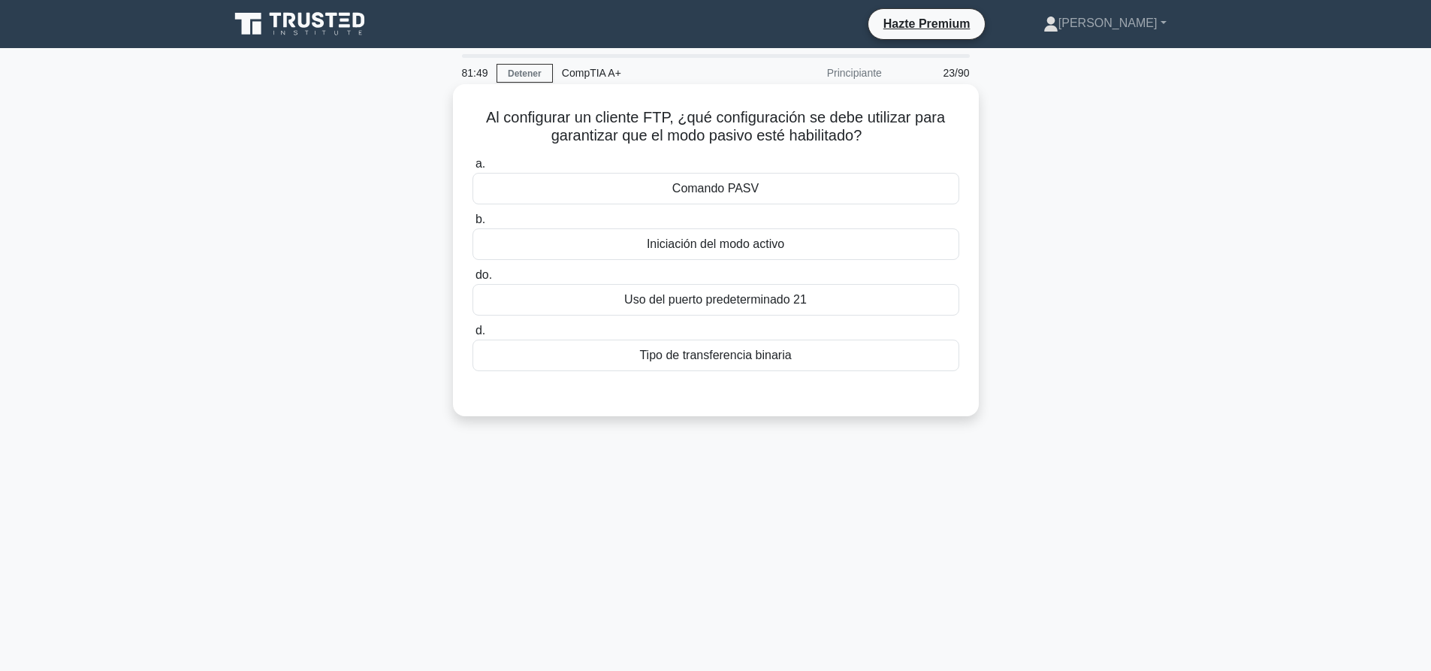
click at [816, 192] on div "Comando PASV" at bounding box center [716, 189] width 487 height 32
click at [473, 169] on input "a. Comando PASV" at bounding box center [473, 164] width 0 height 10
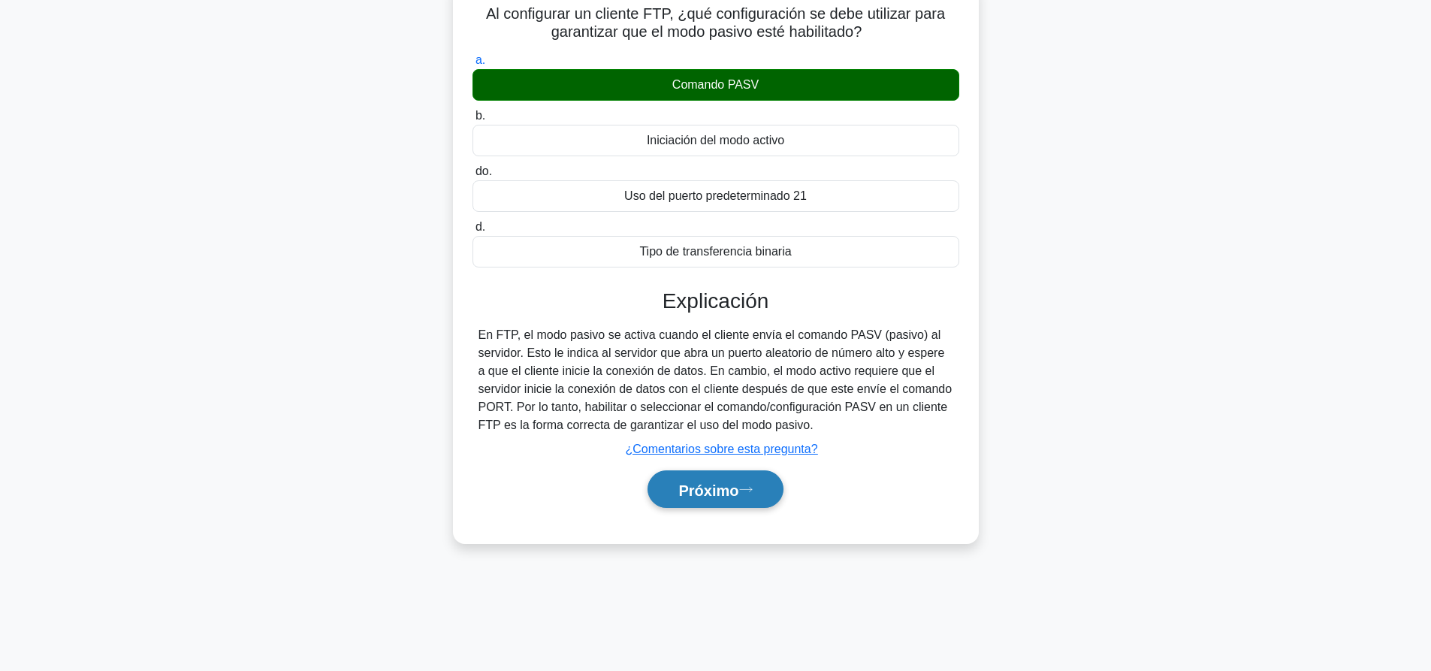
scroll to position [140, 0]
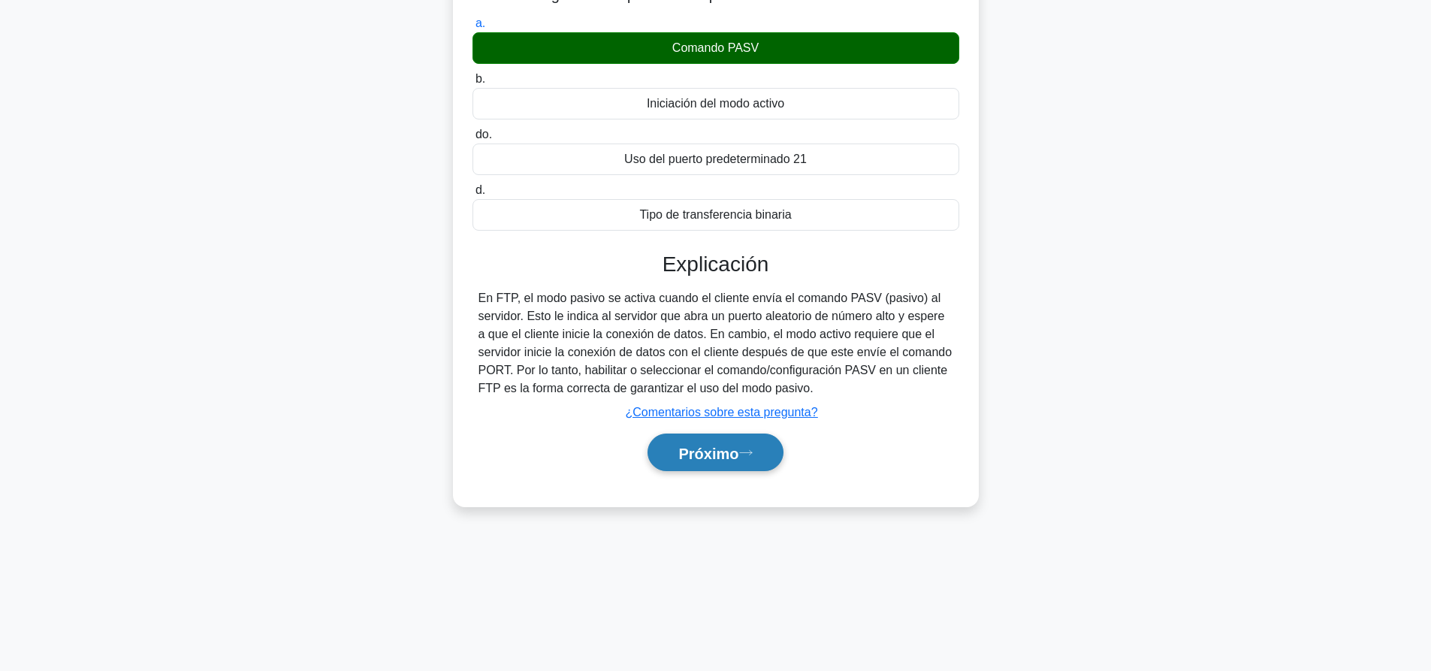
click at [729, 461] on font "Próximo" at bounding box center [708, 453] width 60 height 17
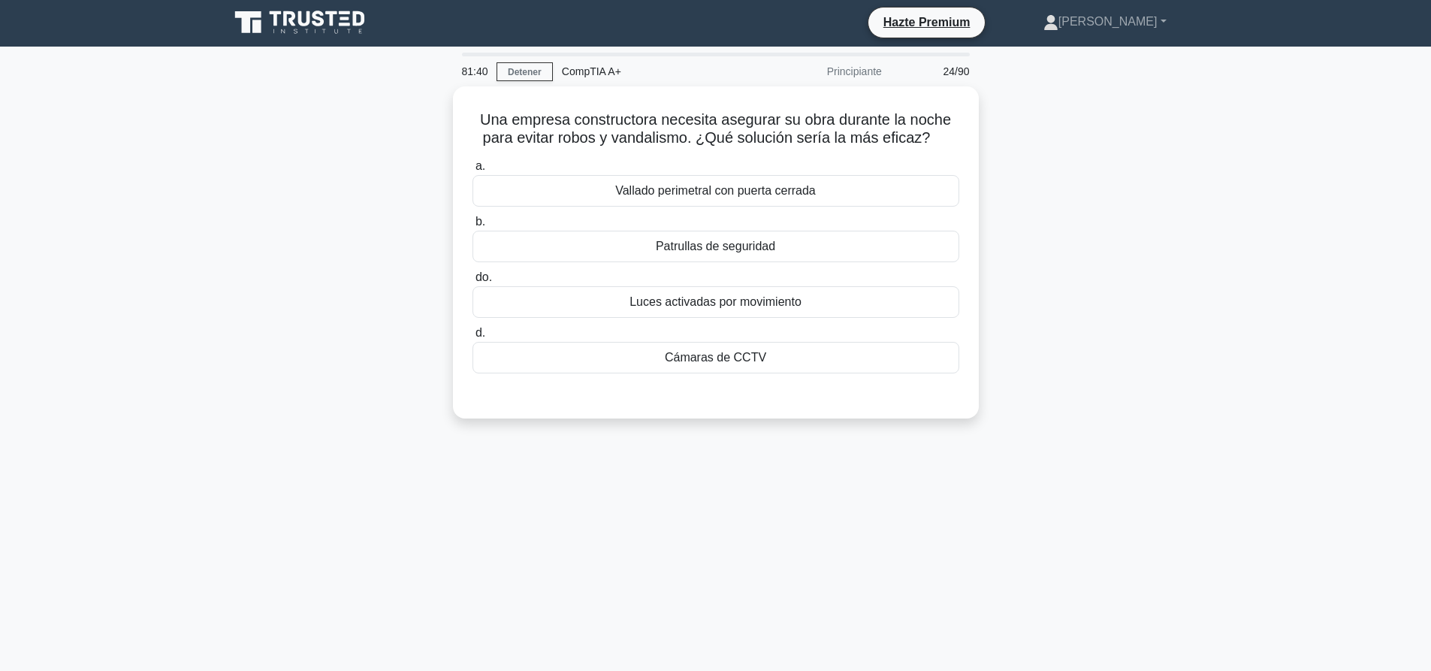
scroll to position [0, 0]
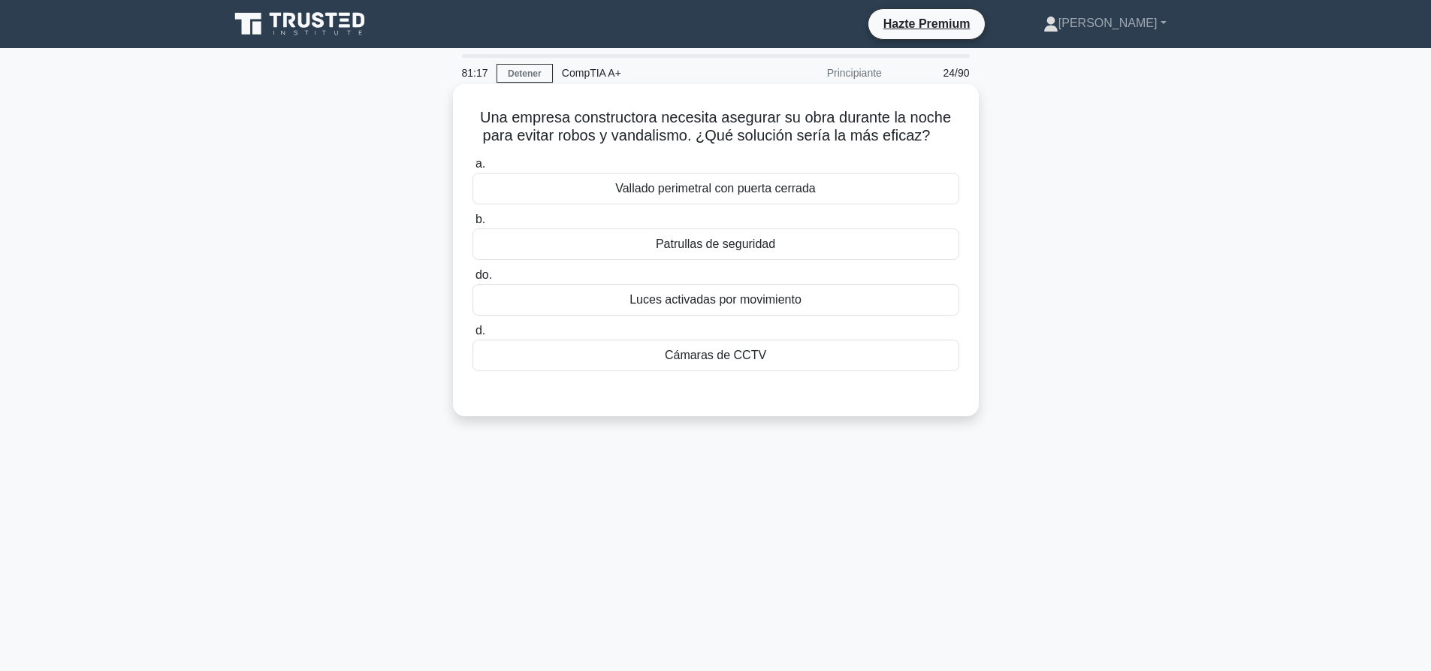
click at [729, 355] on font "Cámaras de CCTV" at bounding box center [715, 355] width 101 height 13
click at [473, 336] on input "d. Cámaras de CCTV" at bounding box center [473, 331] width 0 height 10
click at [681, 193] on div "Perimeter fencing with a locked gate" at bounding box center [716, 189] width 487 height 32
click at [473, 169] on input "a. Perimeter fencing with a locked gate" at bounding box center [473, 164] width 0 height 10
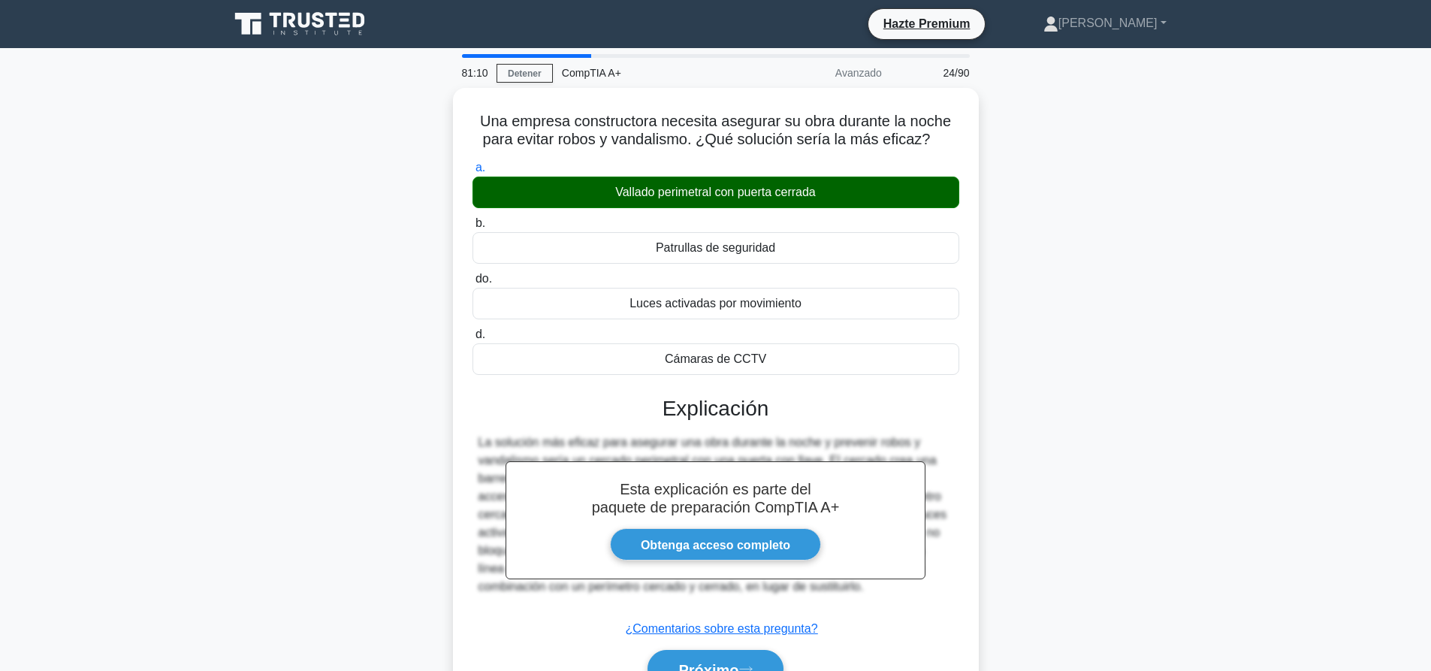
click at [1104, 346] on div "Una empresa constructora necesita asegurar su obra durante la noche para evitar…" at bounding box center [716, 415] width 992 height 654
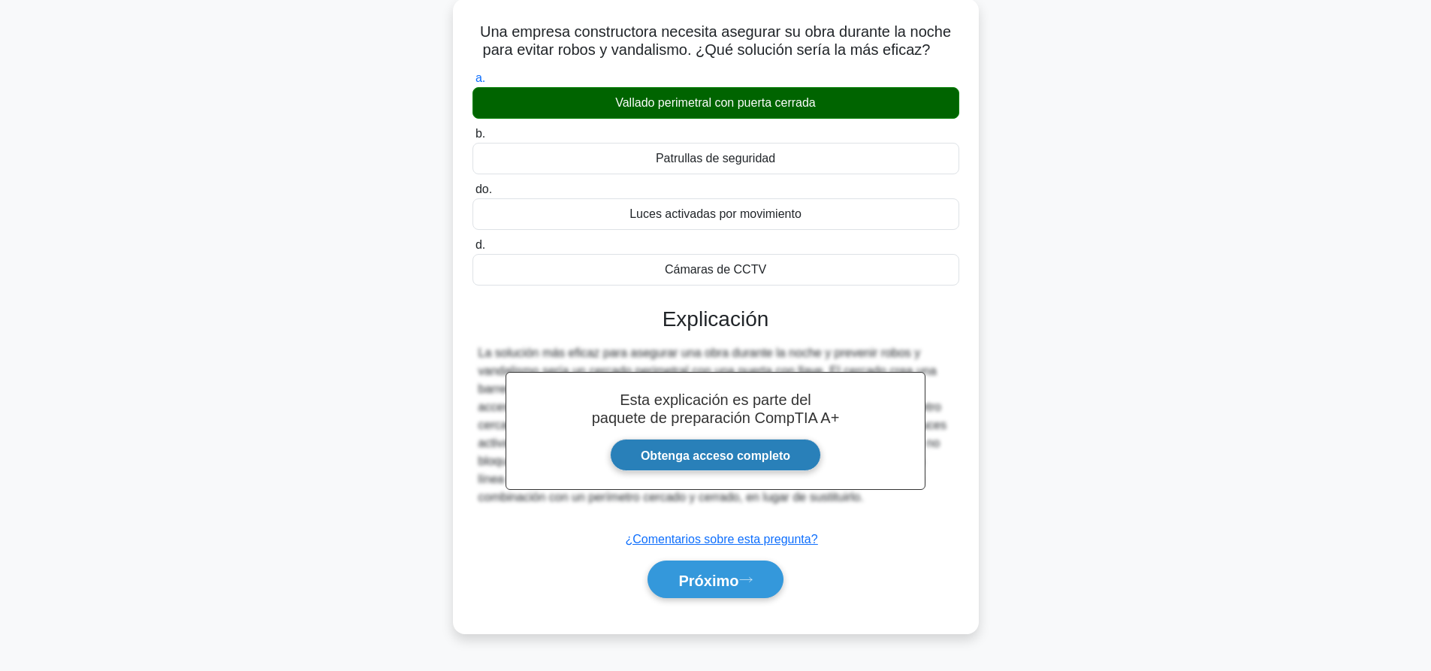
scroll to position [140, 0]
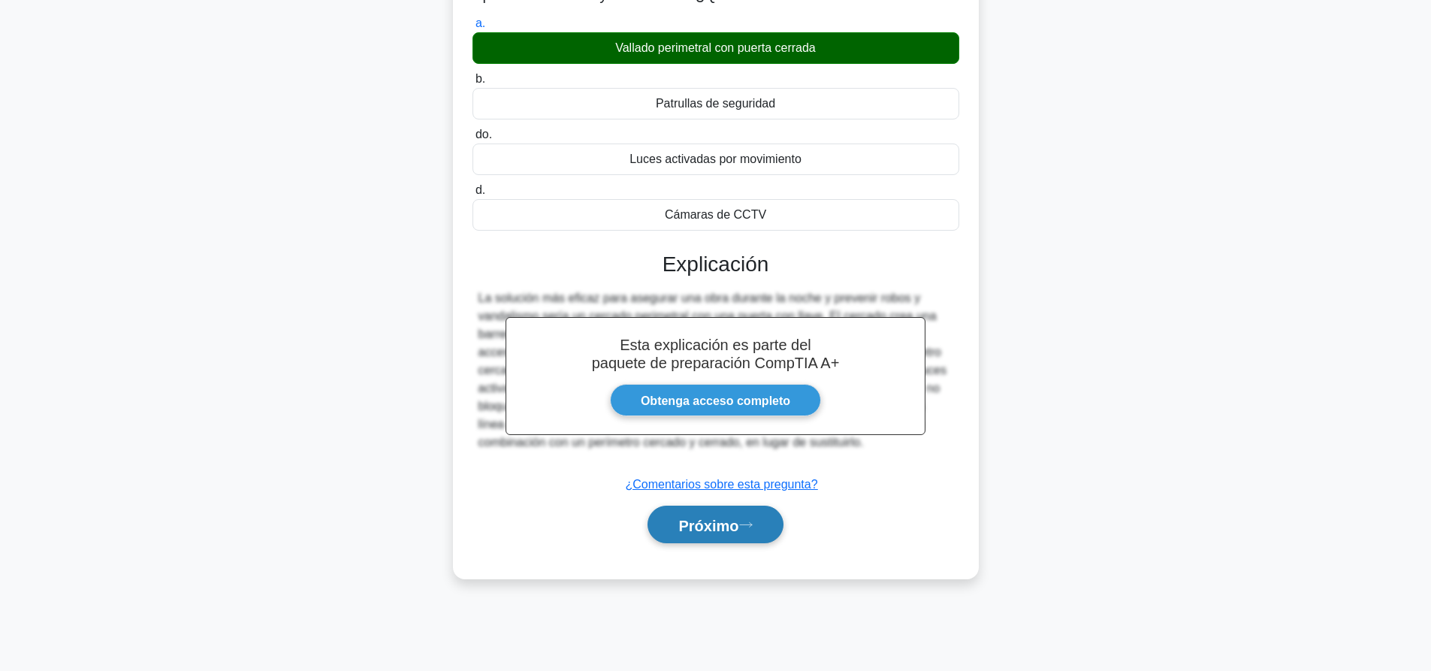
click at [739, 527] on font "Próximo" at bounding box center [708, 525] width 60 height 17
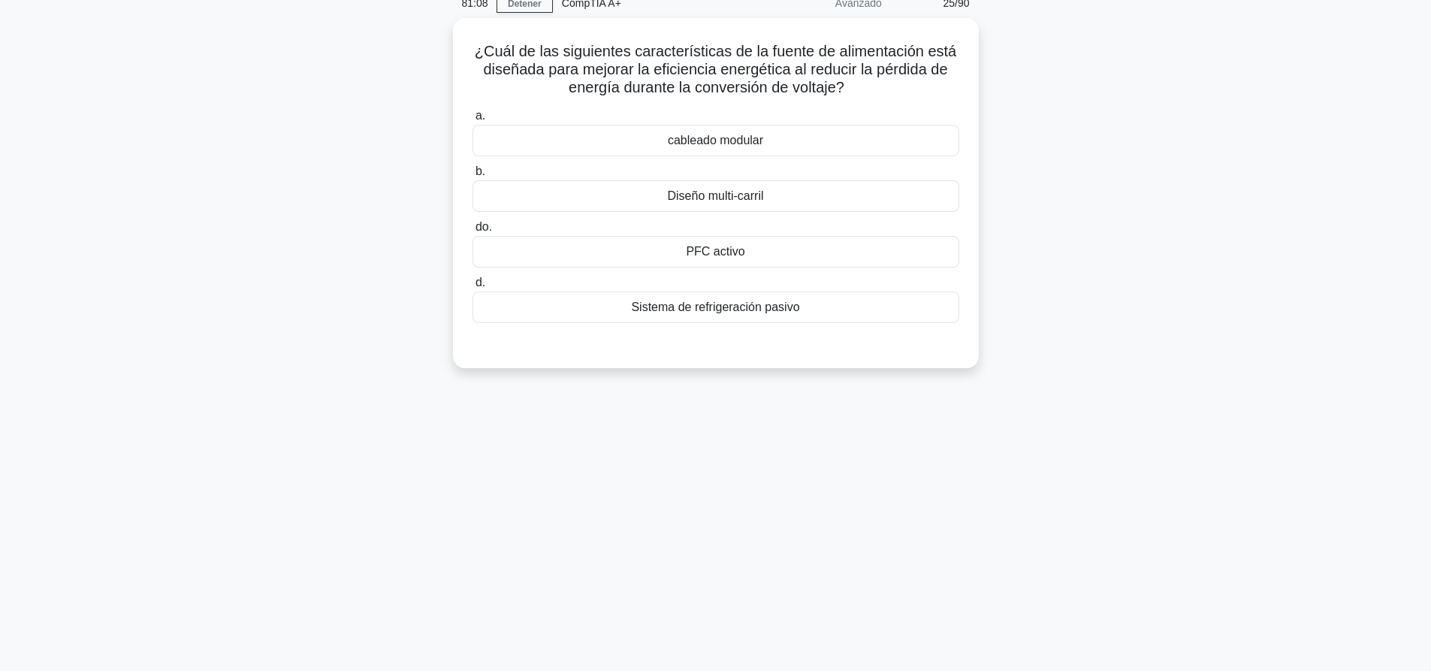
scroll to position [0, 0]
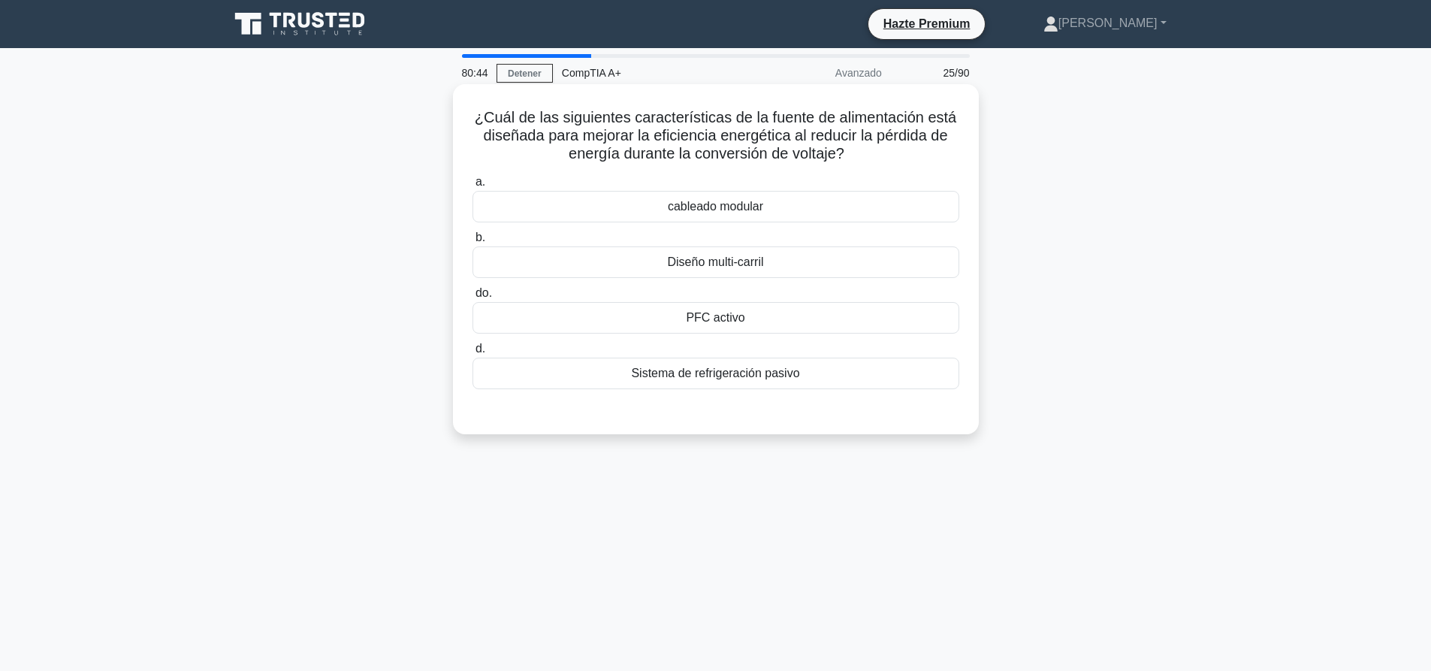
click at [761, 310] on div "PFC activo" at bounding box center [716, 318] width 487 height 32
click at [473, 298] on input "do. PFC activo" at bounding box center [473, 293] width 0 height 10
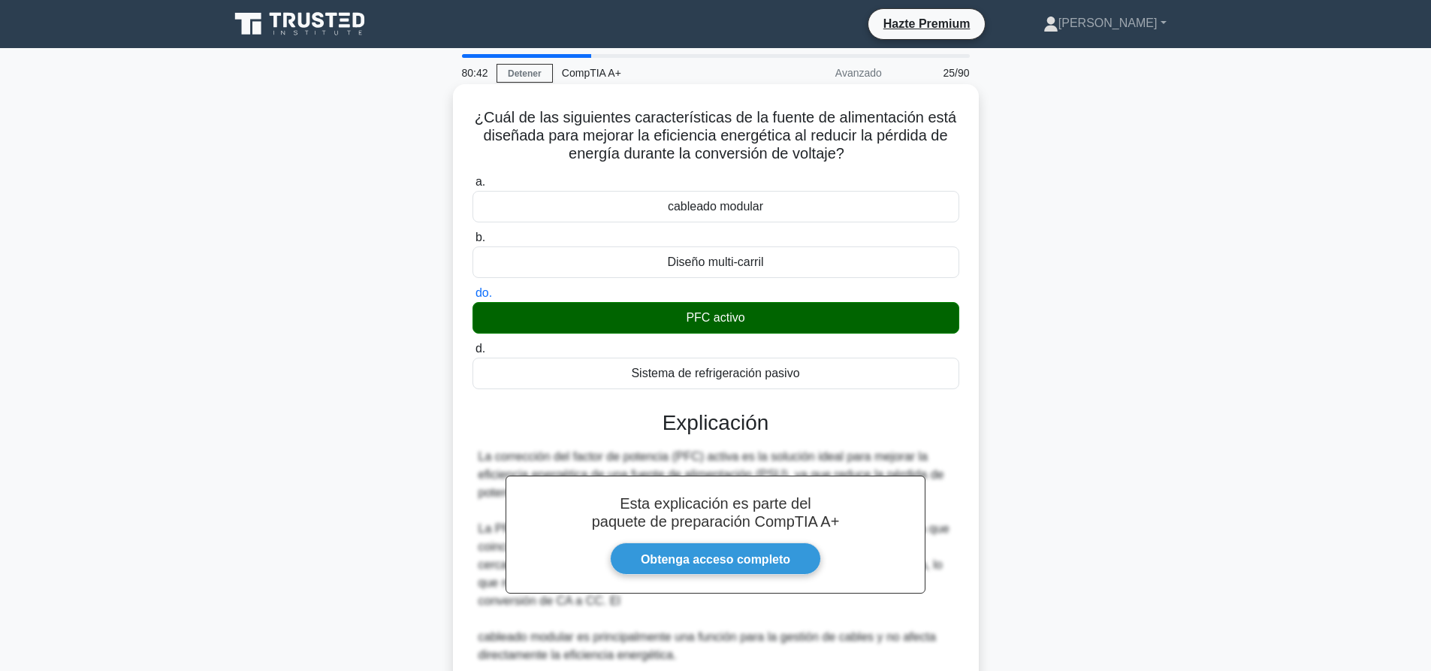
scroll to position [240, 0]
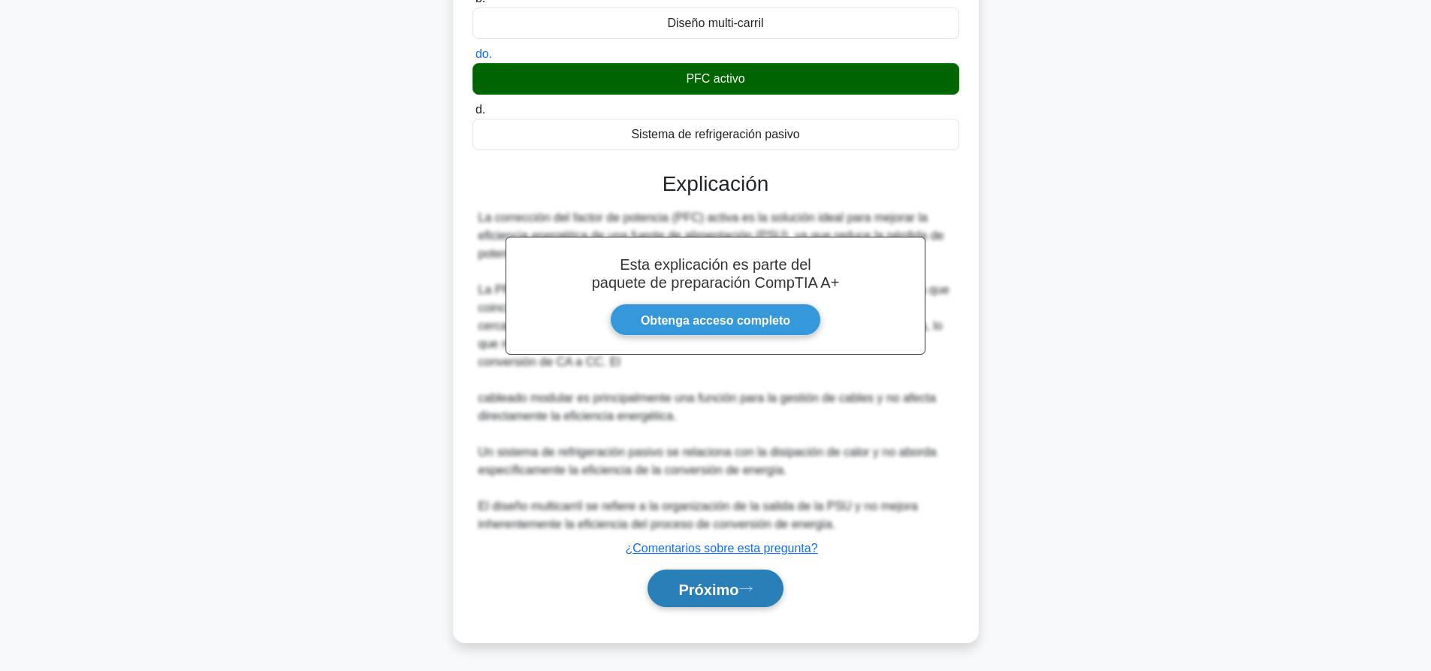
click at [737, 597] on font "Próximo" at bounding box center [708, 589] width 60 height 17
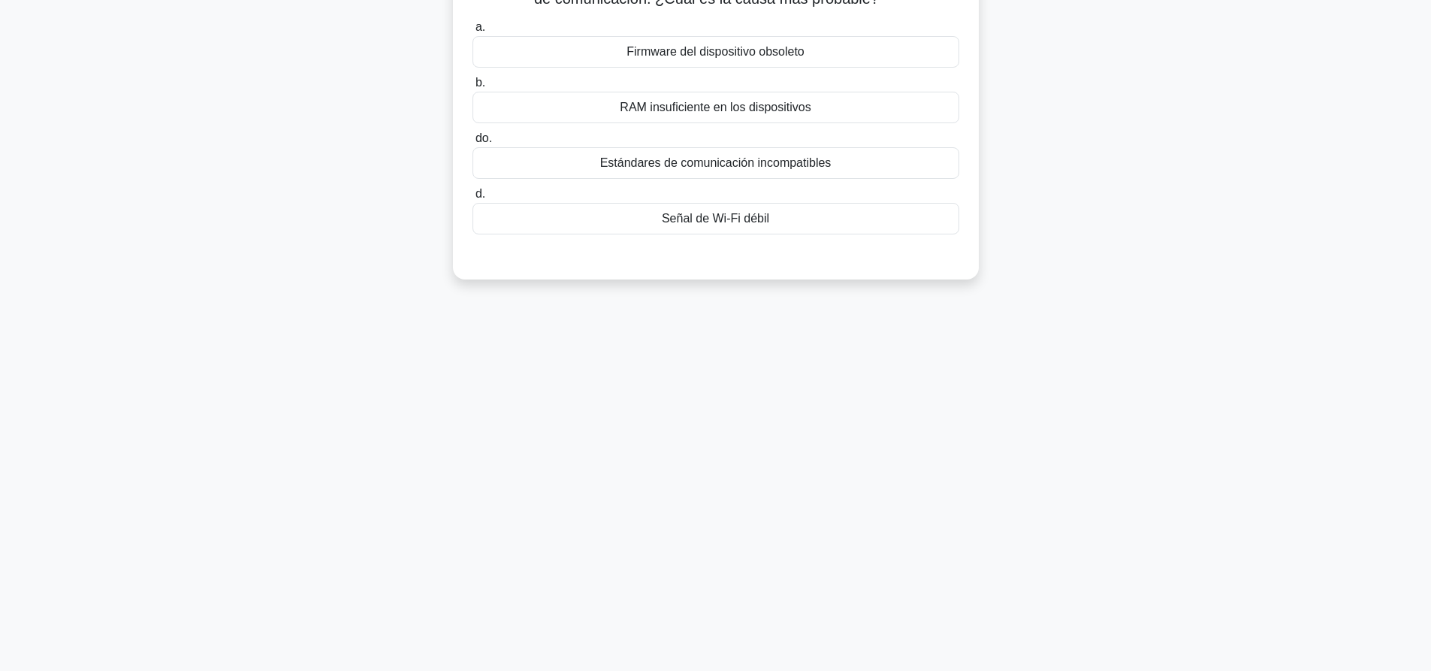
scroll to position [0, 0]
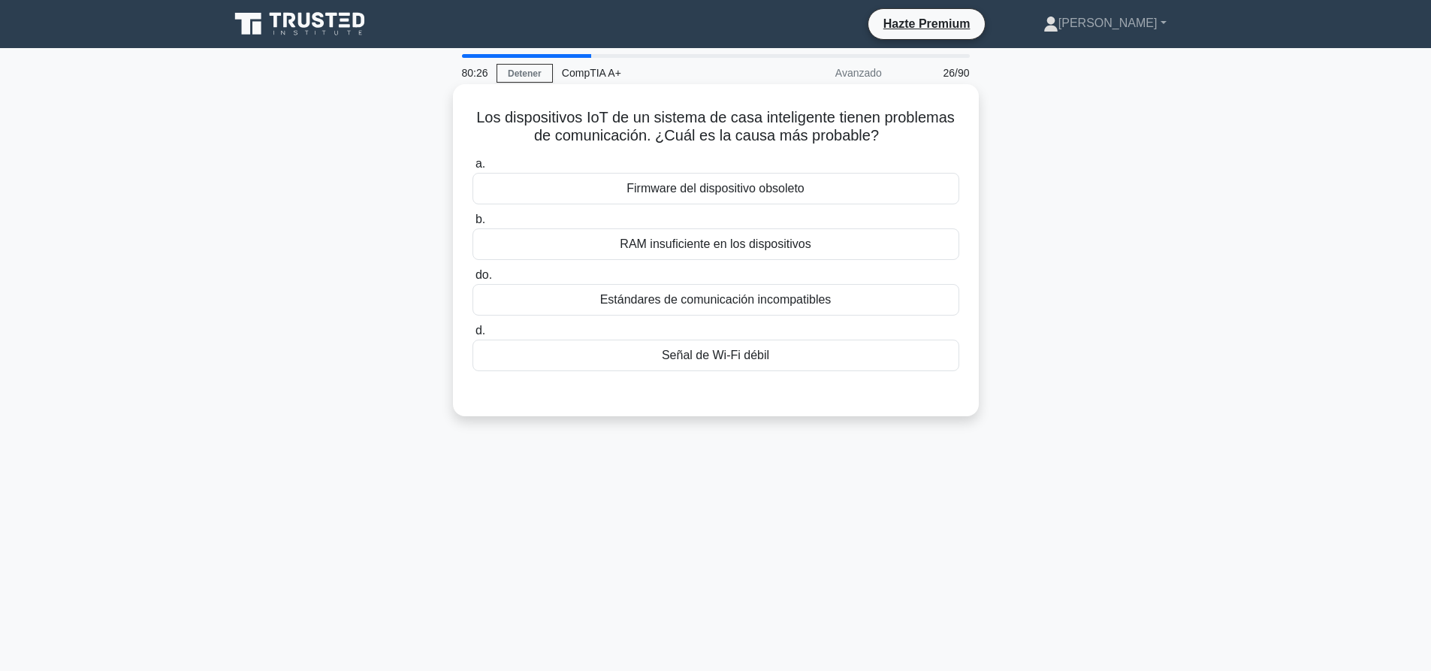
click at [786, 348] on div "Señal de Wi-Fi débil" at bounding box center [716, 356] width 487 height 32
click at [473, 336] on input "d. Señal de Wi-Fi débil" at bounding box center [473, 331] width 0 height 10
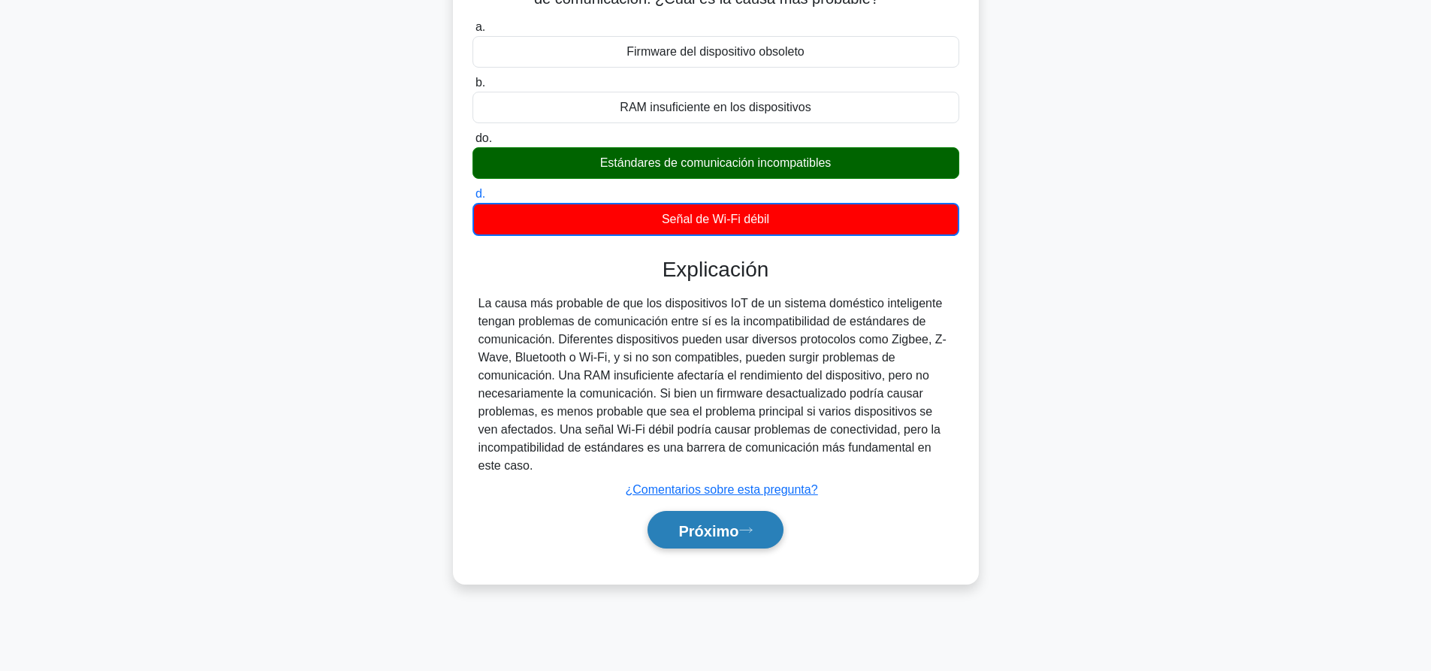
scroll to position [140, 0]
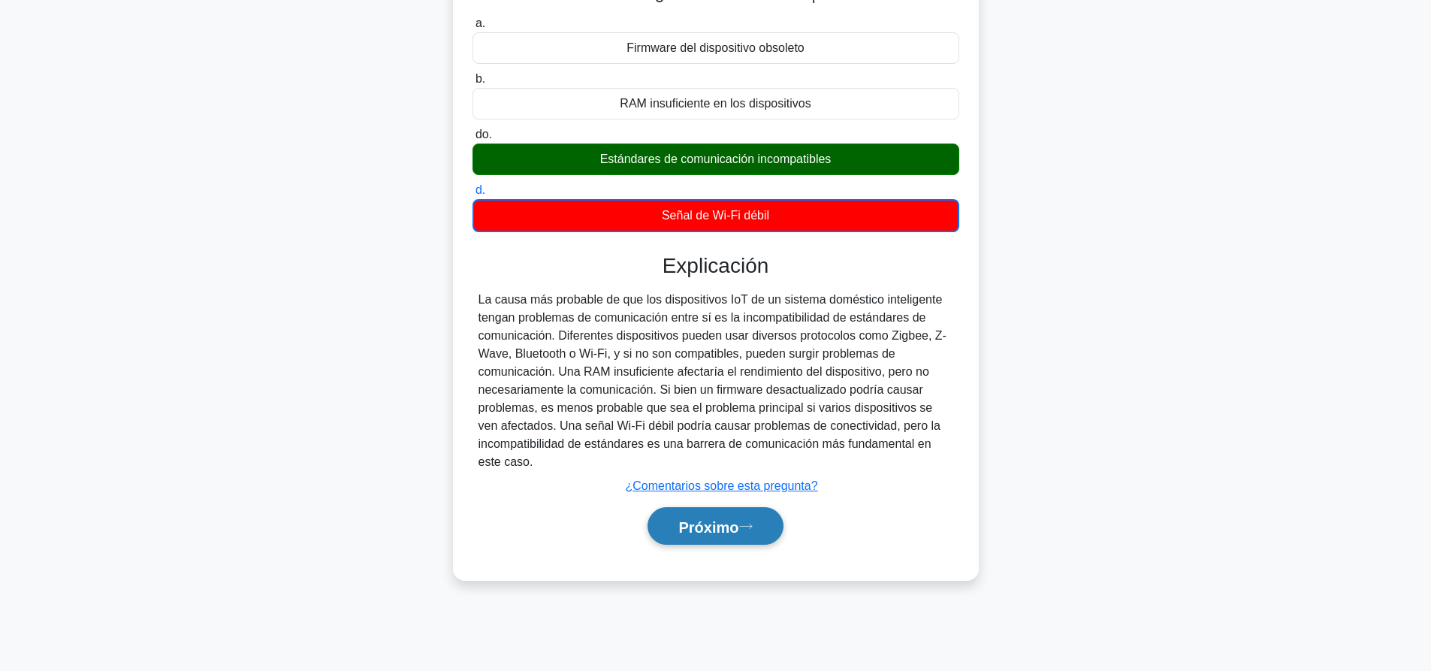
click at [777, 530] on button "Próximo" at bounding box center [715, 526] width 135 height 38
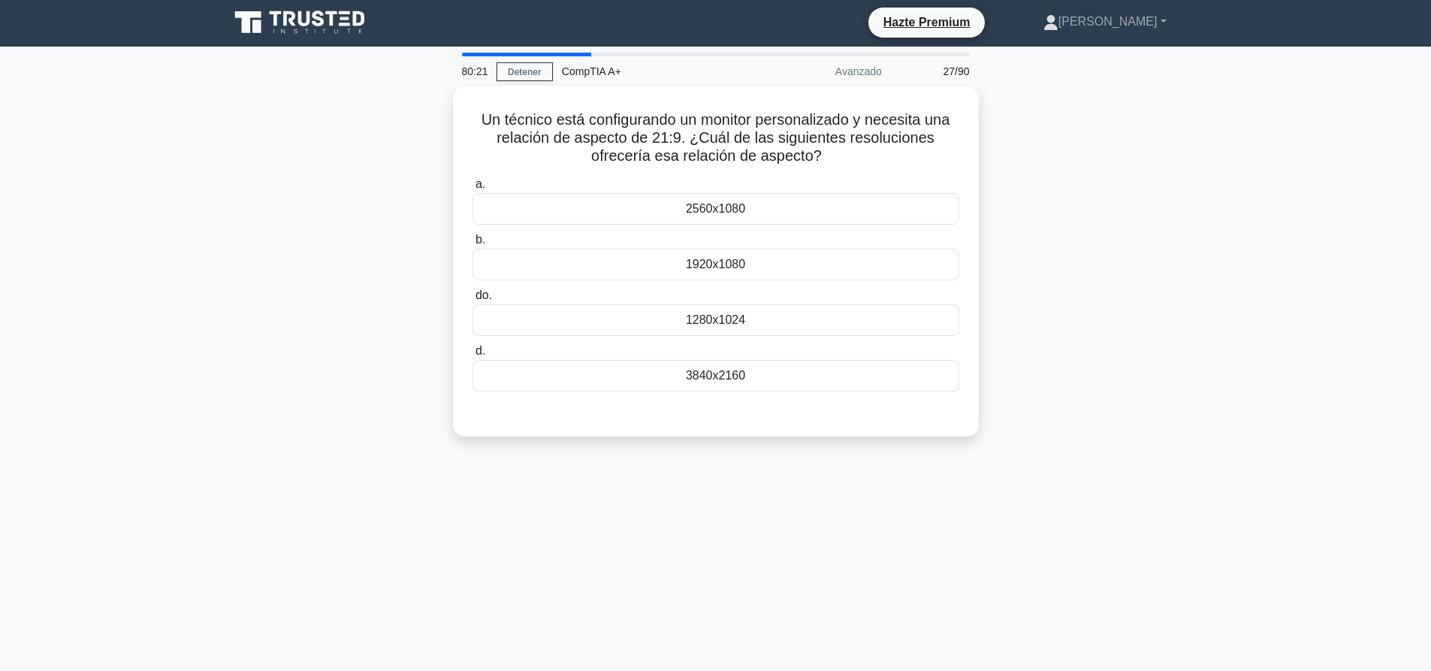
scroll to position [0, 0]
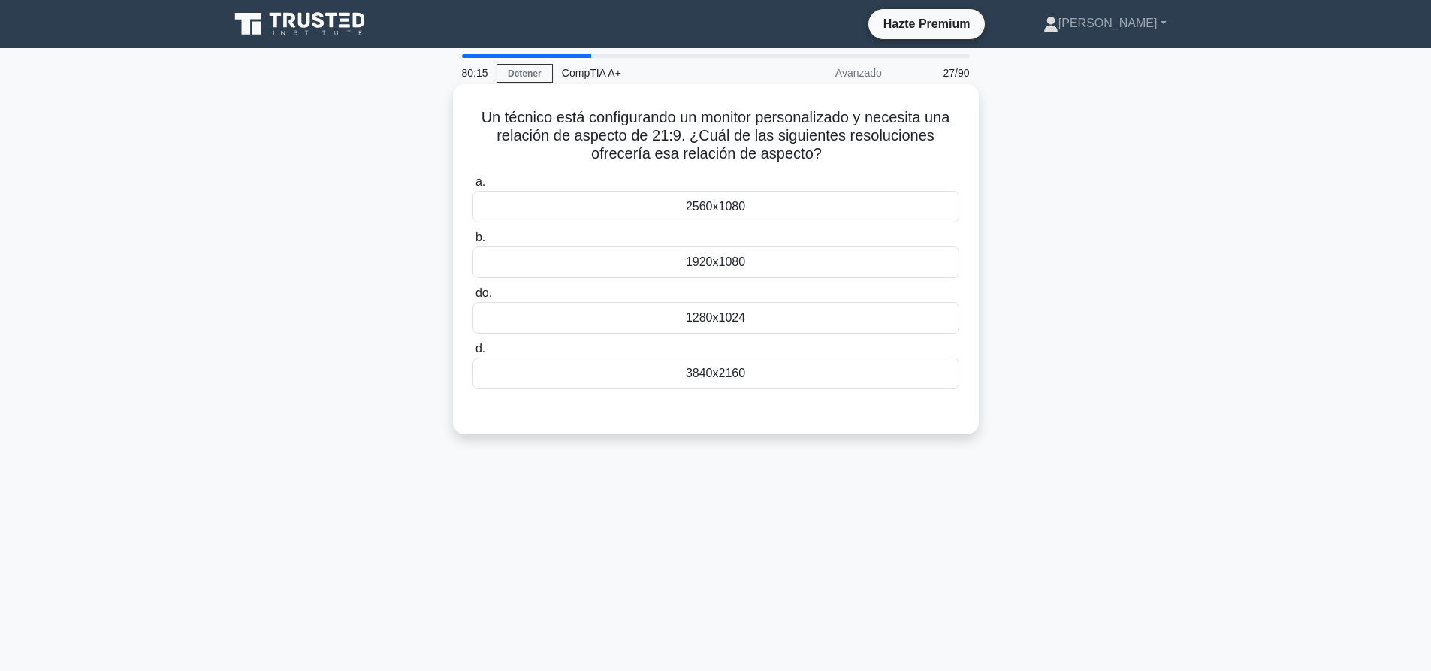
click at [772, 207] on div "2560x1080" at bounding box center [716, 207] width 487 height 32
click at [473, 187] on input "a. 2560x1080" at bounding box center [473, 182] width 0 height 10
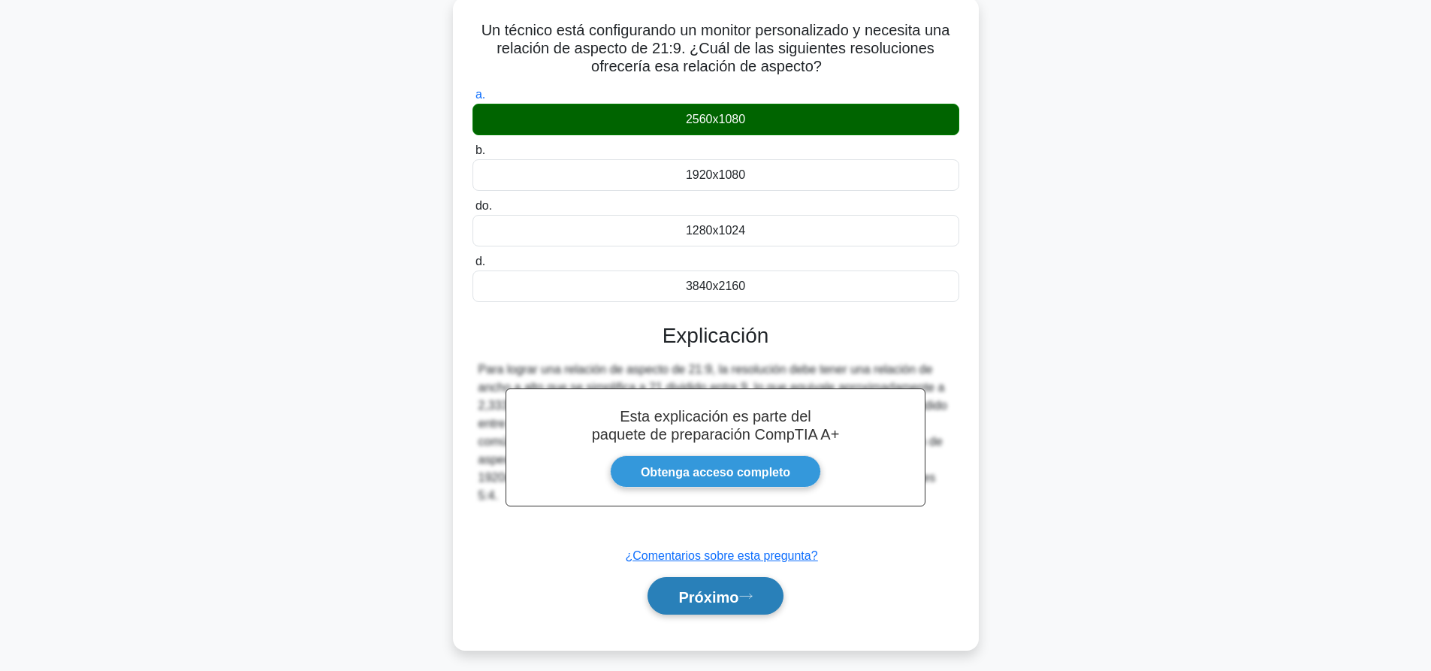
scroll to position [140, 0]
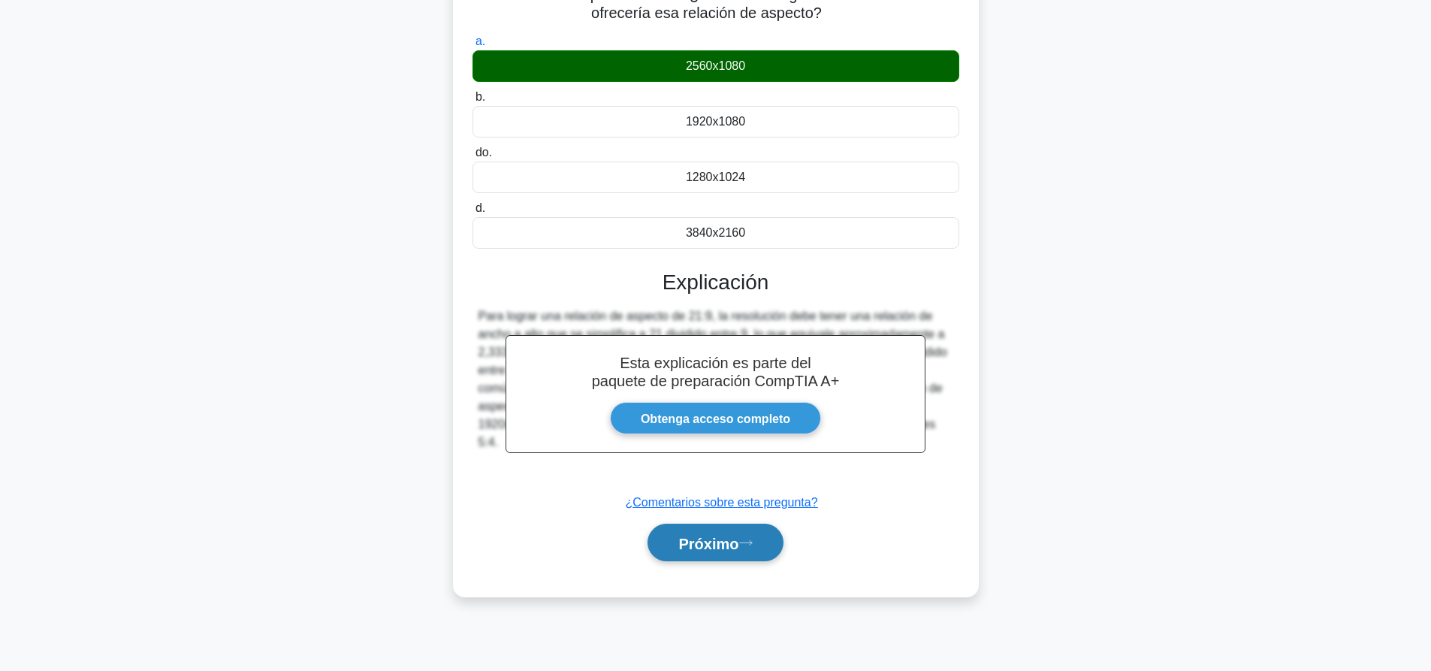
click at [729, 539] on font "Próximo" at bounding box center [708, 543] width 60 height 17
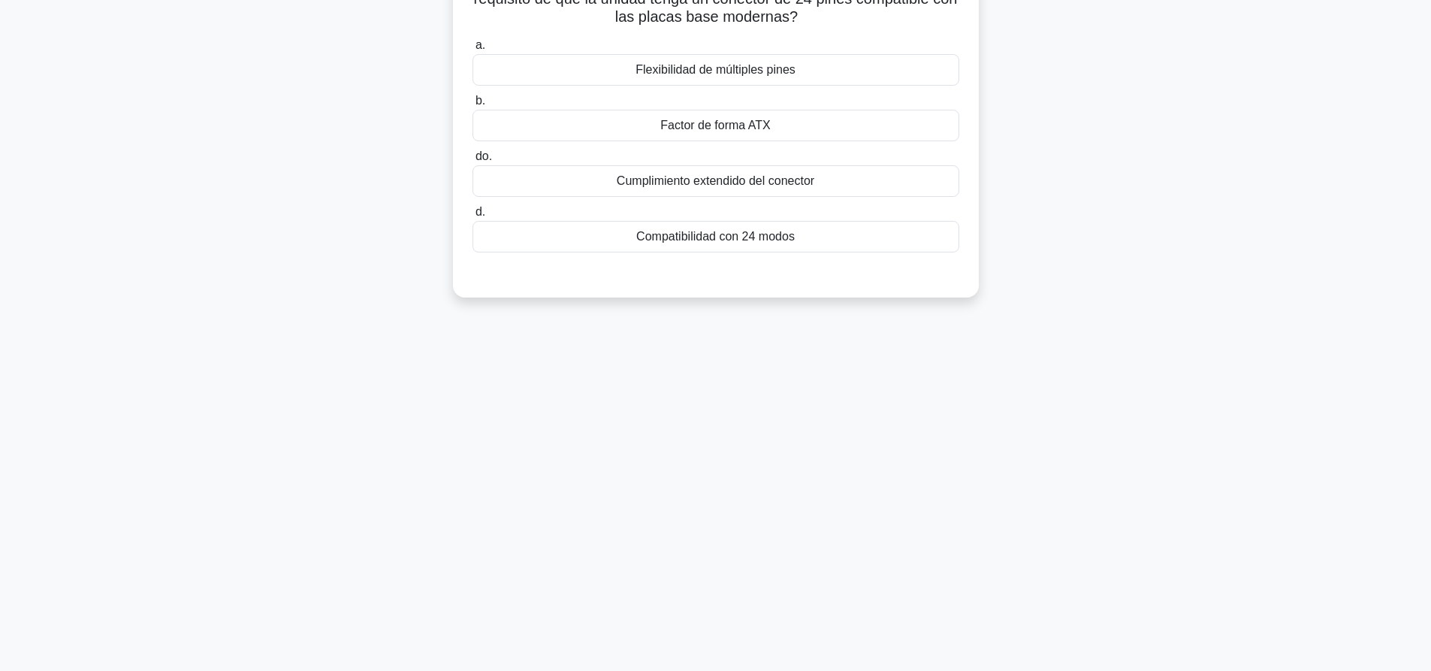
scroll to position [0, 0]
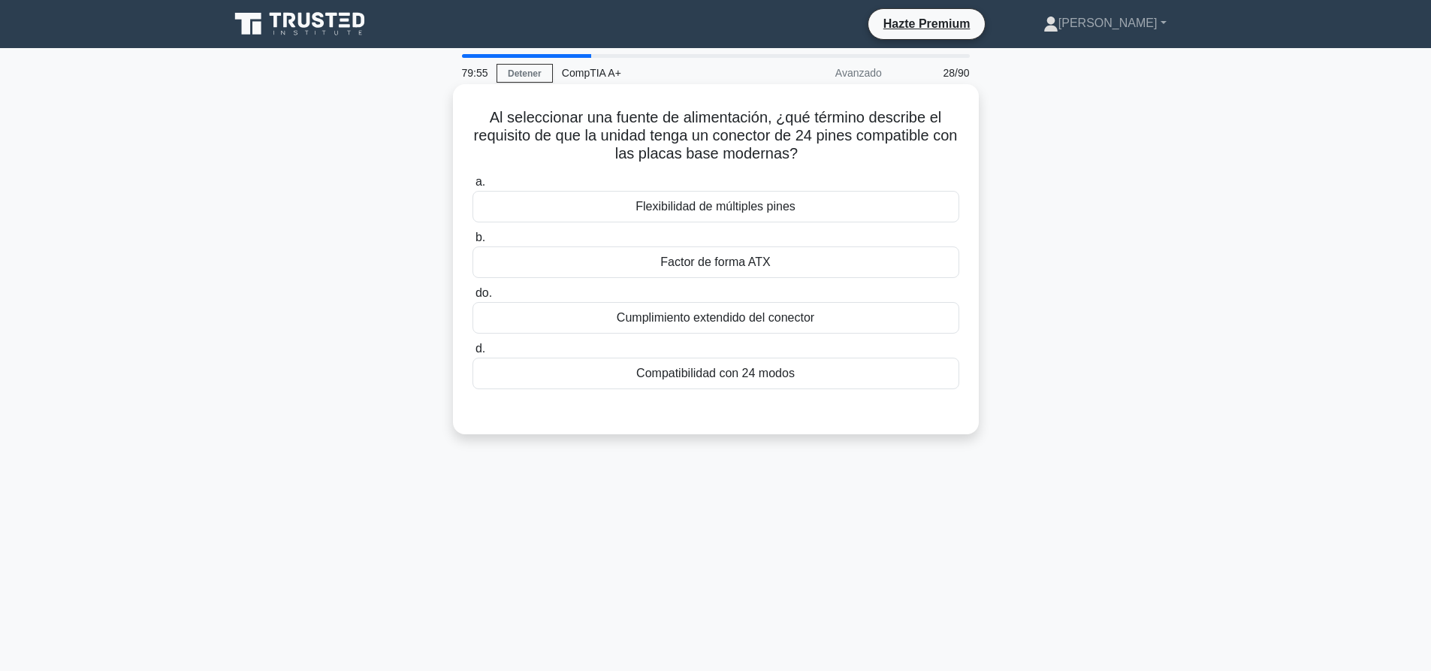
click at [838, 256] on div "Factor de forma ATX" at bounding box center [716, 262] width 487 height 32
click at [473, 243] on input "b. Factor de forma ATX" at bounding box center [473, 238] width 0 height 10
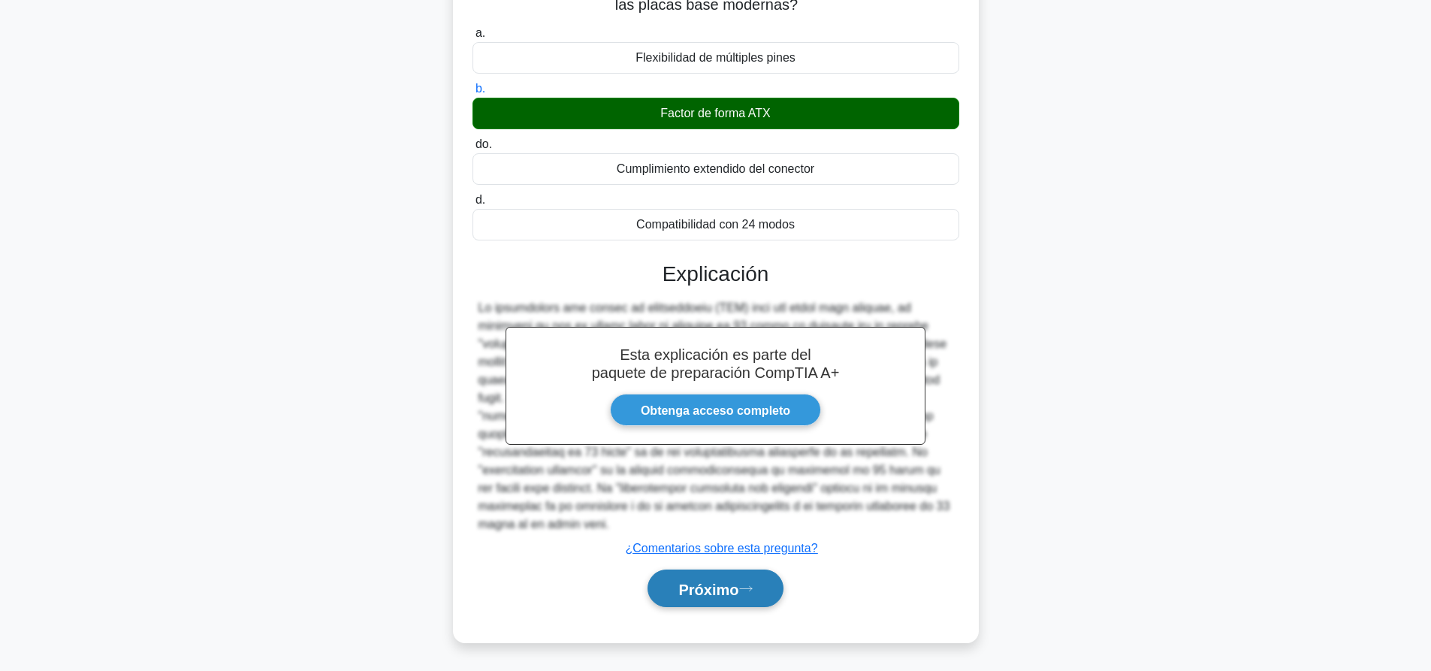
click at [728, 584] on font "Próximo" at bounding box center [708, 589] width 60 height 17
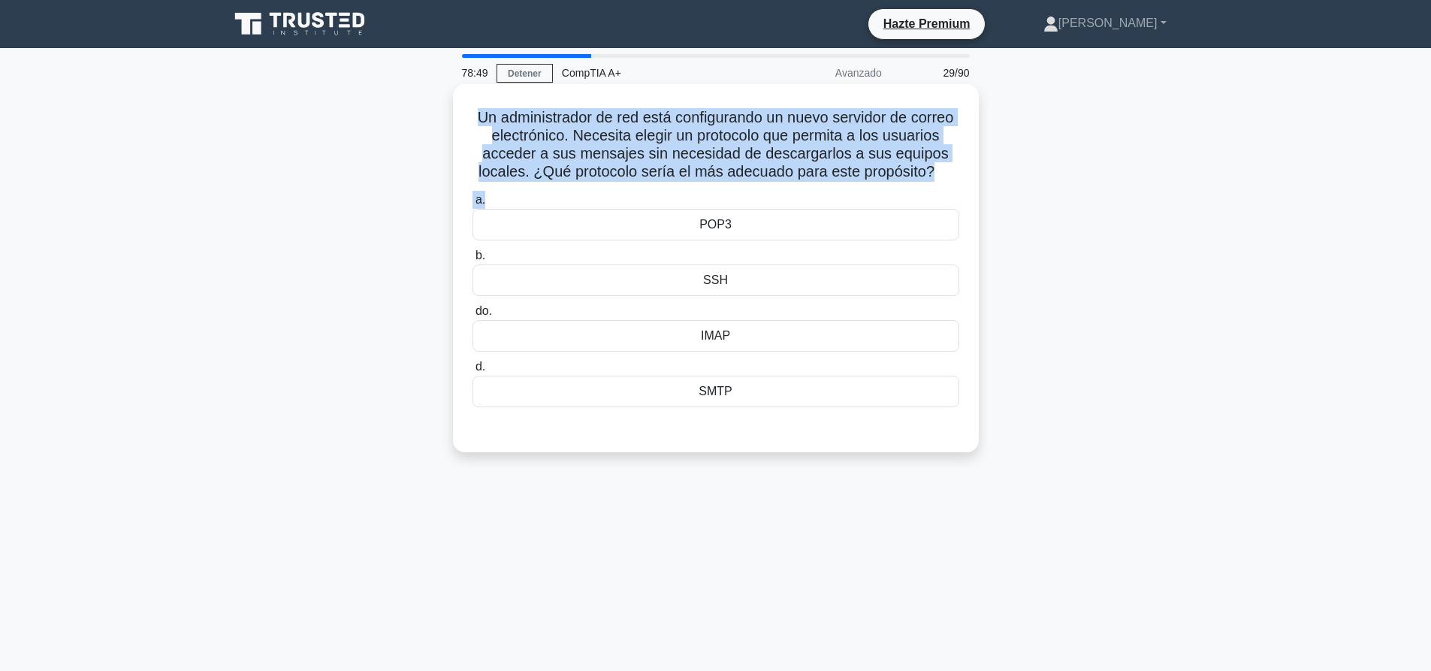
drag, startPoint x: 750, startPoint y: 206, endPoint x: 464, endPoint y: 114, distance: 300.6
click at [464, 114] on div "Un administrador de red está configurando un nuevo servidor de correo electróni…" at bounding box center [716, 268] width 514 height 356
click at [637, 131] on font "Un administrador de red está configurando un nuevo servidor de correo electróni…" at bounding box center [716, 144] width 476 height 71
drag, startPoint x: 742, startPoint y: 195, endPoint x: 493, endPoint y: 112, distance: 262.0
click at [493, 112] on h5 "Un administrador de red está configurando un nuevo servidor de correo electróni…" at bounding box center [716, 145] width 490 height 74
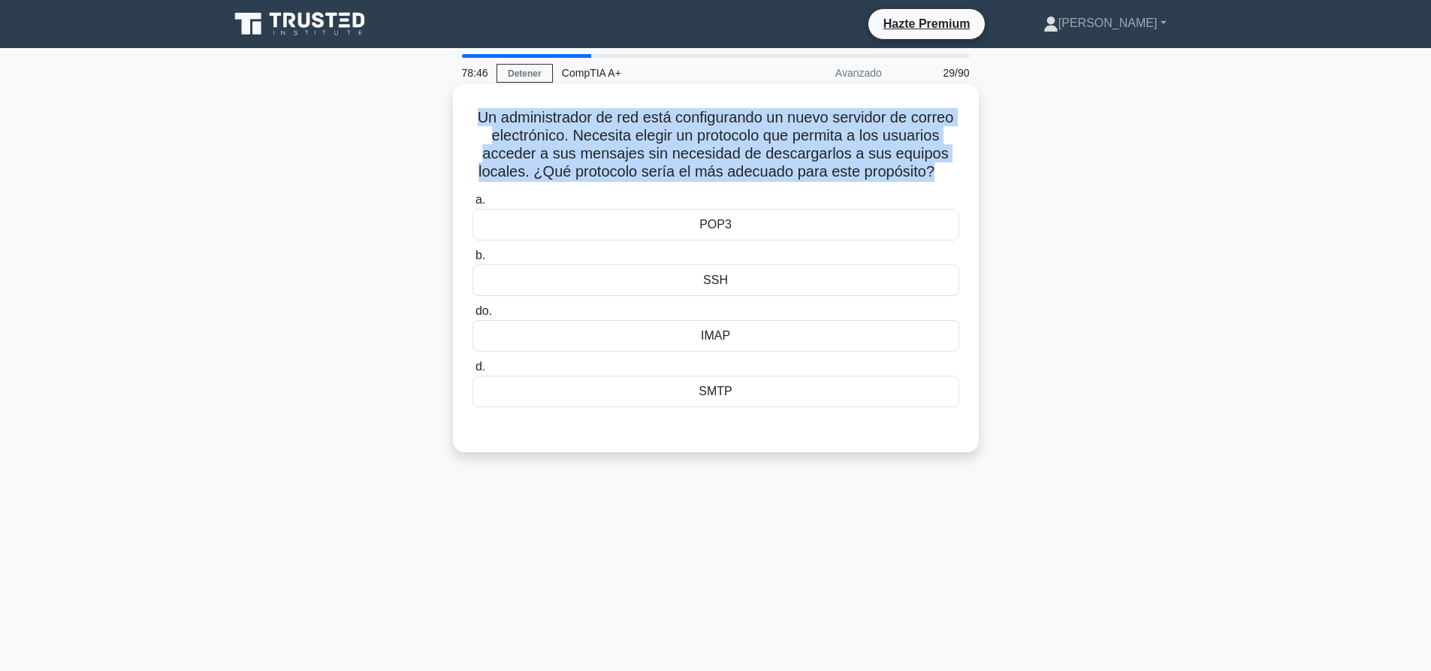
copy font "Un administrador de red está configurando un nuevo servidor de correo electróni…"
click at [796, 164] on font "Un administrador de red está configurando un nuevo servidor de correo electróni…" at bounding box center [716, 144] width 476 height 71
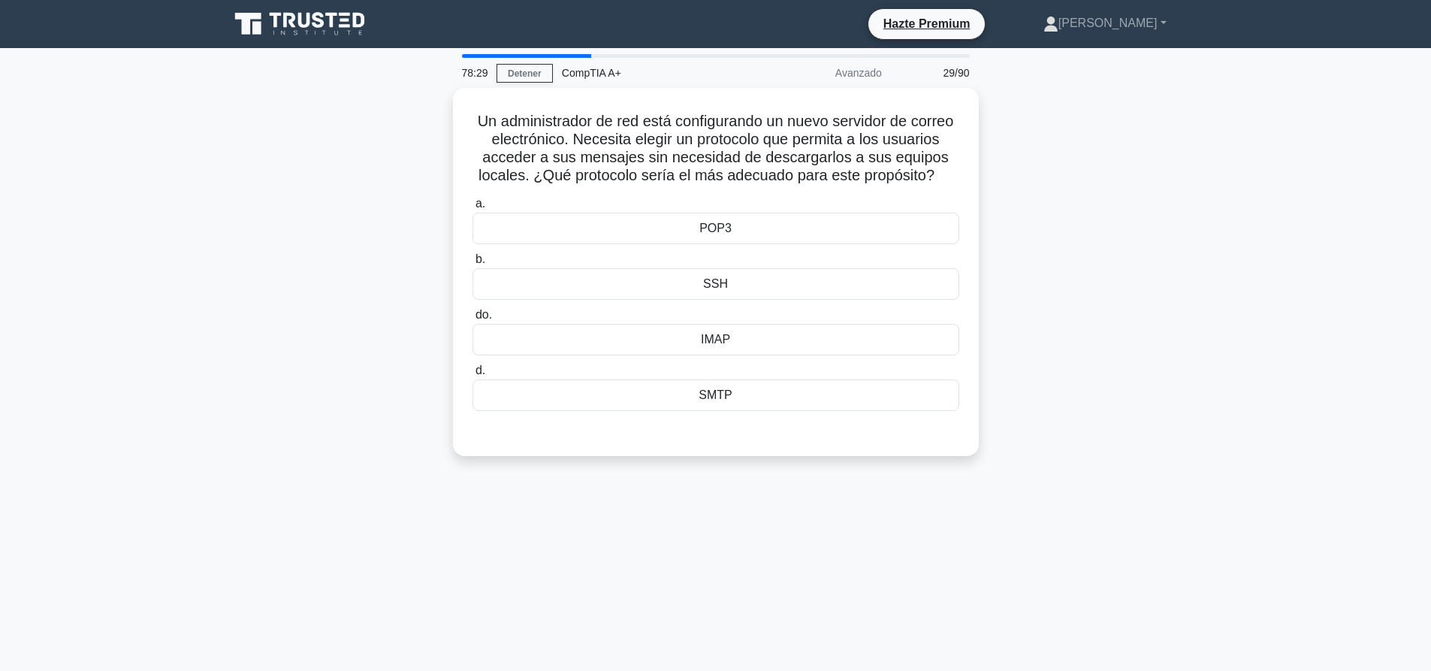
drag, startPoint x: 1150, startPoint y: 514, endPoint x: 1083, endPoint y: 468, distance: 81.7
click at [1145, 509] on div "78:29 Detener CompTIA A+ Avanzado 29/90 Un administrador de red está configuran…" at bounding box center [716, 429] width 992 height 751
click at [934, 352] on div "IMAP" at bounding box center [716, 336] width 487 height 32
click at [473, 316] on input "do. IMAP" at bounding box center [473, 312] width 0 height 10
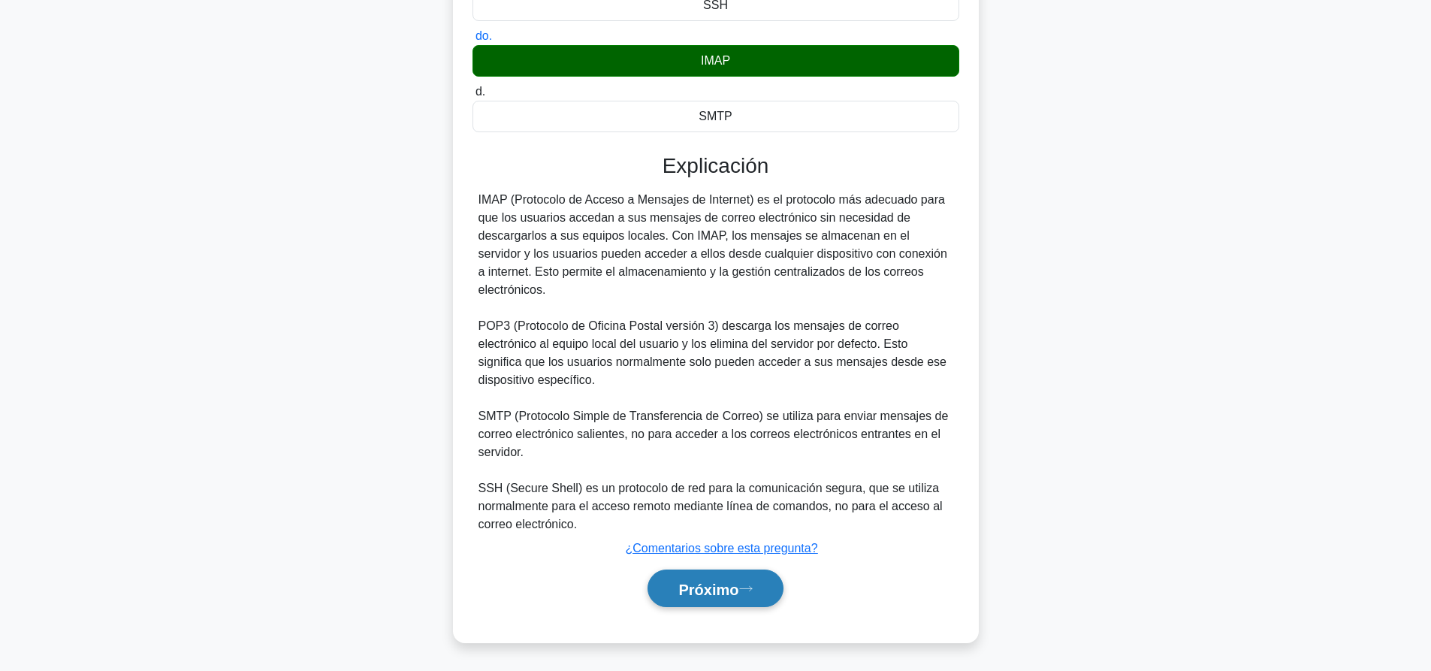
click at [731, 597] on button "Próximo" at bounding box center [715, 588] width 135 height 38
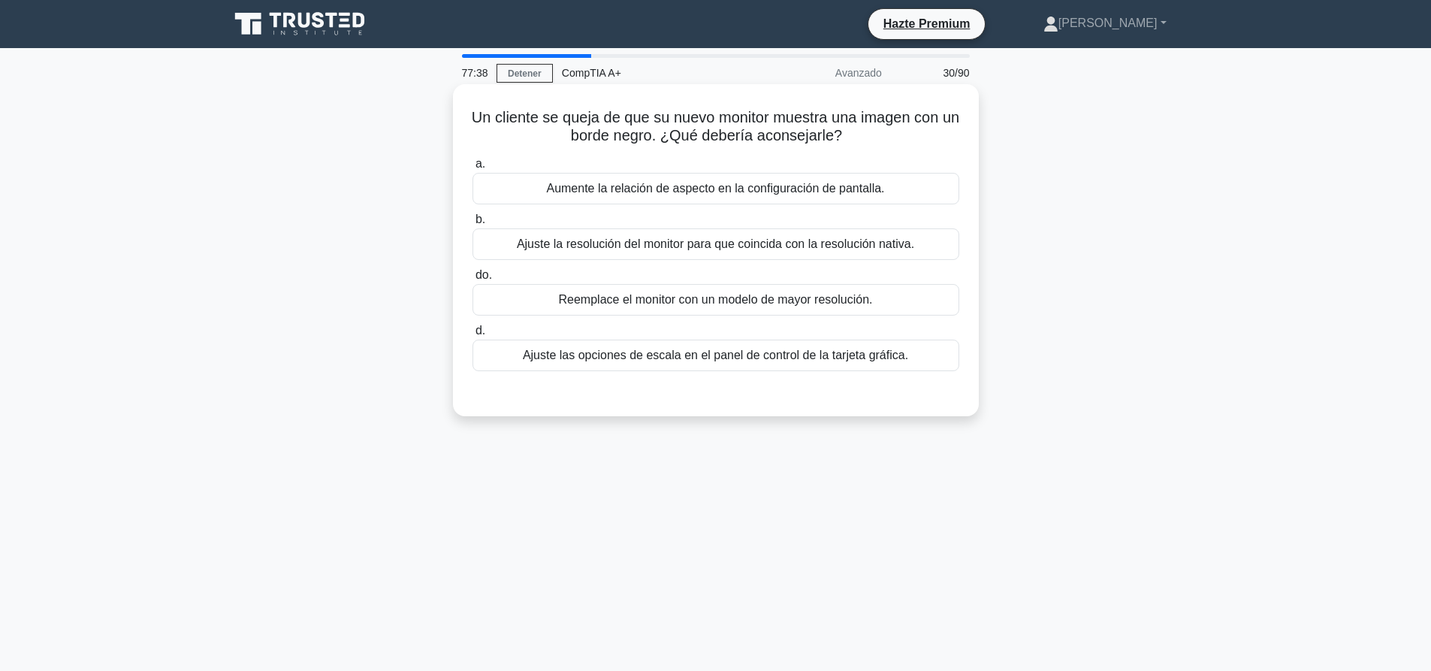
drag, startPoint x: 626, startPoint y: 358, endPoint x: 626, endPoint y: 368, distance: 10.5
click at [626, 361] on font "Ajuste las opciones de escala en el panel de control de la tarjeta gráfica." at bounding box center [715, 355] width 385 height 13
click at [473, 336] on input "d. Ajuste las opciones de escala en el panel de control de la tarjeta gráfica." at bounding box center [473, 331] width 0 height 10
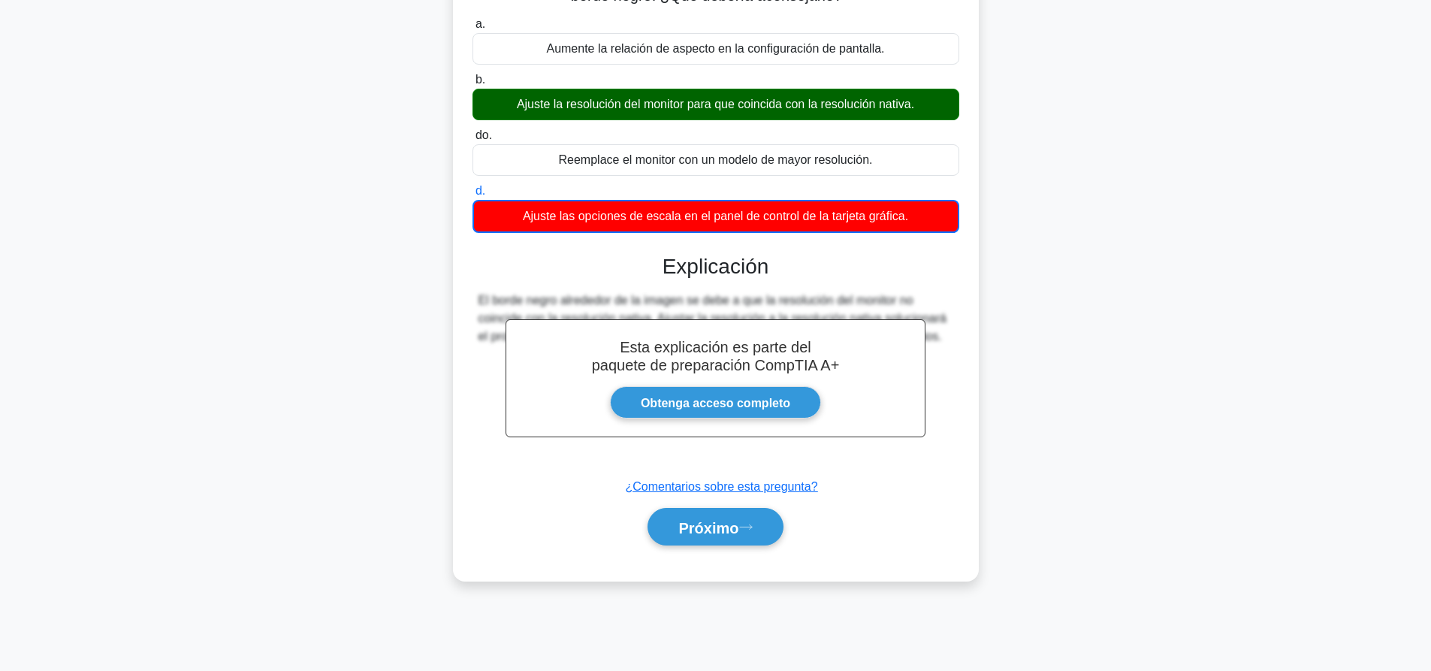
scroll to position [140, 0]
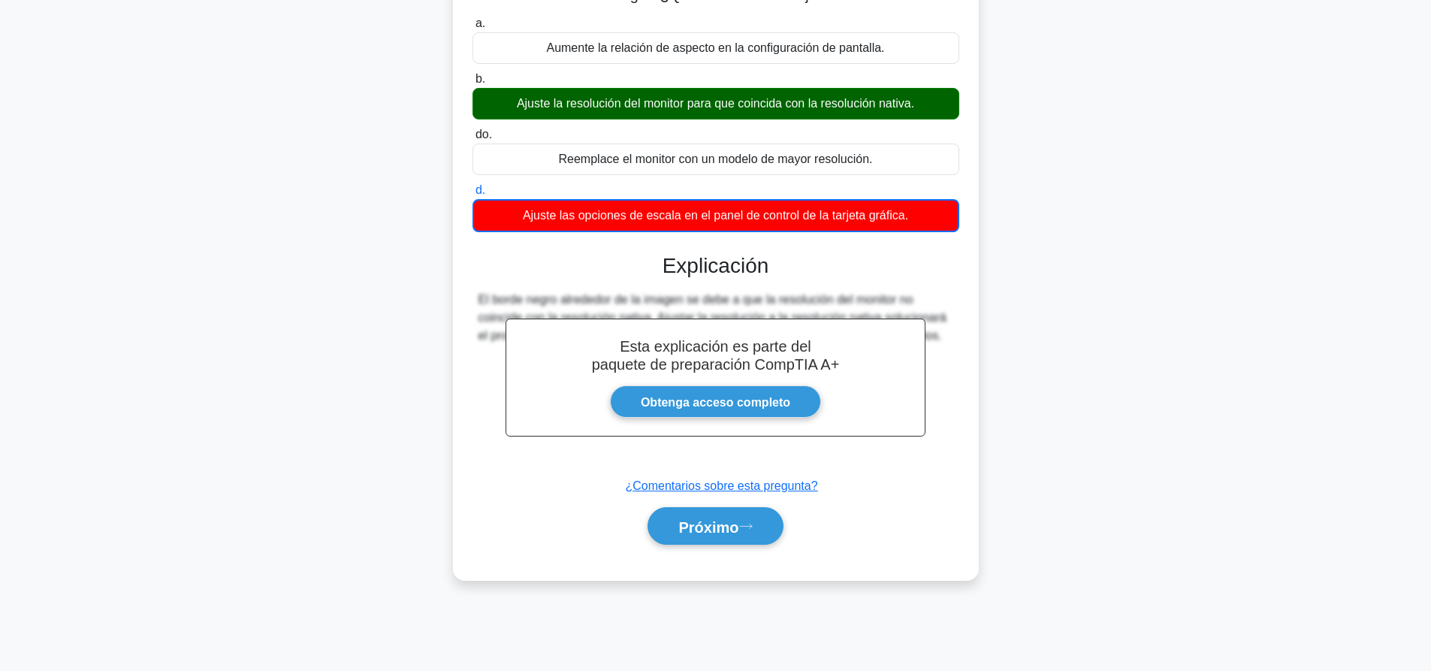
click at [723, 548] on div "Próximo" at bounding box center [716, 526] width 487 height 50
click at [726, 526] on font "Próximo" at bounding box center [708, 526] width 60 height 17
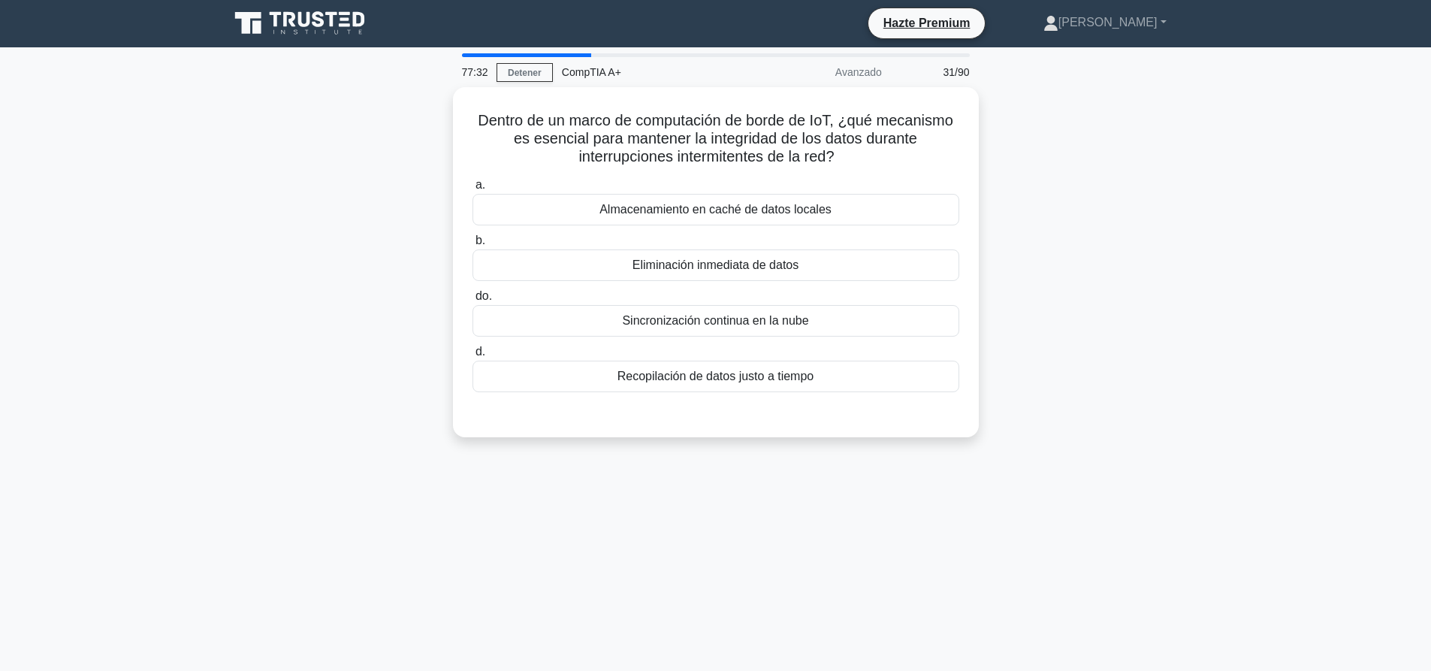
scroll to position [0, 0]
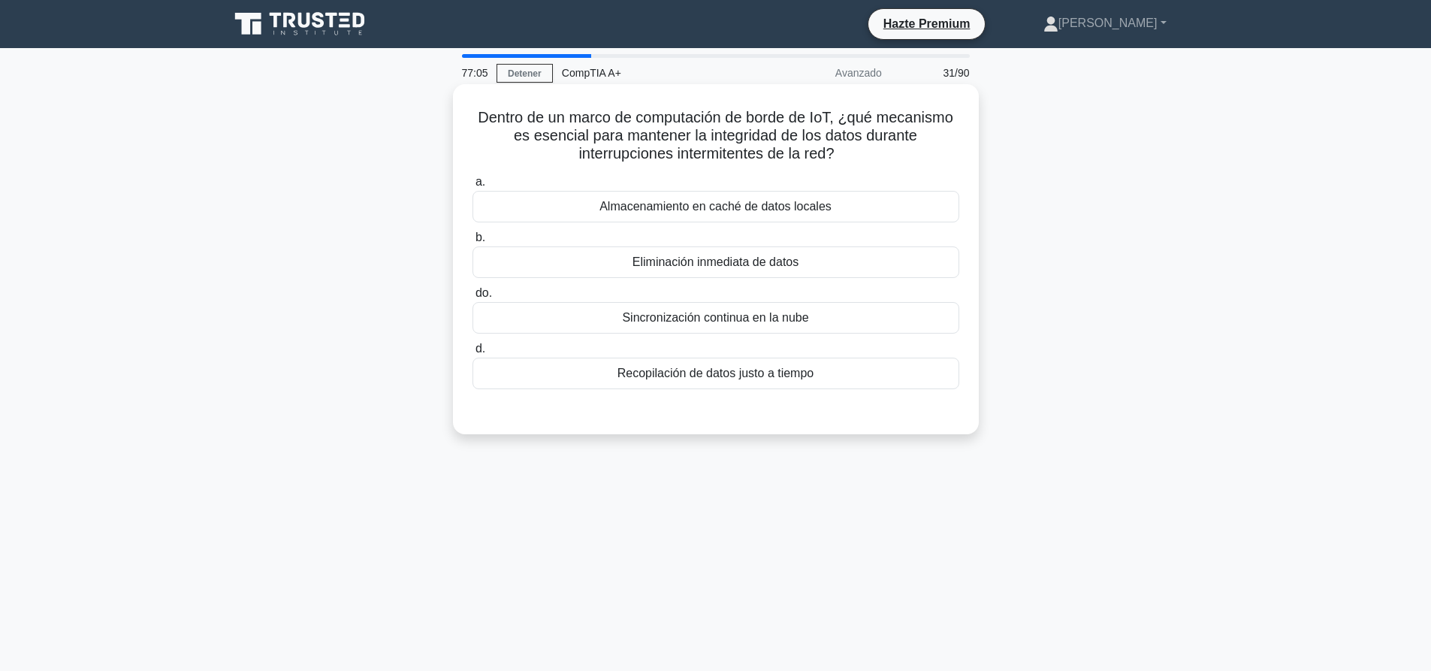
click at [756, 202] on font "Almacenamiento en caché de datos locales" at bounding box center [716, 206] width 232 height 13
click at [473, 187] on input "a. Almacenamiento en caché de datos locales" at bounding box center [473, 182] width 0 height 10
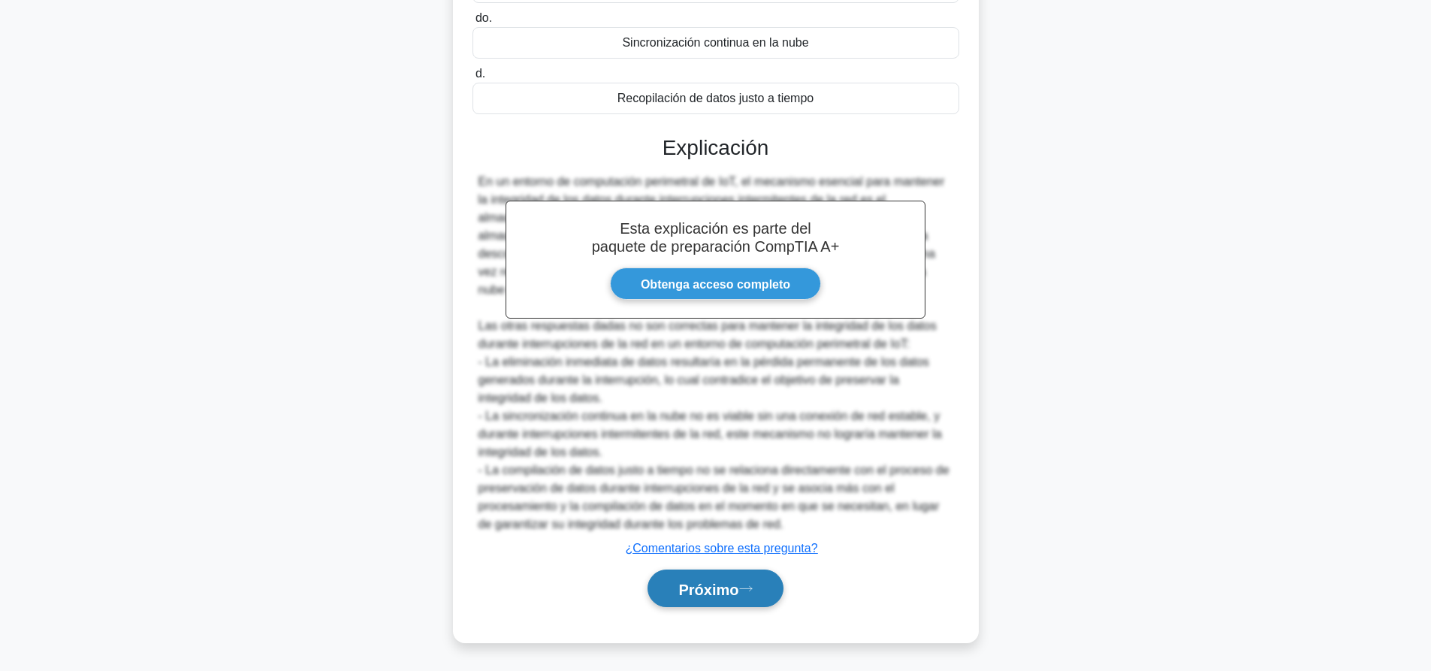
click at [736, 588] on font "Próximo" at bounding box center [708, 589] width 60 height 17
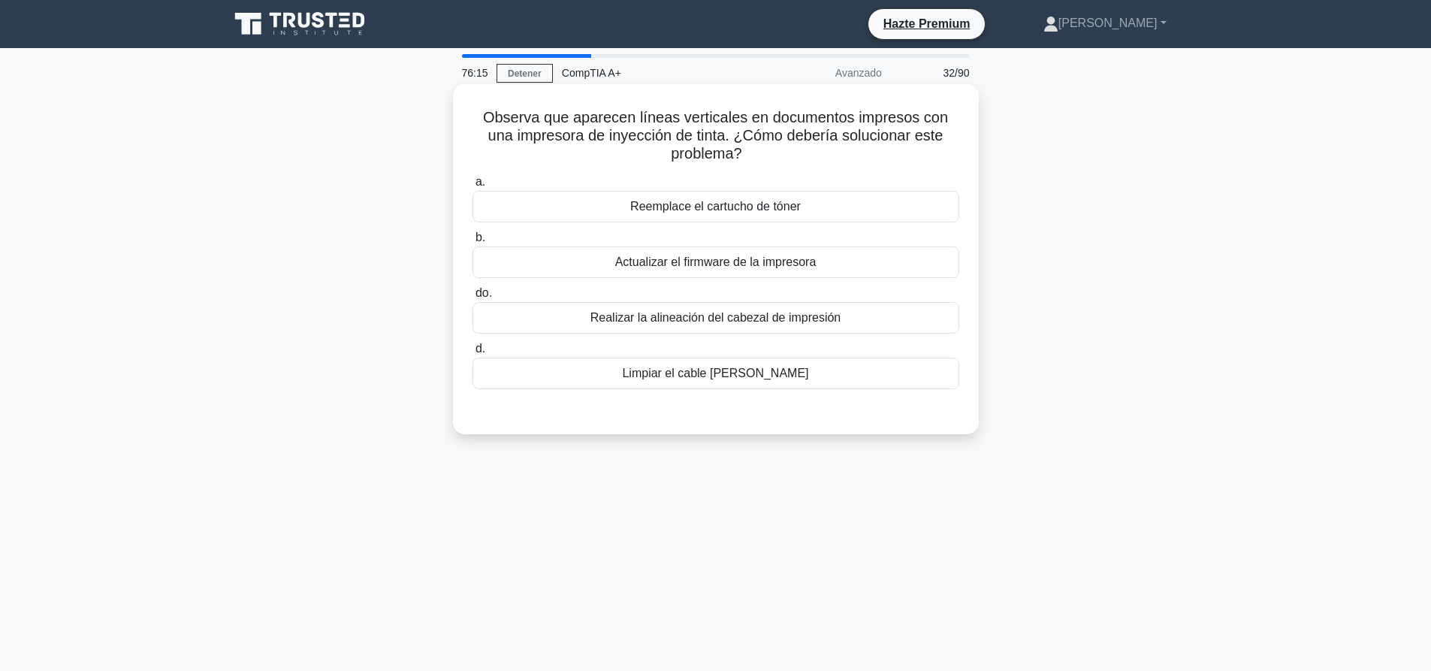
click at [736, 379] on font "Limpiar el cable [PERSON_NAME]" at bounding box center [715, 373] width 186 height 13
click at [473, 354] on input "d. Limpiar el cable de corona" at bounding box center [473, 349] width 0 height 10
click at [1175, 334] on div "Observa que aparecen líneas verticales en documentos impresos con una impresora…" at bounding box center [716, 272] width 992 height 368
click at [847, 326] on div "Realizar la alineación del cabezal de impresión" at bounding box center [716, 318] width 487 height 32
click at [473, 298] on input "do. Realizar la alineación del cabezal de impresión" at bounding box center [473, 293] width 0 height 10
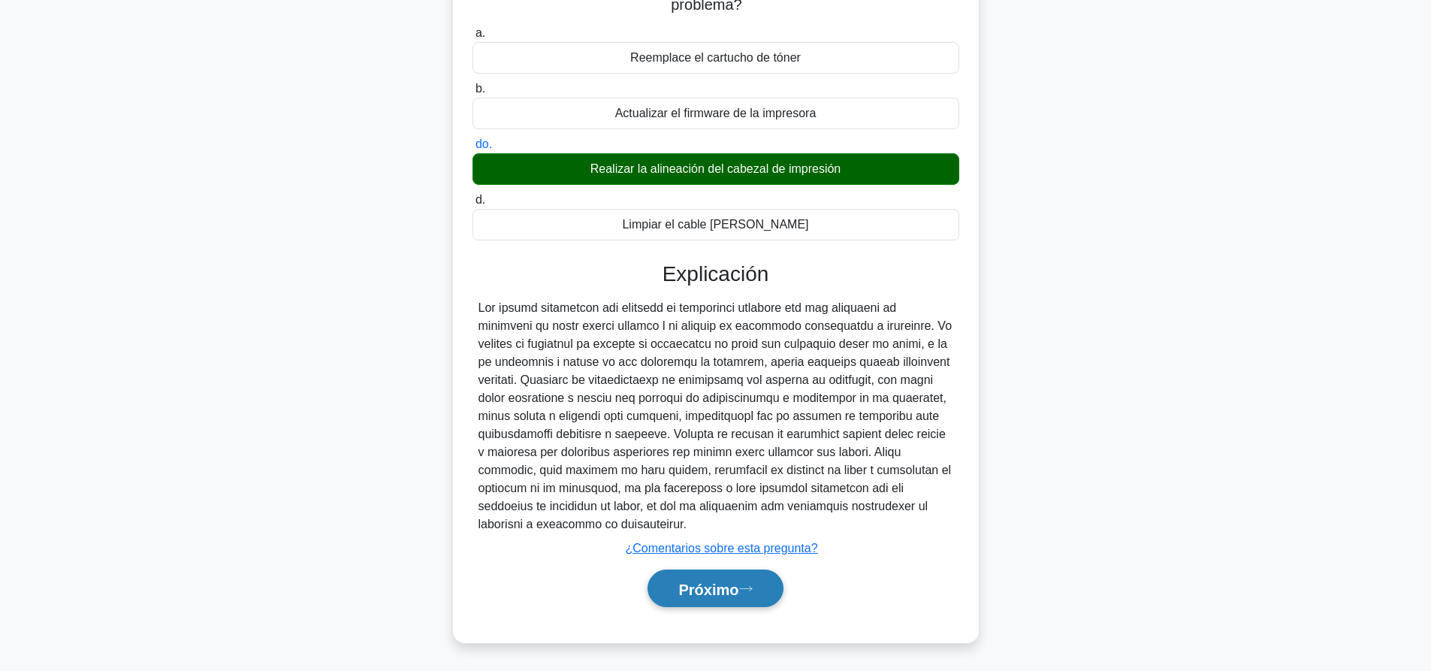
click at [748, 584] on icon at bounding box center [746, 588] width 14 height 8
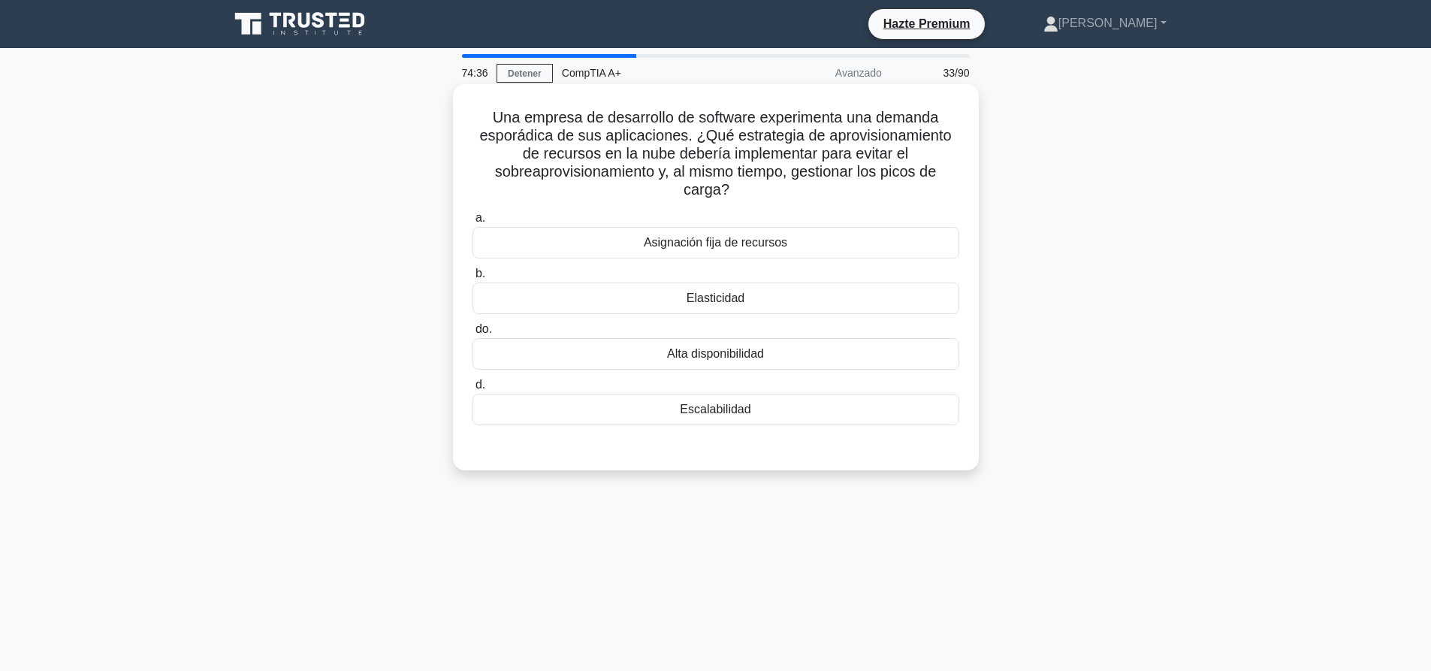
drag, startPoint x: 760, startPoint y: 194, endPoint x: 480, endPoint y: 86, distance: 299.4
click at [480, 86] on div "Una empresa de desarrollo de software experimenta una demanda esporádica de sus…" at bounding box center [716, 277] width 526 height 386
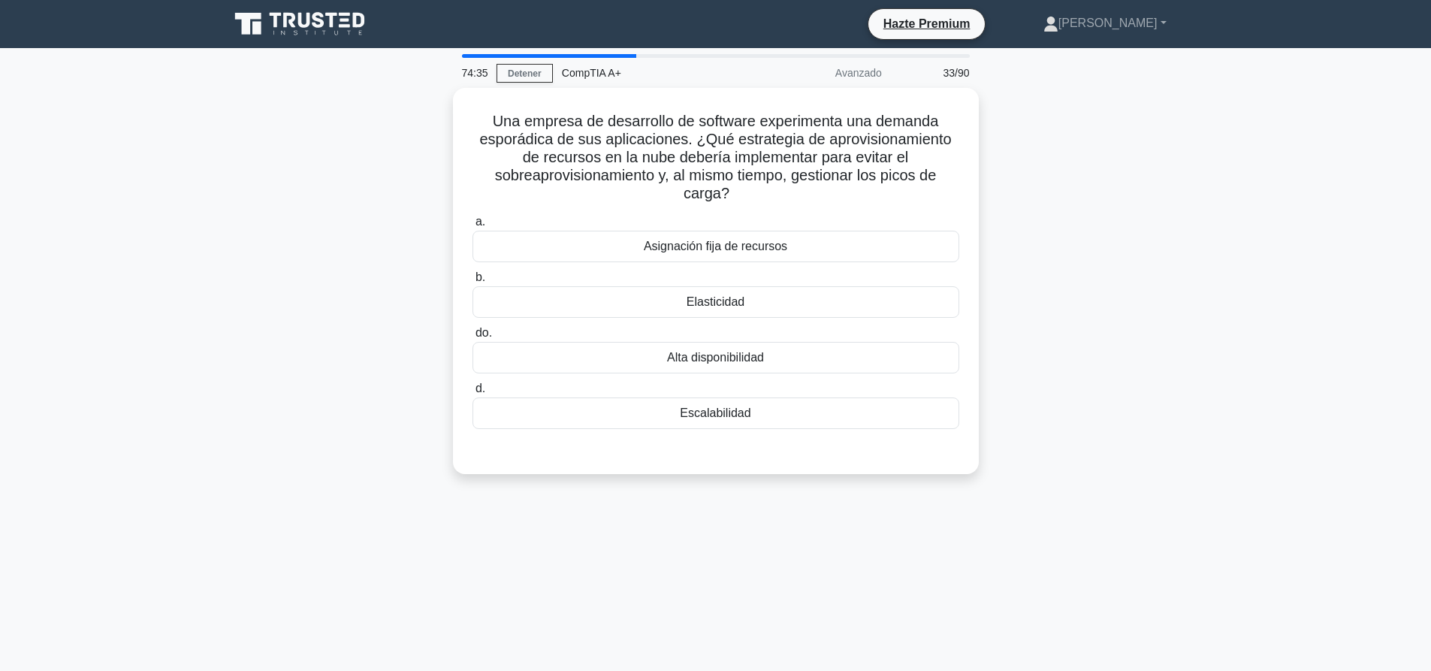
copy font "Una empresa de desarrollo de software experimenta una demanda esporádica de sus…"
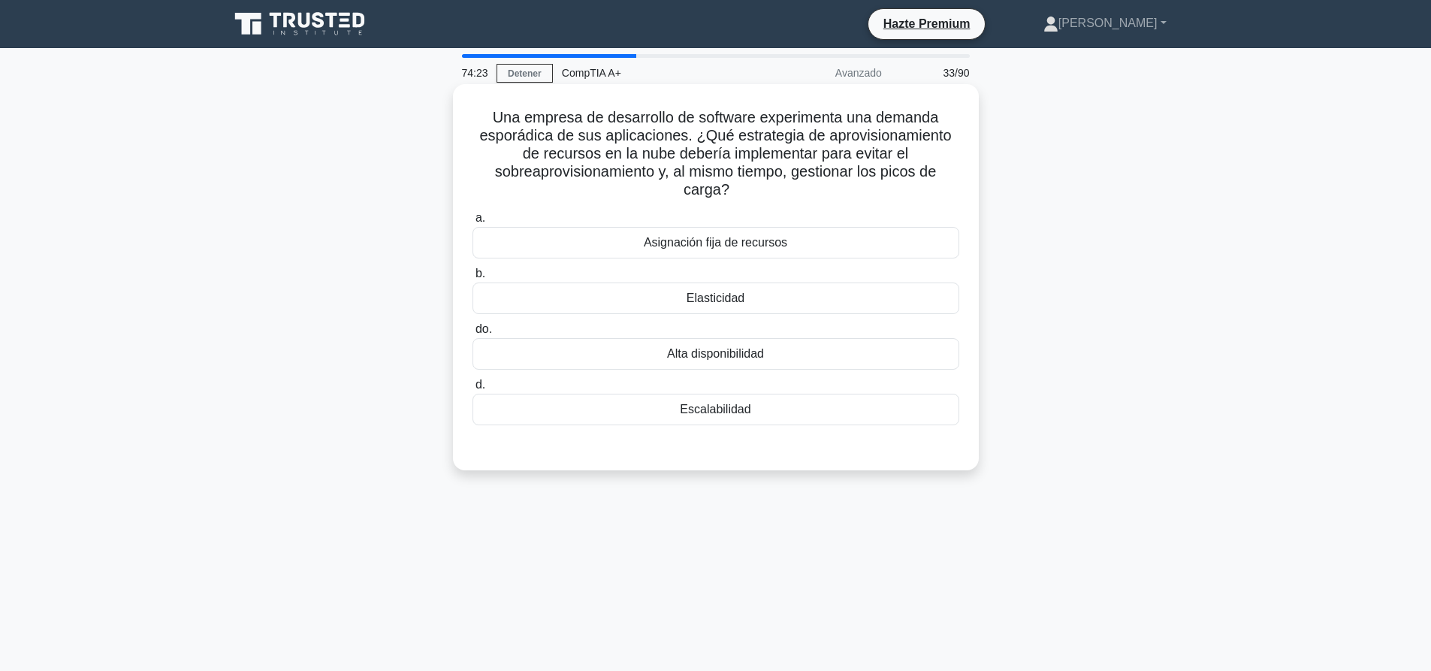
click at [717, 399] on div "Escalabilidad" at bounding box center [716, 410] width 487 height 32
click at [473, 390] on input "d. Escalabilidad" at bounding box center [473, 385] width 0 height 10
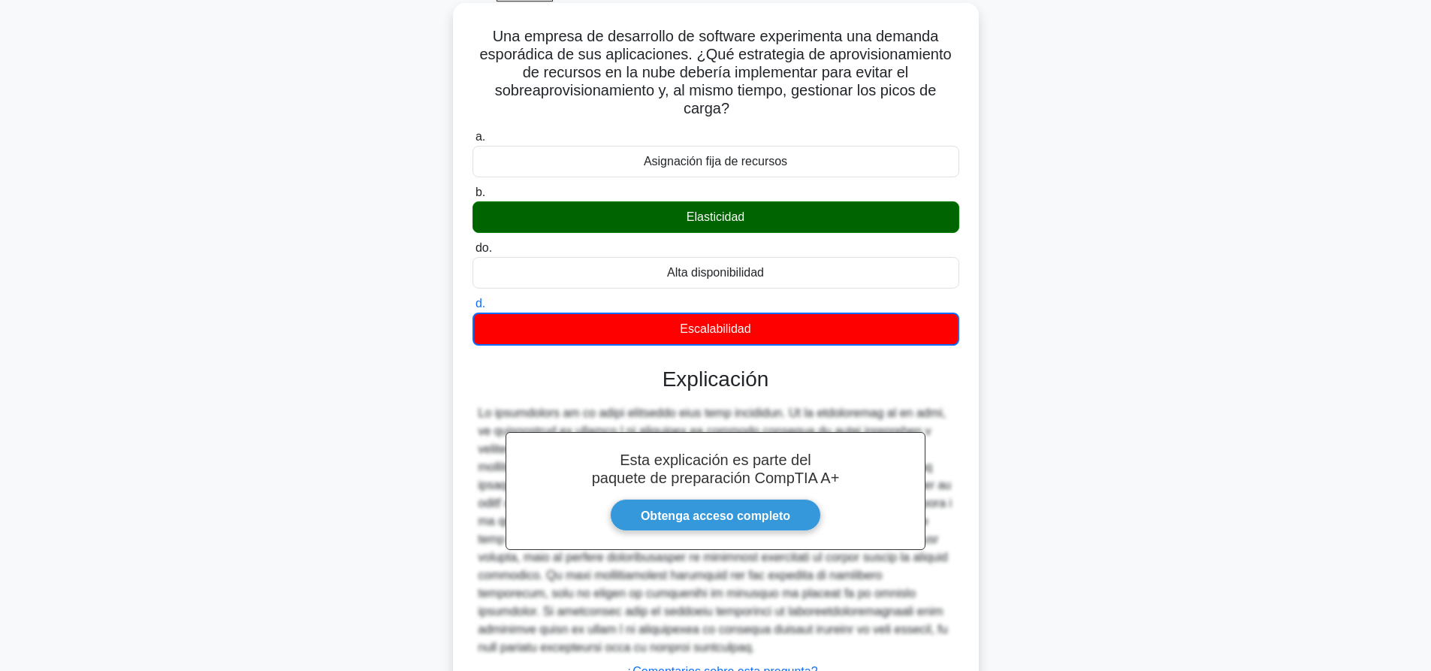
scroll to position [206, 0]
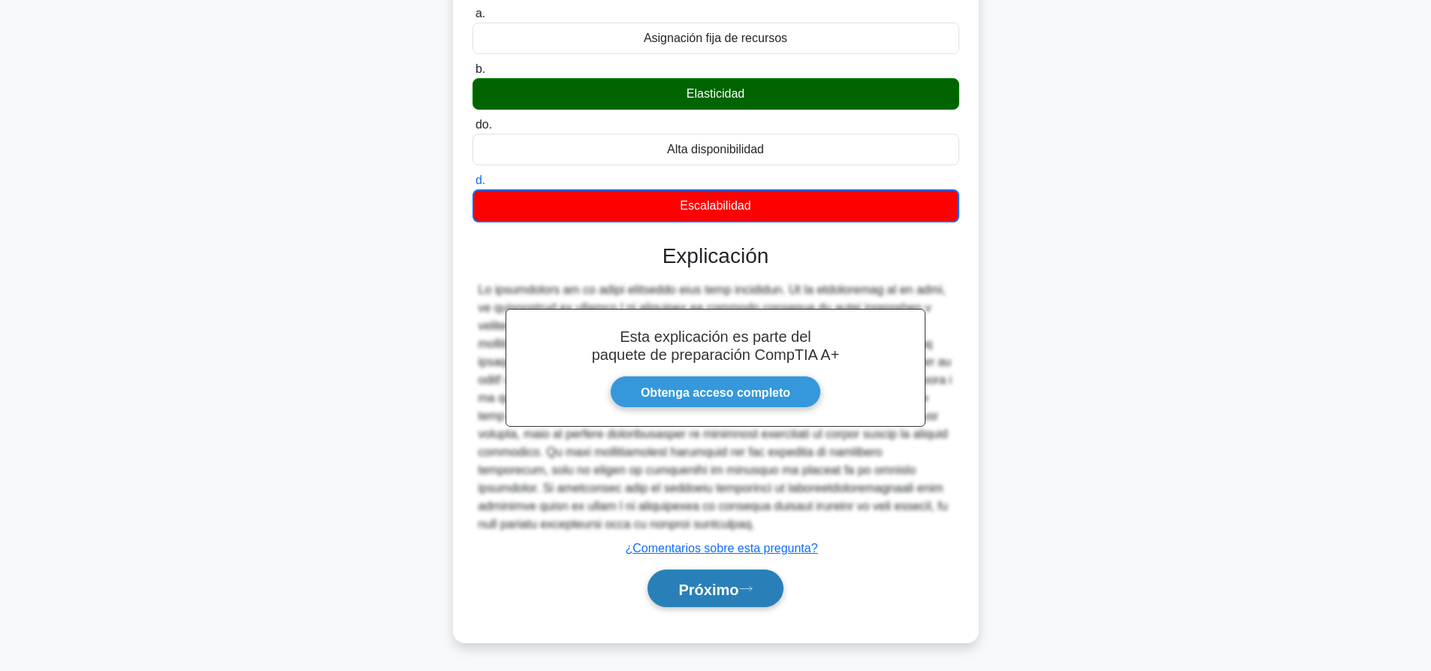
click at [705, 590] on font "Próximo" at bounding box center [708, 589] width 60 height 17
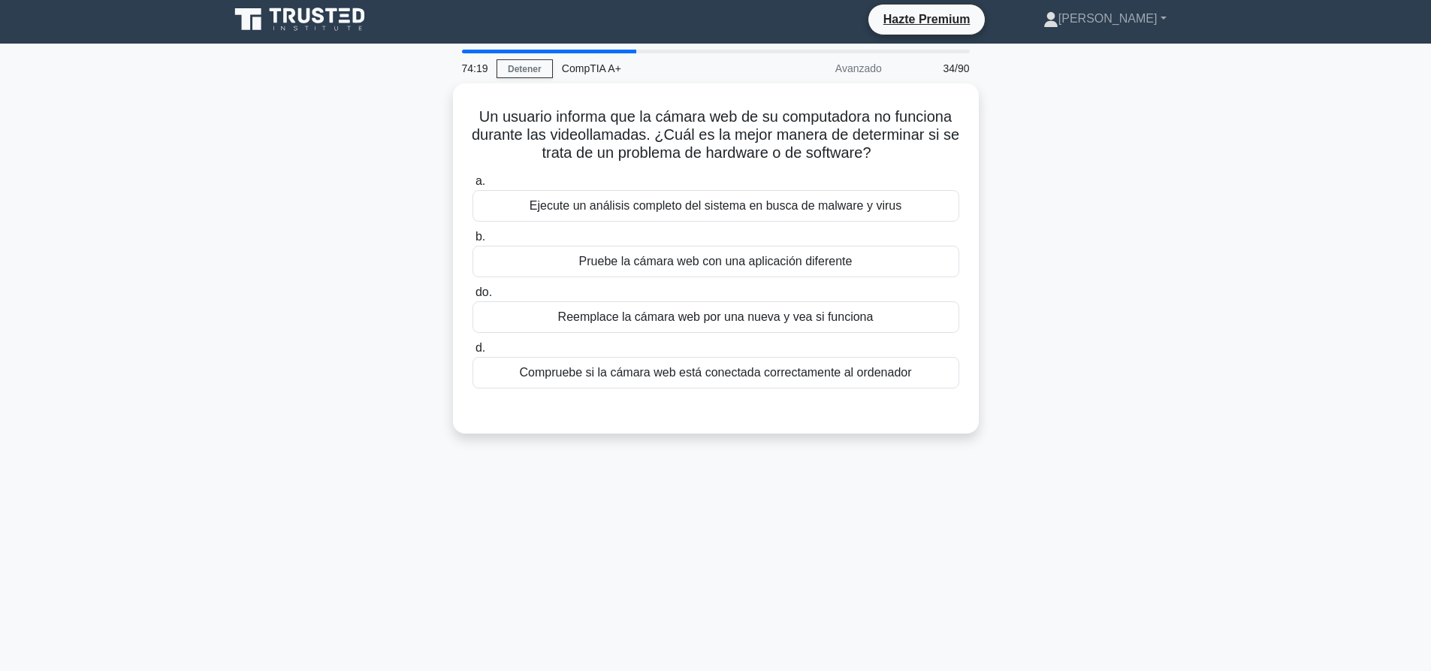
scroll to position [0, 0]
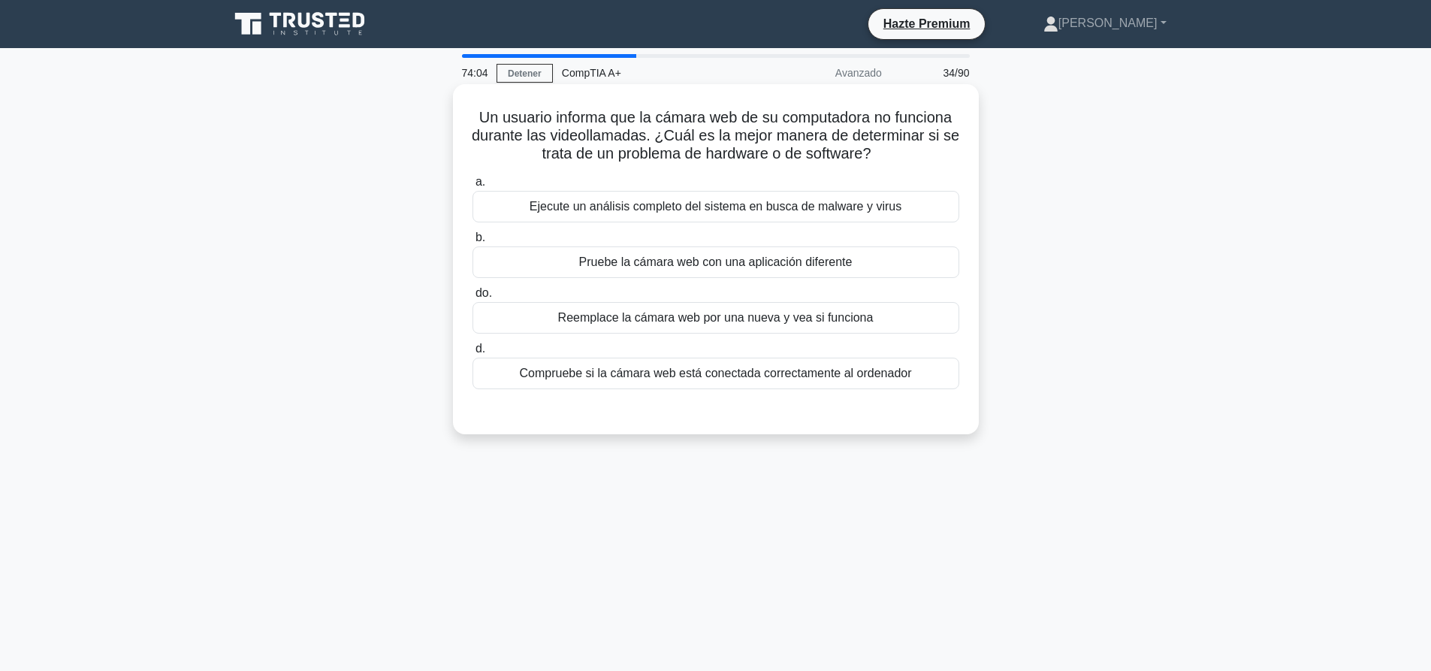
click at [728, 264] on font "Pruebe la cámara web con una aplicación diferente" at bounding box center [715, 261] width 273 height 13
click at [473, 243] on input "b. Pruebe la cámara web con una aplicación diferente" at bounding box center [473, 238] width 0 height 10
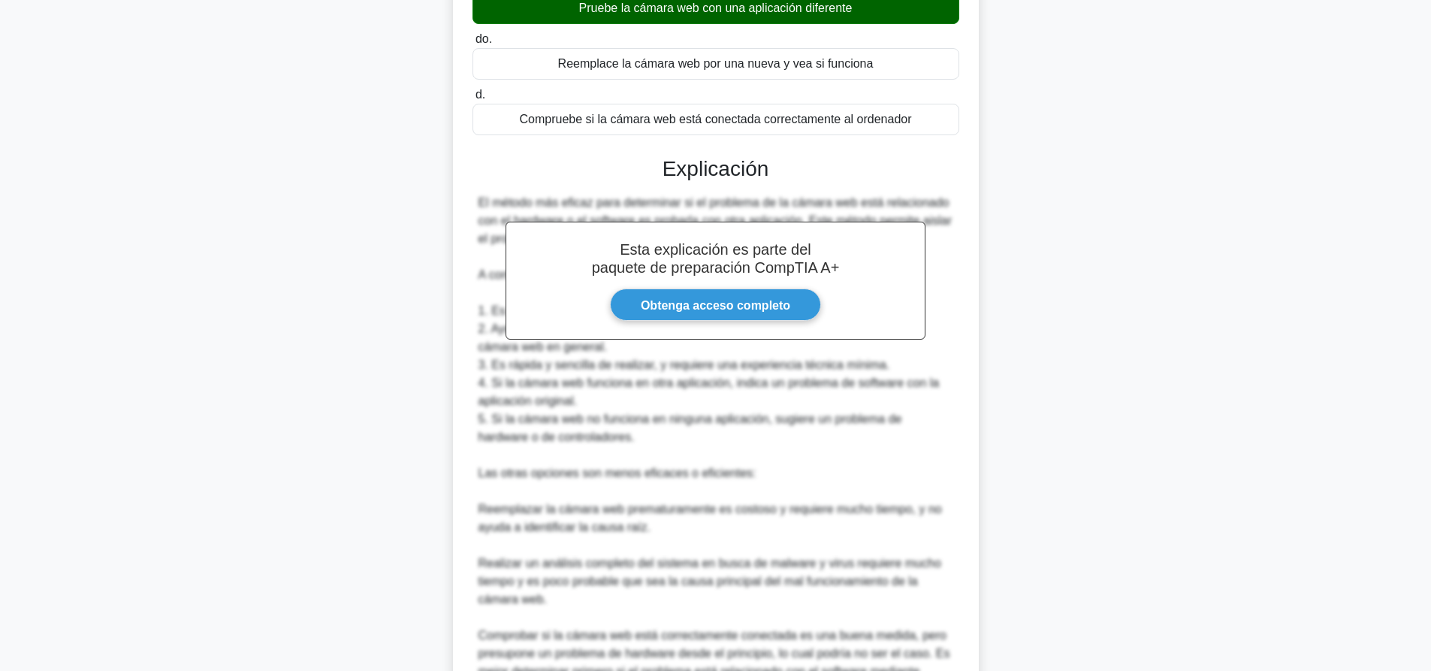
scroll to position [421, 0]
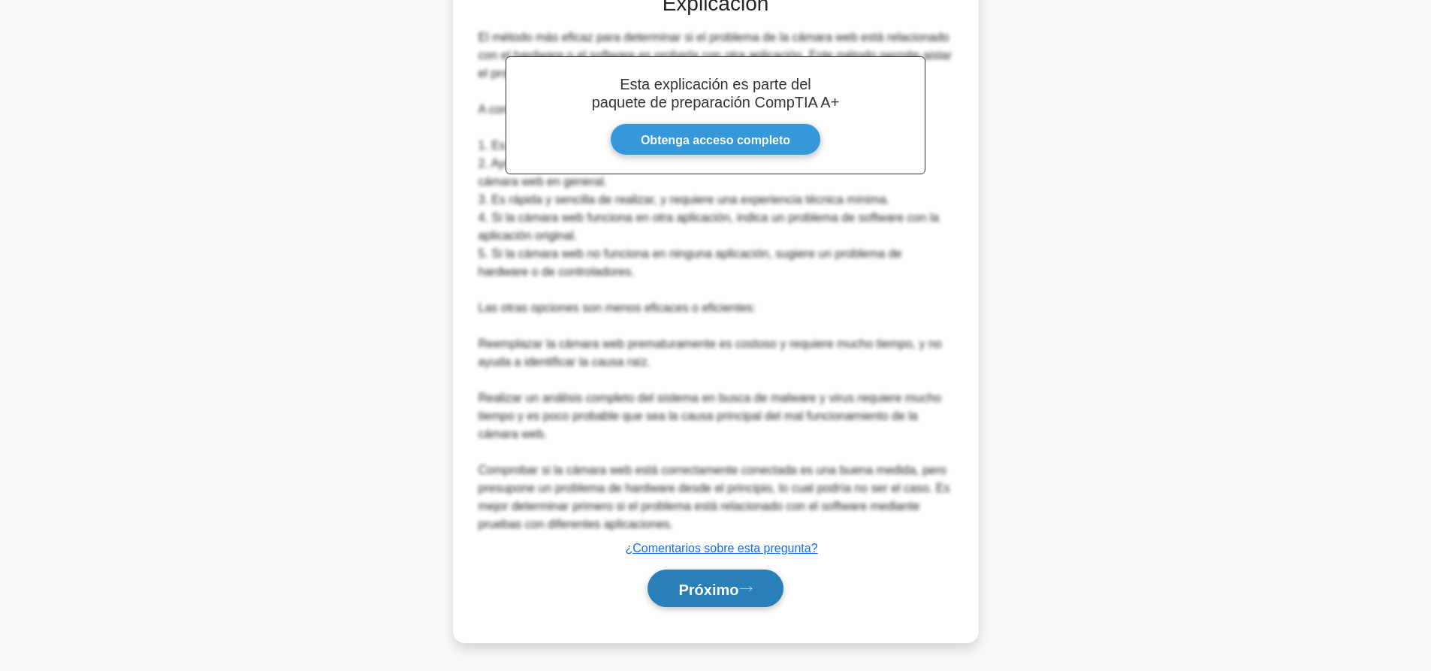
click at [712, 588] on font "Próximo" at bounding box center [708, 589] width 60 height 17
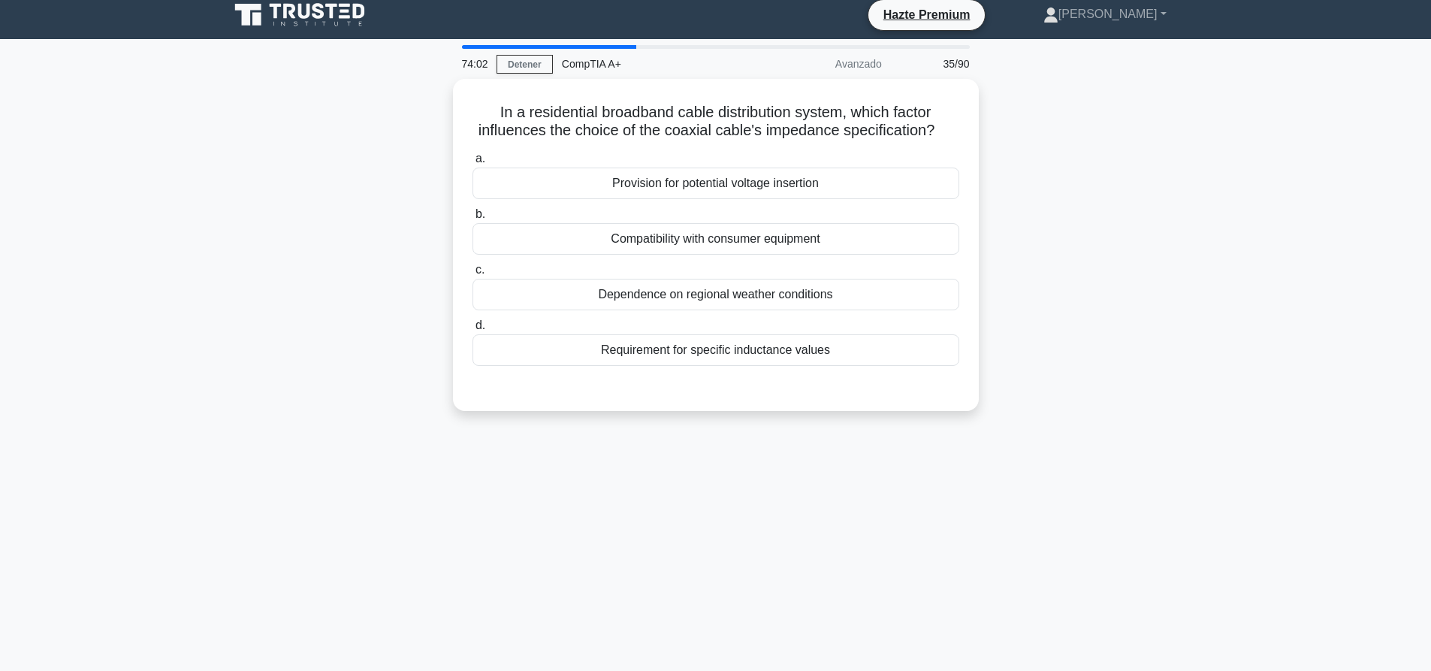
scroll to position [0, 0]
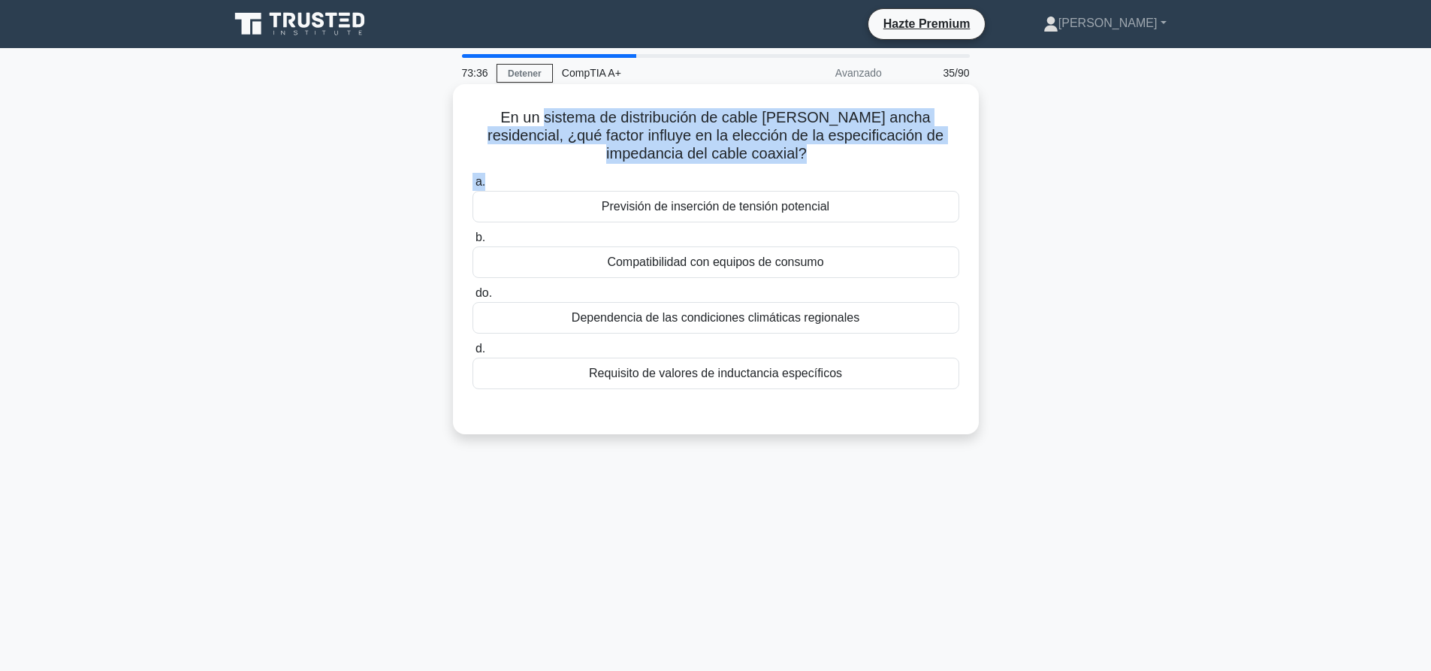
drag, startPoint x: 771, startPoint y: 168, endPoint x: 531, endPoint y: 117, distance: 245.0
click at [531, 117] on div "En un sistema de distribución de cable [PERSON_NAME] ancha residencial, ¿qué fa…" at bounding box center [716, 259] width 514 height 338
click at [531, 117] on font "En un sistema de distribución de cable [PERSON_NAME] ancha residencial, ¿qué fa…" at bounding box center [716, 135] width 456 height 53
drag, startPoint x: 766, startPoint y: 156, endPoint x: 488, endPoint y: 104, distance: 283.6
click at [488, 104] on div "En un sistema de distribución de cable [PERSON_NAME] ancha residencial, ¿qué fa…" at bounding box center [716, 259] width 514 height 338
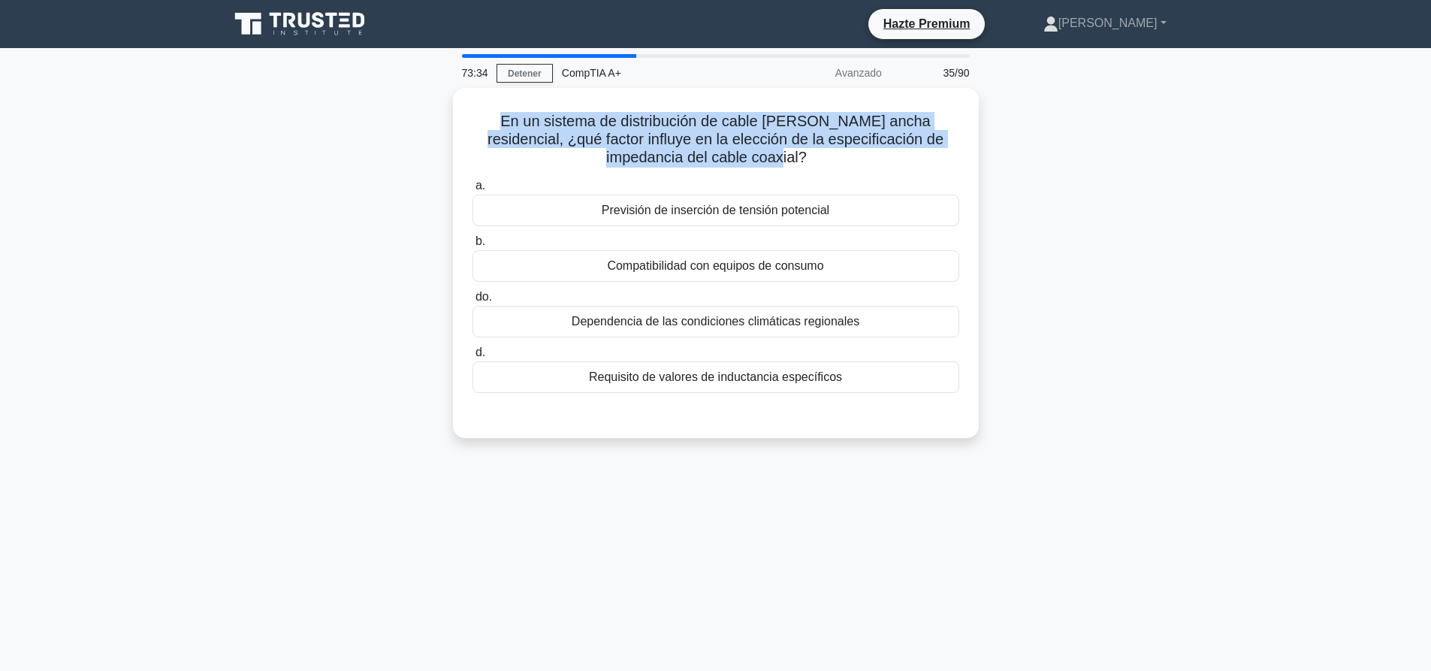
copy font "En un sistema de distribución de cable [PERSON_NAME] ancha residencial, ¿qué fa…"
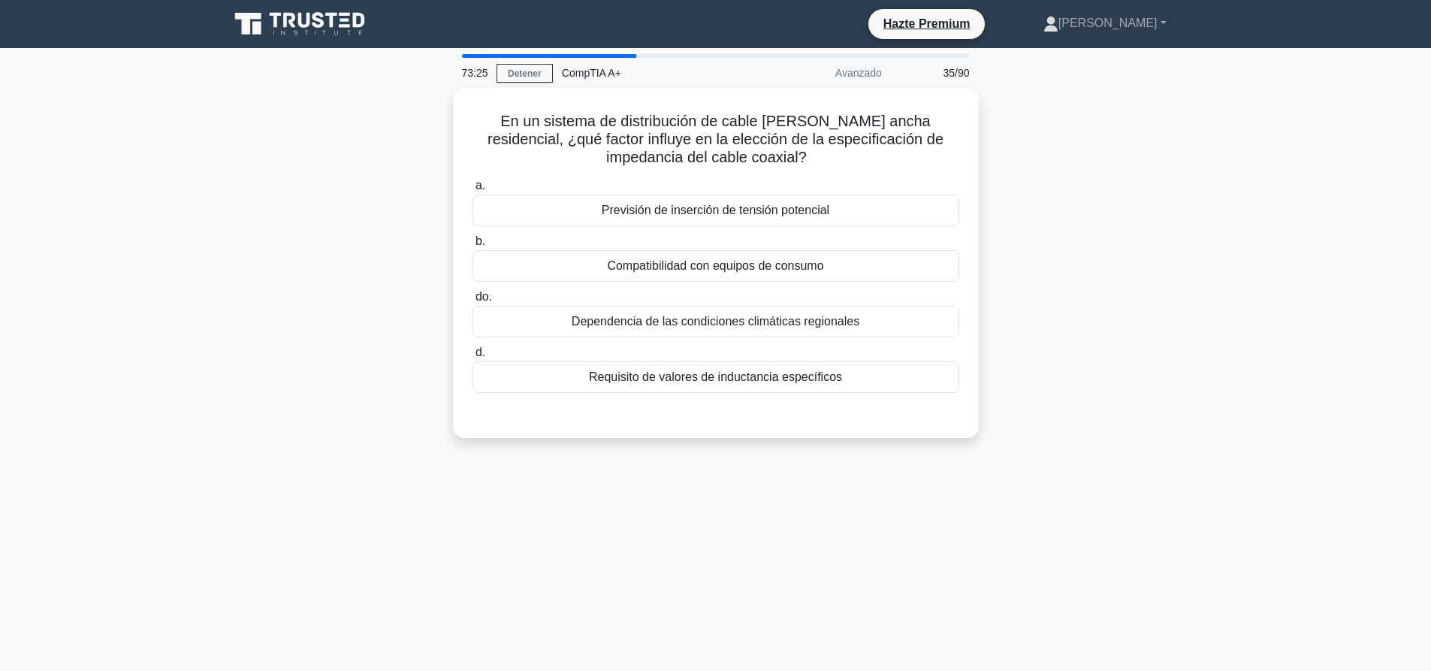
click at [1103, 238] on div "En un sistema de distribución de cable [PERSON_NAME] ancha residencial, ¿qué fa…" at bounding box center [716, 272] width 992 height 368
click at [883, 261] on div "Compatibilidad con equipos de consumo" at bounding box center [716, 262] width 487 height 32
click at [473, 243] on input "b. Compatibilidad con equipos de consumo" at bounding box center [473, 238] width 0 height 10
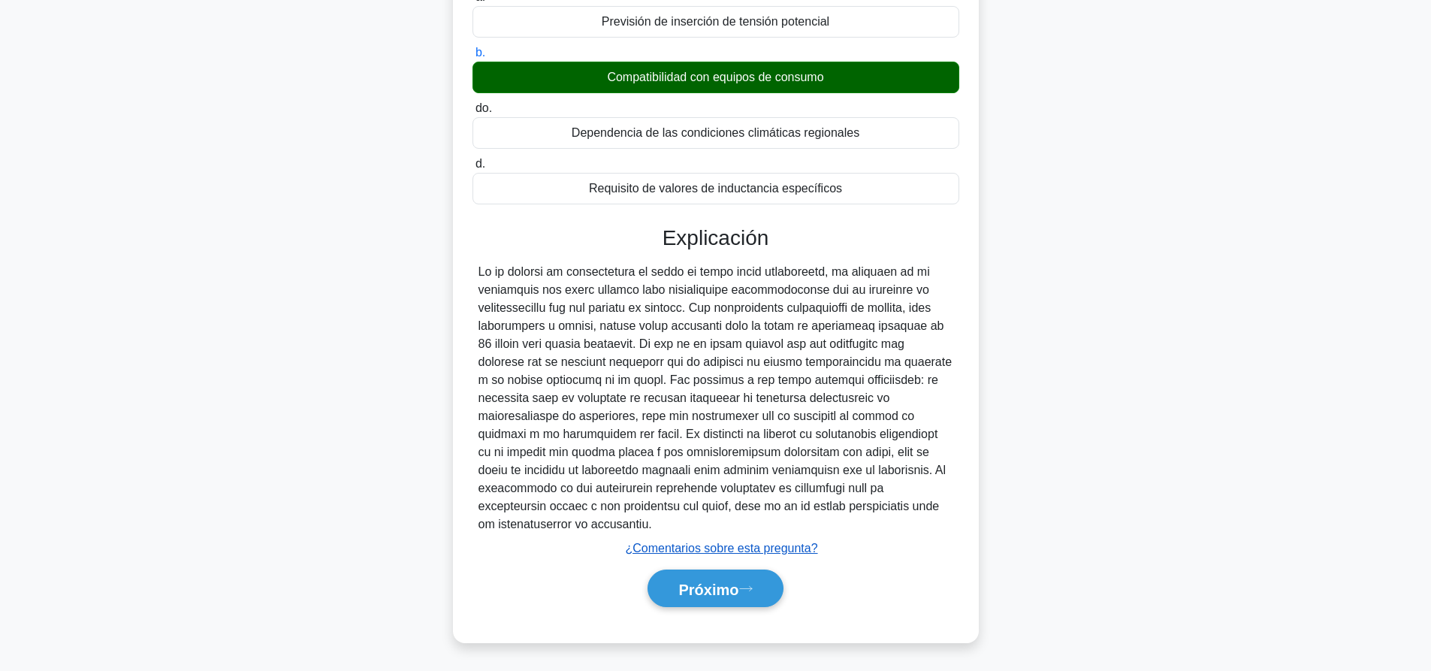
scroll to position [186, 0]
click at [705, 578] on button "Próximo" at bounding box center [715, 588] width 135 height 38
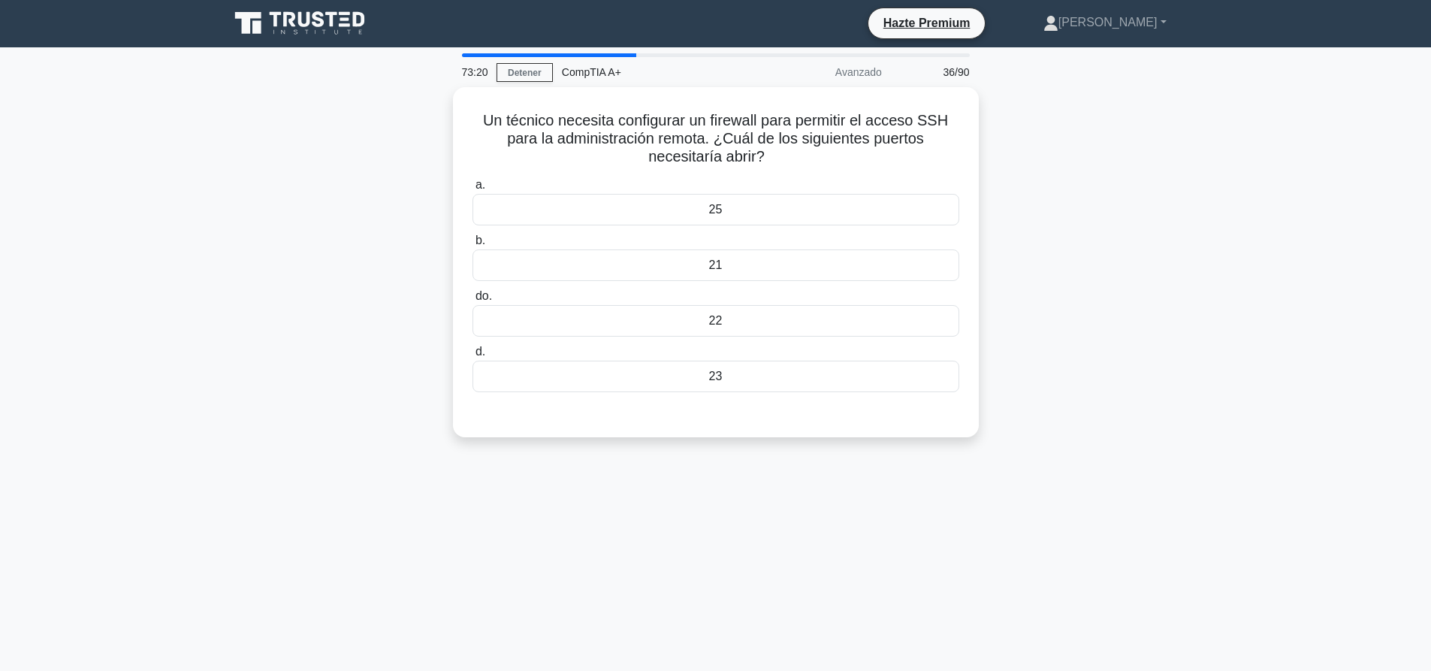
scroll to position [0, 0]
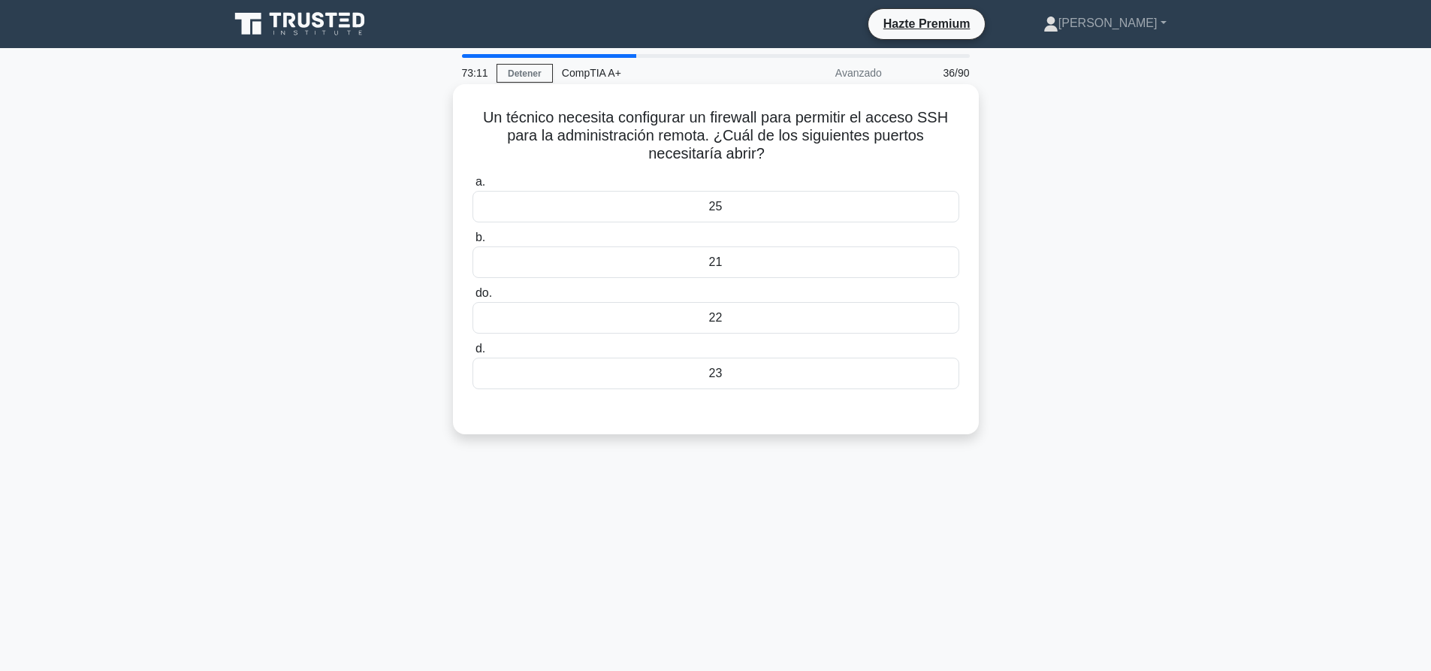
drag, startPoint x: 479, startPoint y: 114, endPoint x: 786, endPoint y: 162, distance: 310.2
click at [786, 162] on h5 "Un técnico necesita configurar un firewall para permitir el acceso SSH para la …" at bounding box center [716, 136] width 490 height 56
copy font "Un técnico necesita configurar un firewall para permitir el acceso SSH para la …"
click at [775, 316] on div "22" at bounding box center [716, 318] width 487 height 32
click at [473, 298] on input "do. 22" at bounding box center [473, 293] width 0 height 10
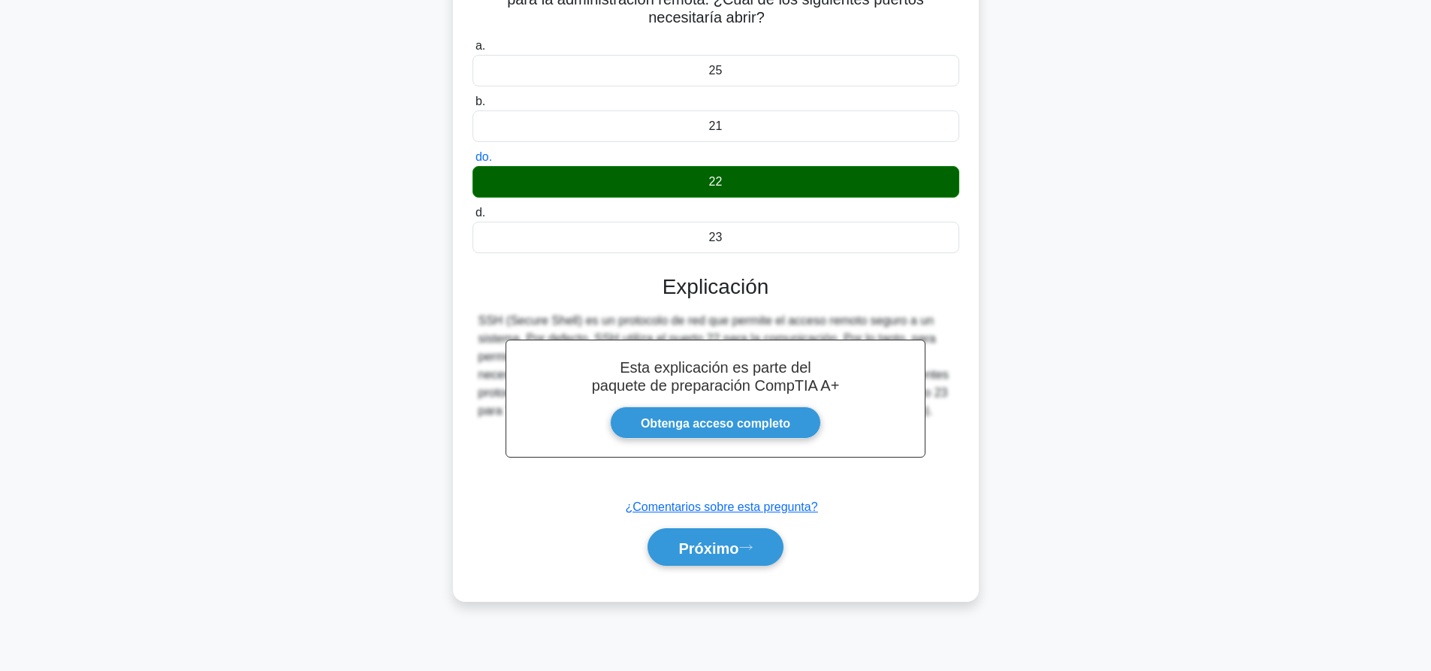
scroll to position [140, 0]
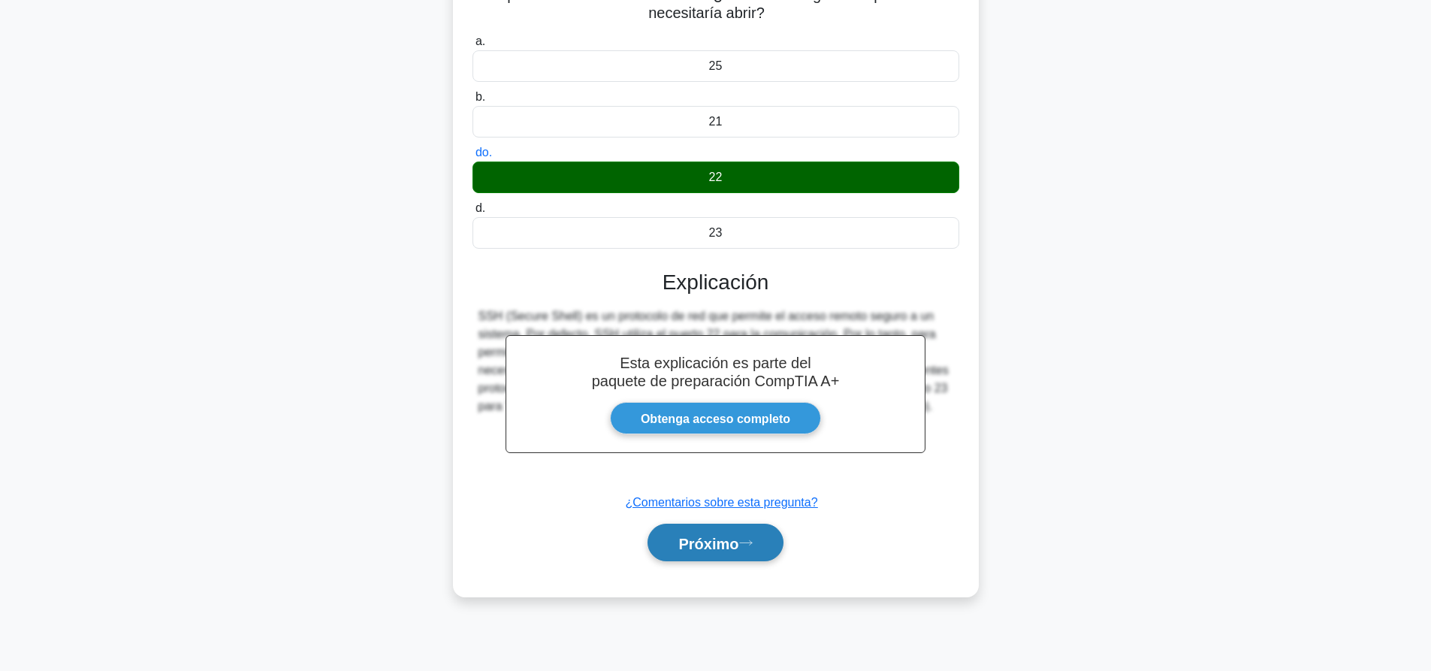
click at [739, 541] on font "Próximo" at bounding box center [708, 543] width 60 height 17
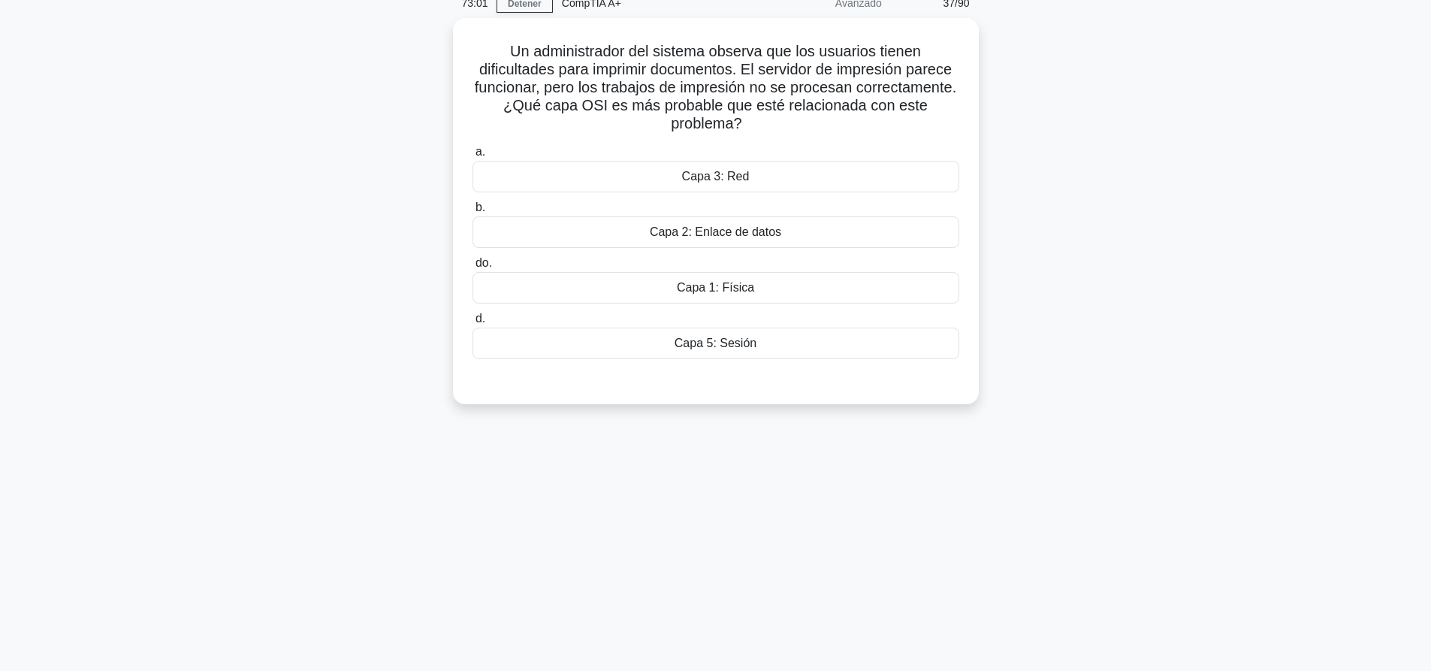
scroll to position [0, 0]
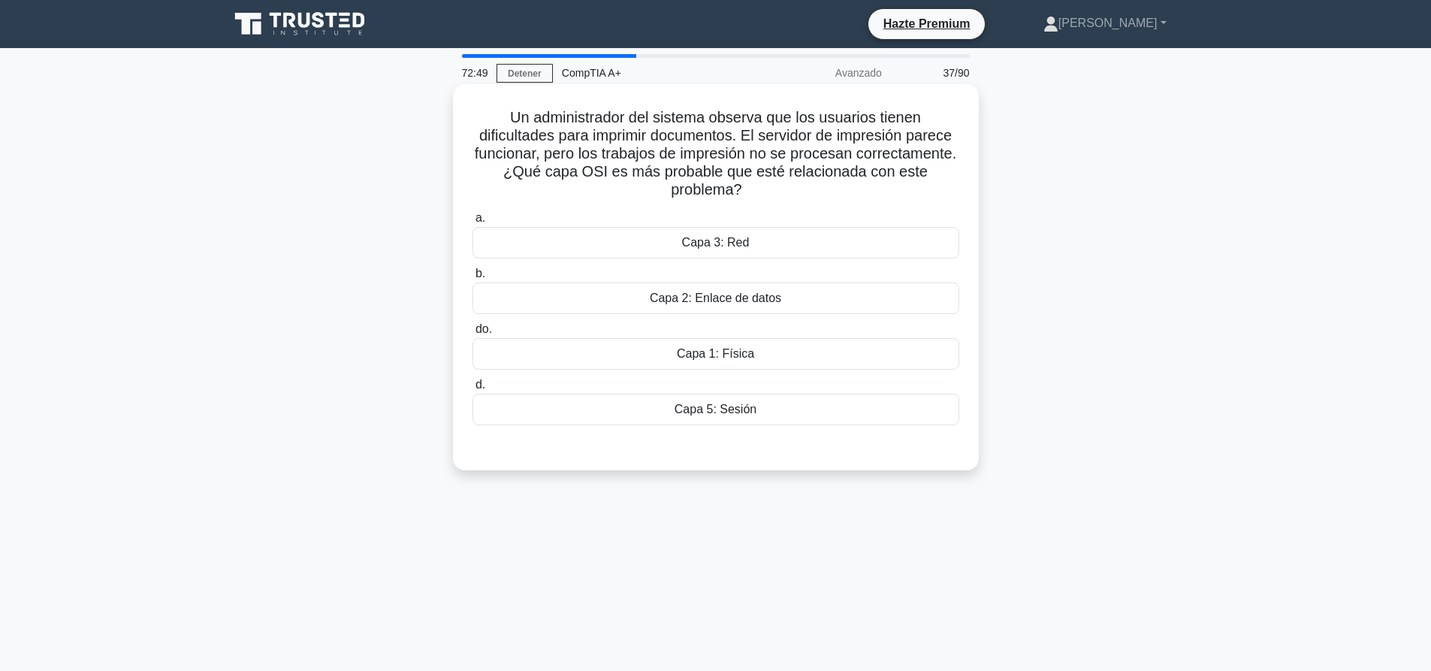
drag, startPoint x: 784, startPoint y: 196, endPoint x: 464, endPoint y: 108, distance: 332.6
click at [464, 108] on div "Un administrador del sistema observa que los usuarios tienen dificultades para …" at bounding box center [716, 277] width 514 height 374
copy font "Un administrador del sistema observa que los usuarios tienen dificultades para …"
click at [790, 300] on div "Capa 2: Enlace de datos" at bounding box center [716, 298] width 487 height 32
click at [473, 279] on input "b. Capa 2: Enlace de datos" at bounding box center [473, 274] width 0 height 10
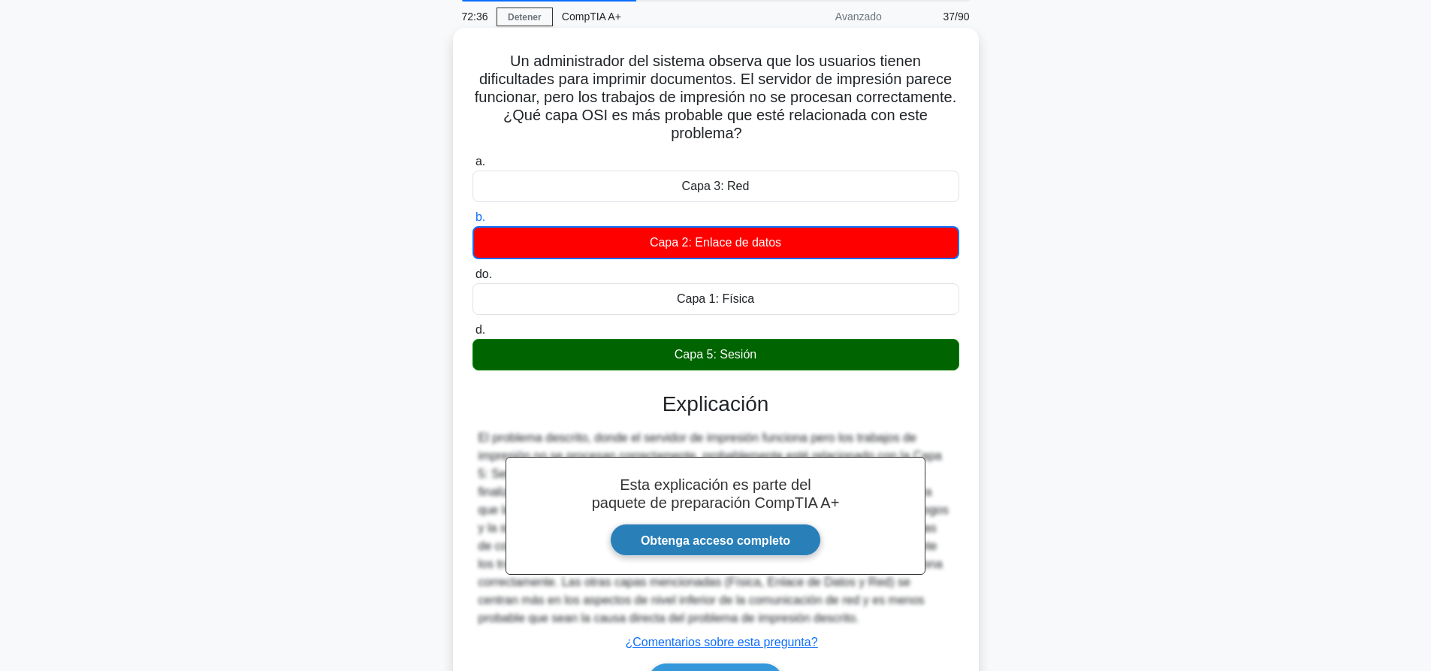
scroll to position [152, 0]
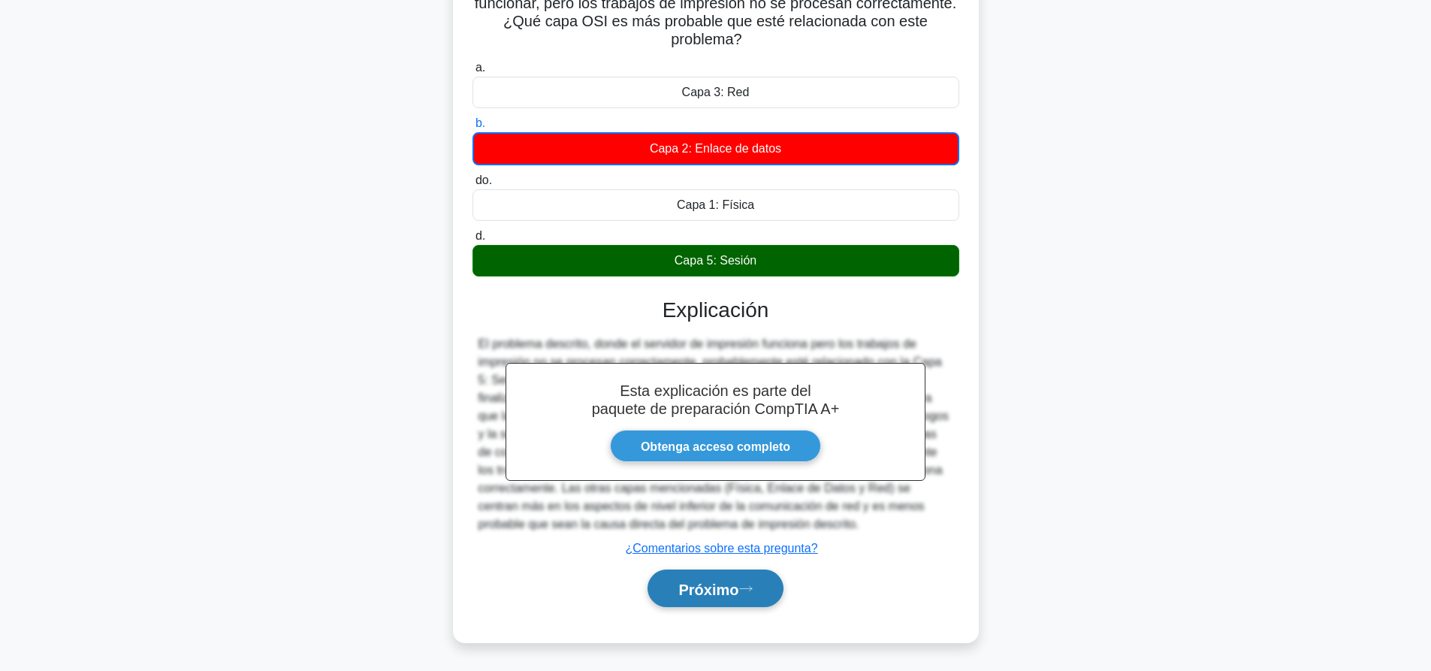
click at [703, 589] on font "Próximo" at bounding box center [708, 589] width 60 height 17
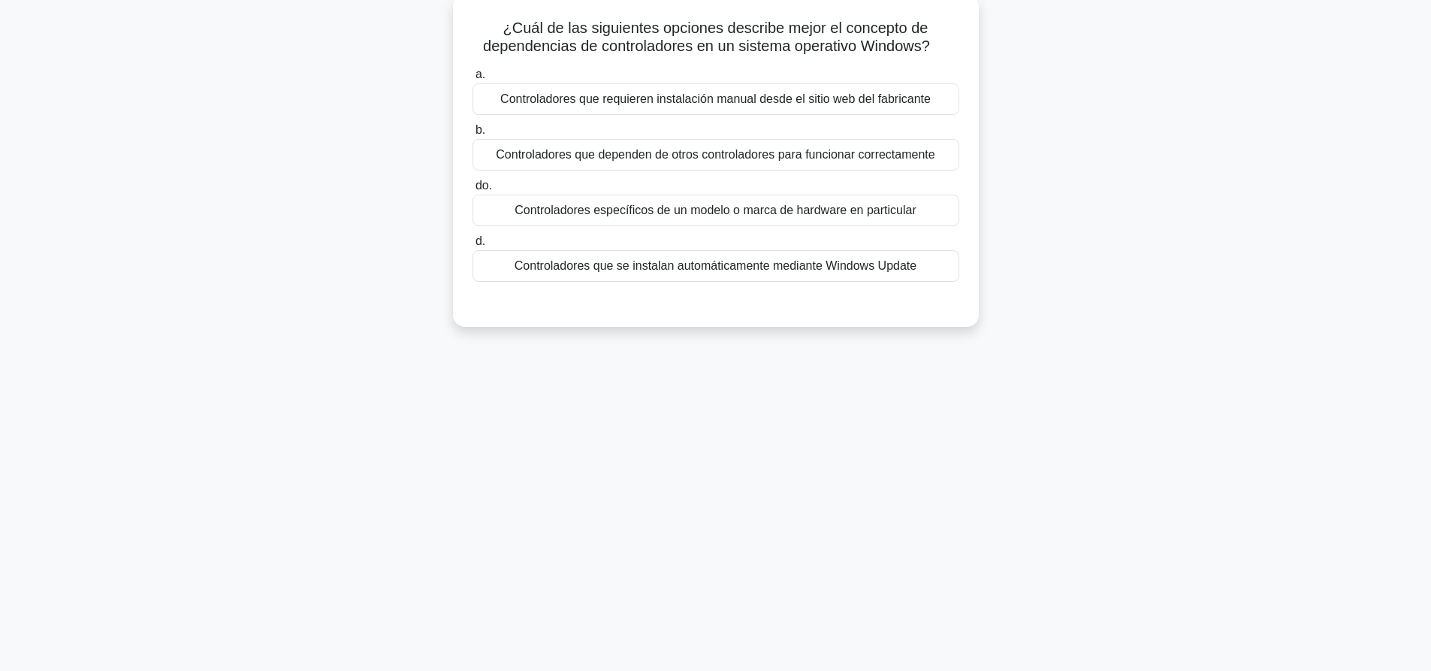
scroll to position [0, 0]
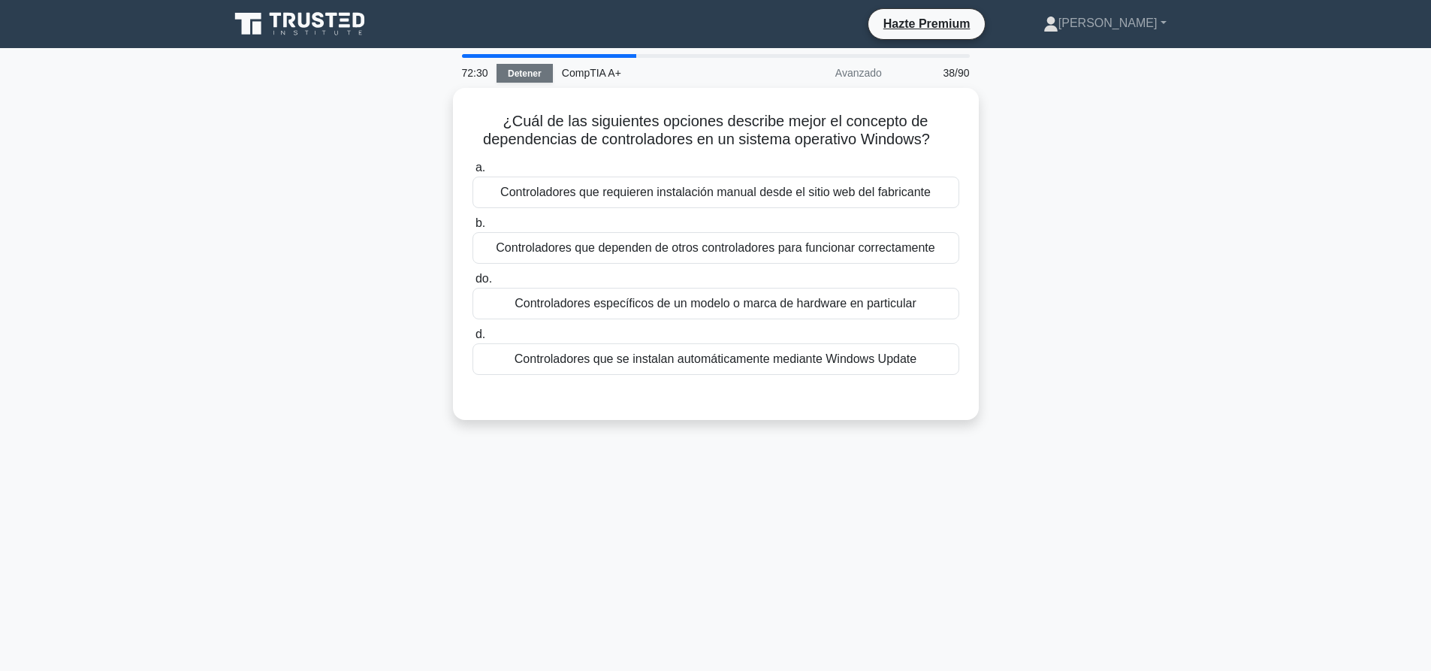
click at [534, 77] on font "Detener" at bounding box center [525, 73] width 34 height 11
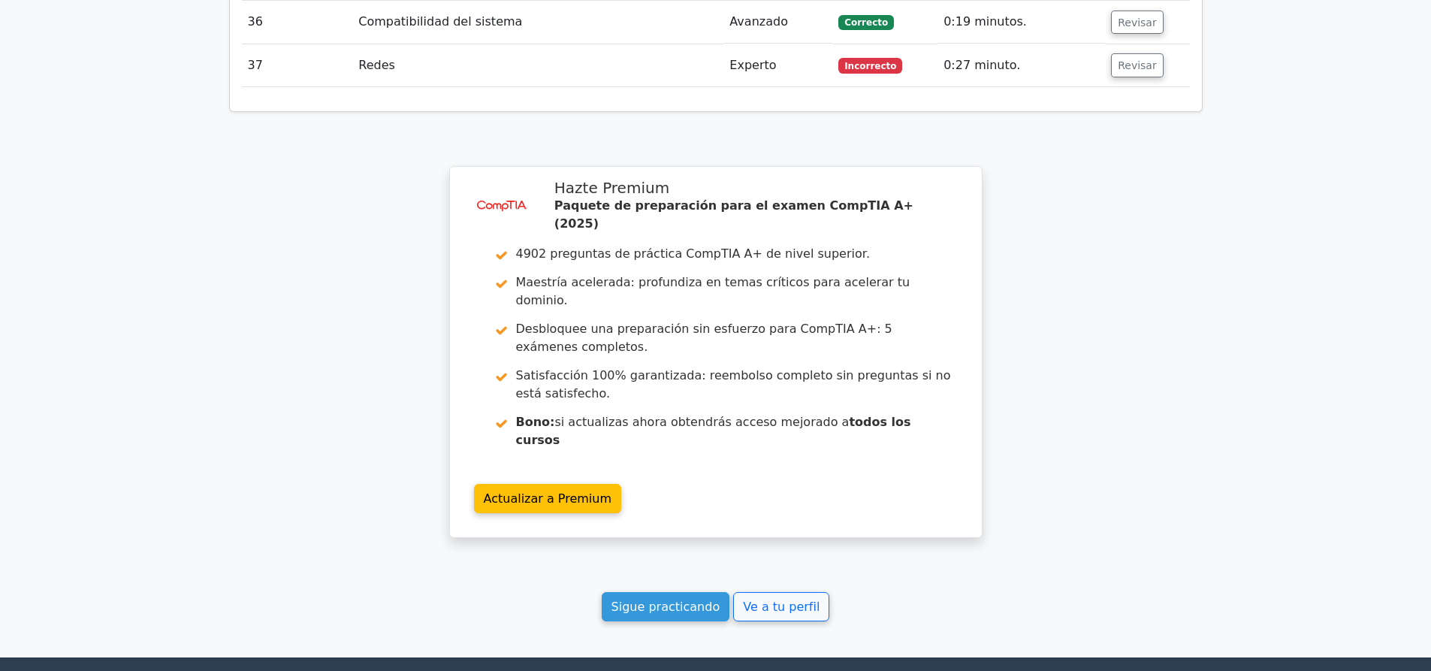
scroll to position [4051, 0]
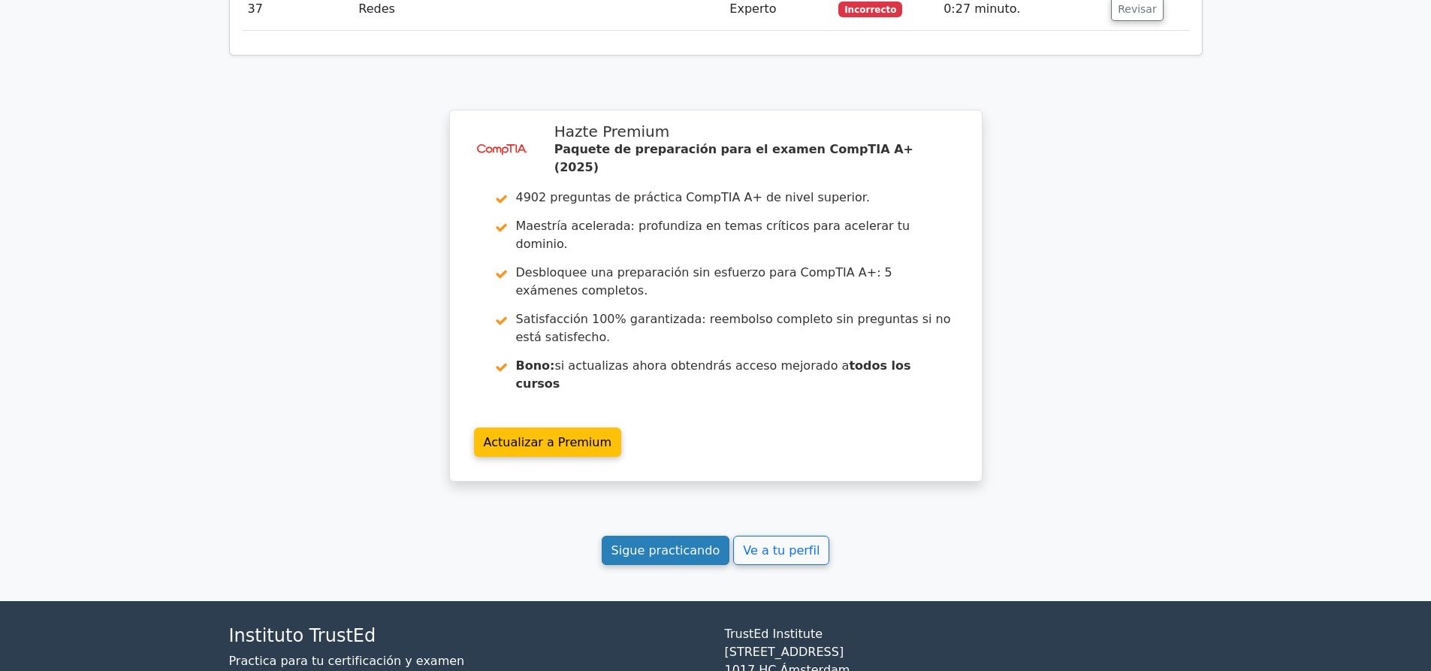
click at [681, 543] on font "Sigue practicando" at bounding box center [666, 550] width 109 height 14
